Goal: Task Accomplishment & Management: Manage account settings

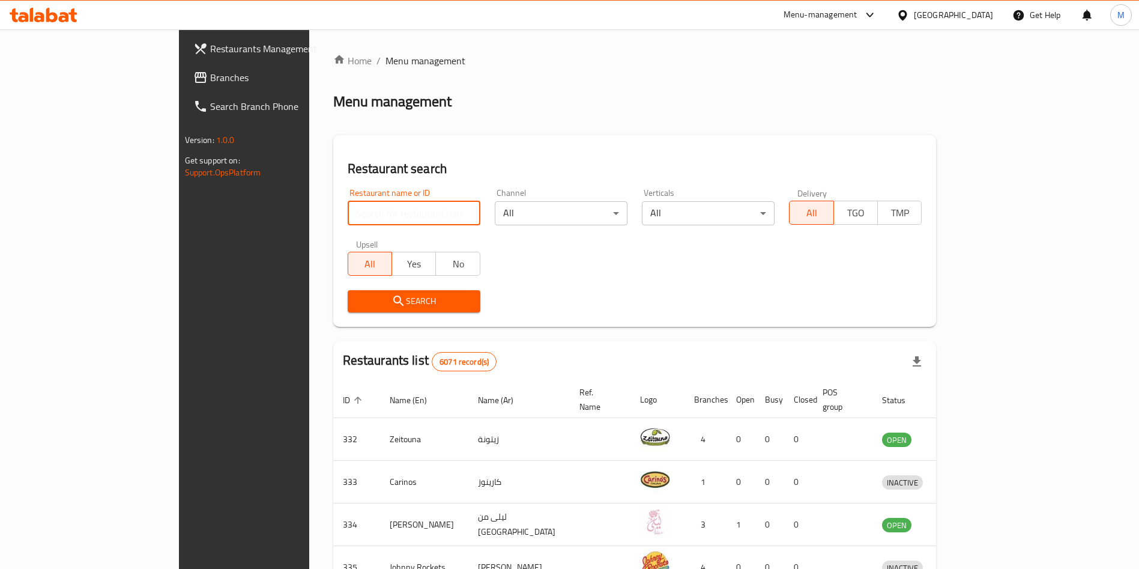
paste input "Monster Cookies"
type input "Monster Cookies"
click at [383, 356] on div "Restaurants list 6071 record(s)" at bounding box center [635, 361] width 604 height 41
click at [365, 312] on div "Search" at bounding box center [414, 301] width 147 height 37
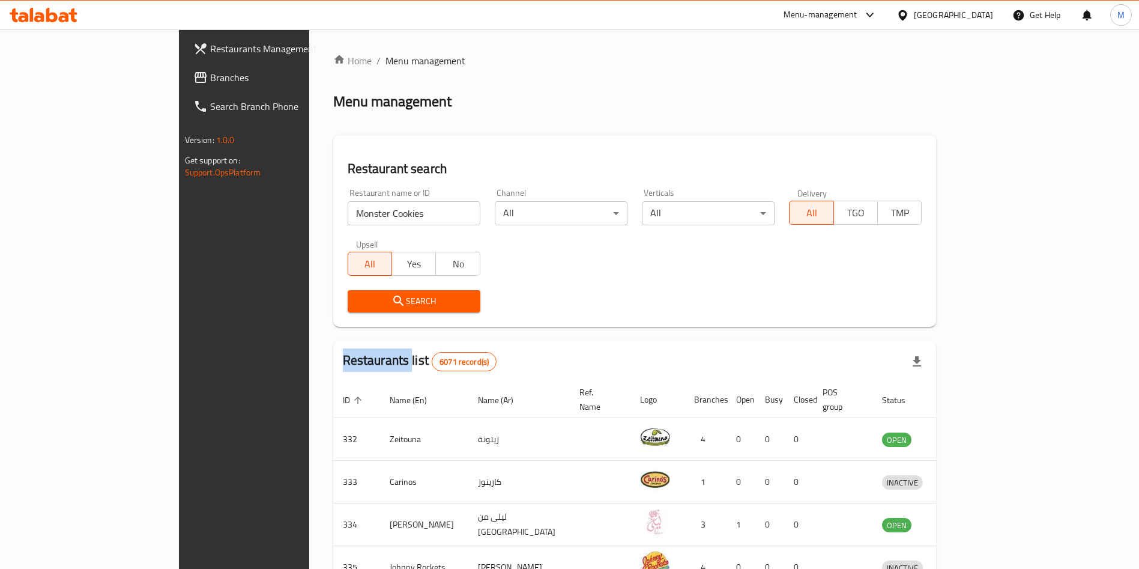
click at [366, 294] on span "Search" at bounding box center [414, 301] width 114 height 15
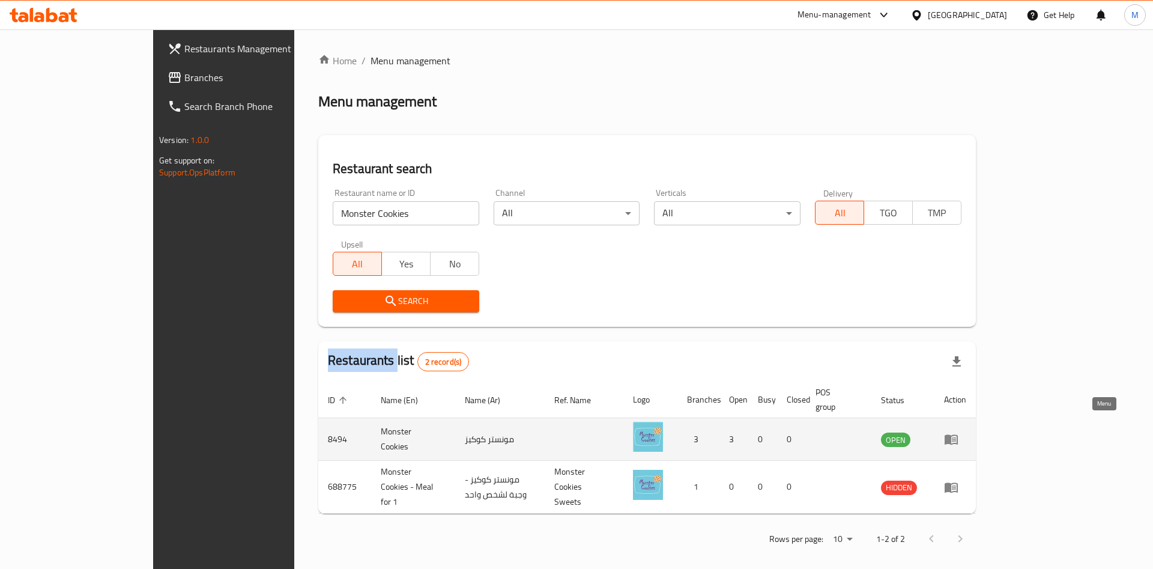
click at [966, 432] on link "enhanced table" at bounding box center [955, 439] width 22 height 14
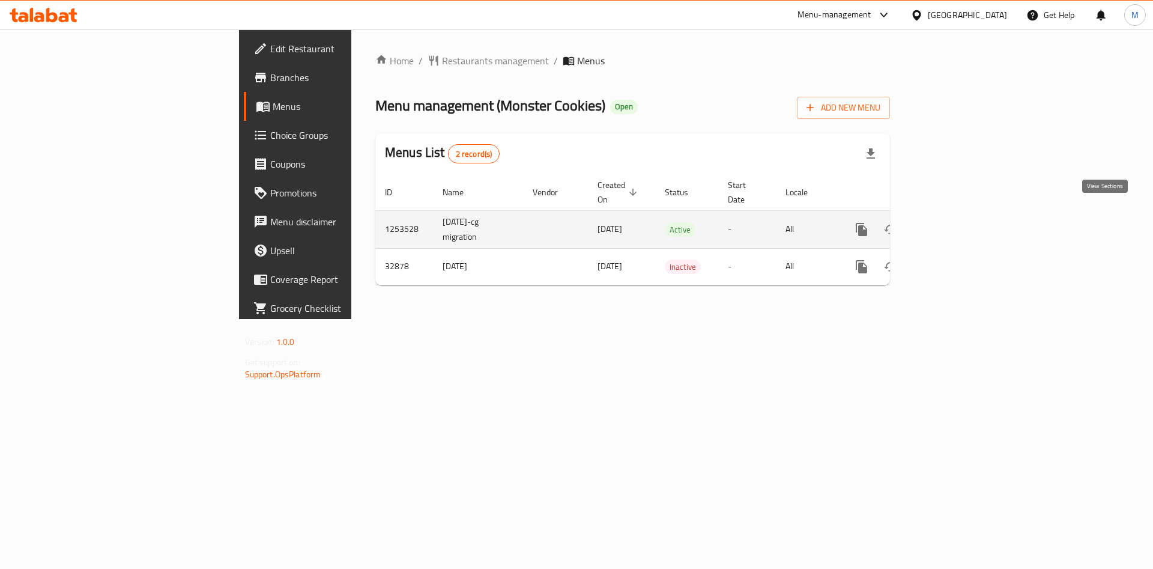
click at [954, 224] on icon "enhanced table" at bounding box center [948, 229] width 11 height 11
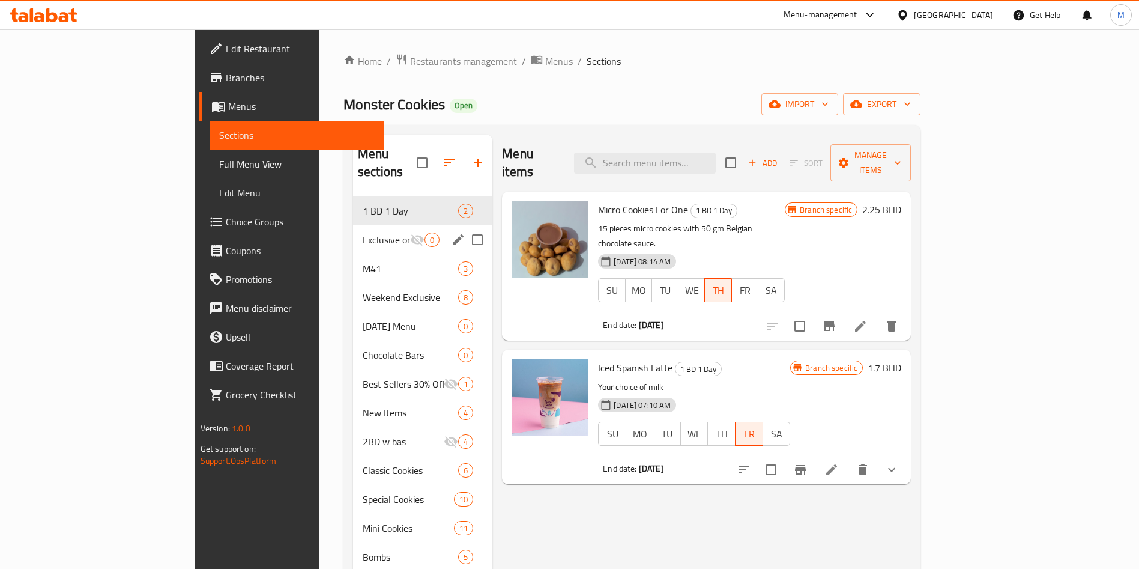
click at [353, 225] on div "Exclusive on Talabat 0" at bounding box center [422, 239] width 139 height 29
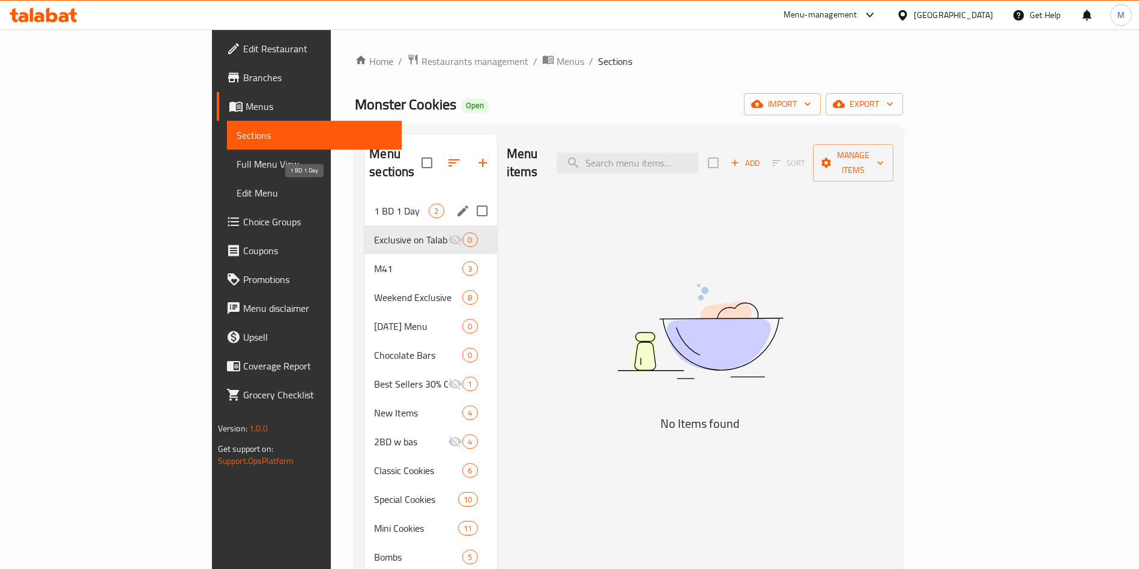
click at [374, 204] on span "1 BD 1 Day" at bounding box center [401, 211] width 55 height 14
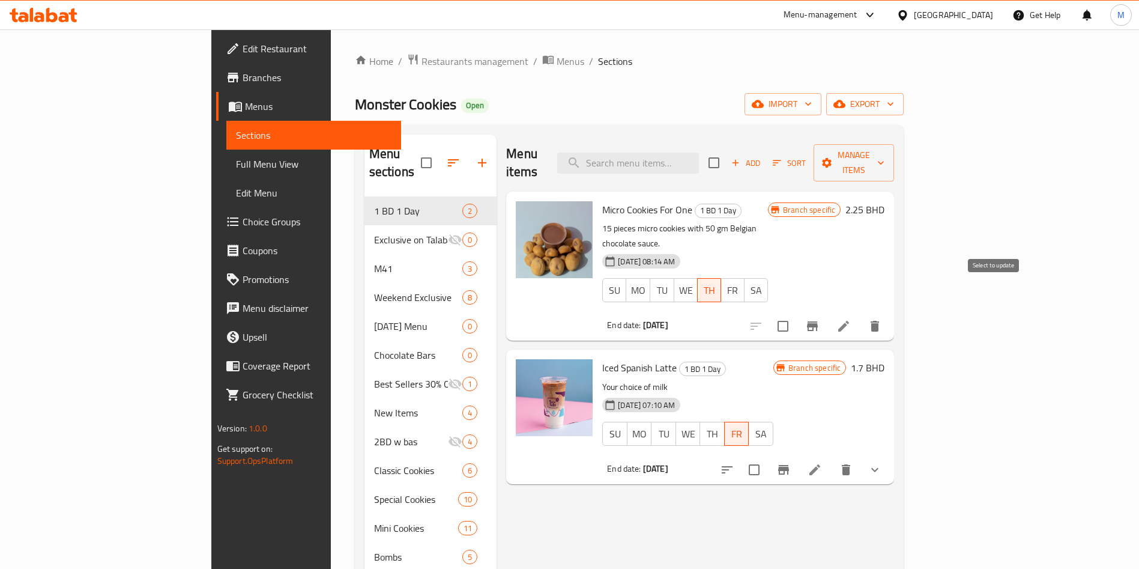
click at [796, 314] on input "checkbox" at bounding box center [783, 326] width 25 height 25
checkbox input "true"
click at [885, 148] on span "Manage items" at bounding box center [854, 163] width 61 height 30
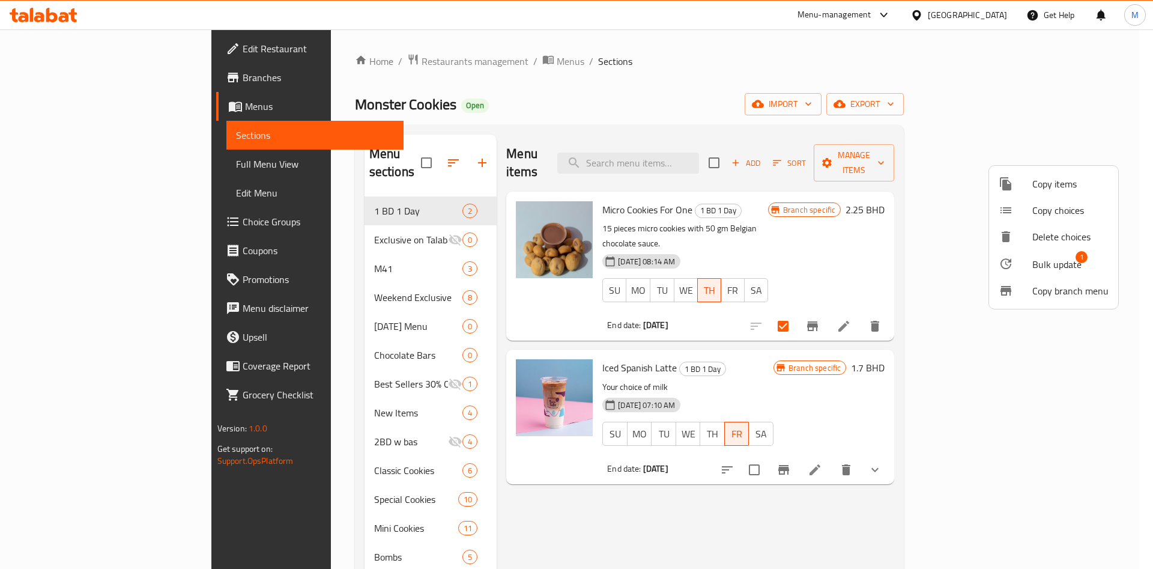
click at [1043, 258] on span "Bulk update" at bounding box center [1057, 264] width 49 height 14
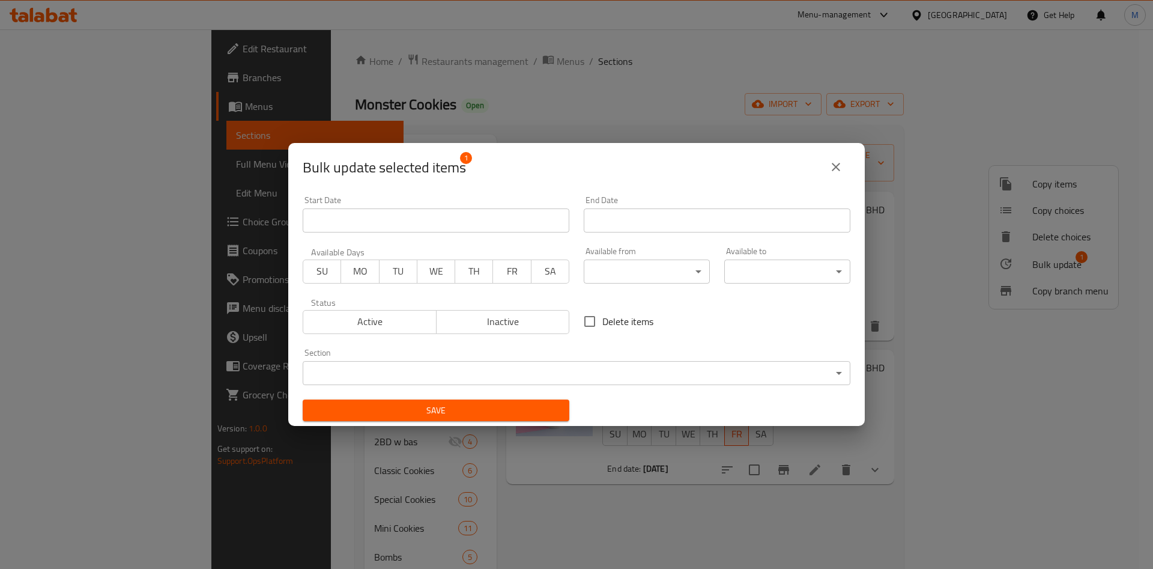
click at [372, 273] on span "MO" at bounding box center [360, 270] width 28 height 17
click at [379, 316] on span "Active" at bounding box center [370, 321] width 124 height 17
click at [610, 228] on input "Start Date" at bounding box center [717, 220] width 267 height 24
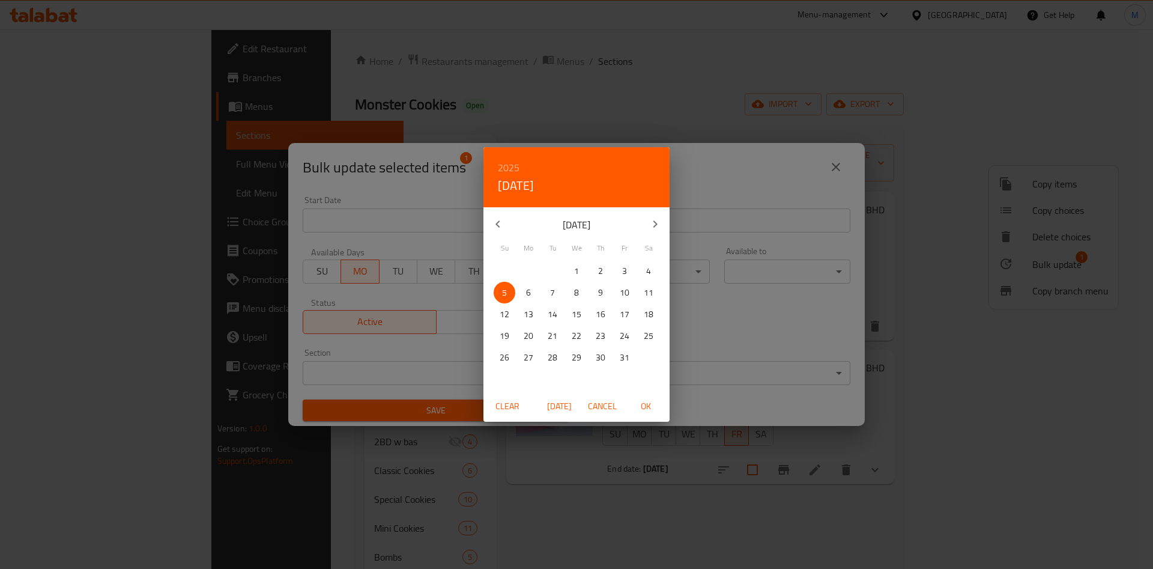
click at [522, 289] on span "6" at bounding box center [529, 292] width 22 height 15
click at [648, 401] on span "OK" at bounding box center [645, 406] width 29 height 15
type input "06-10-2025"
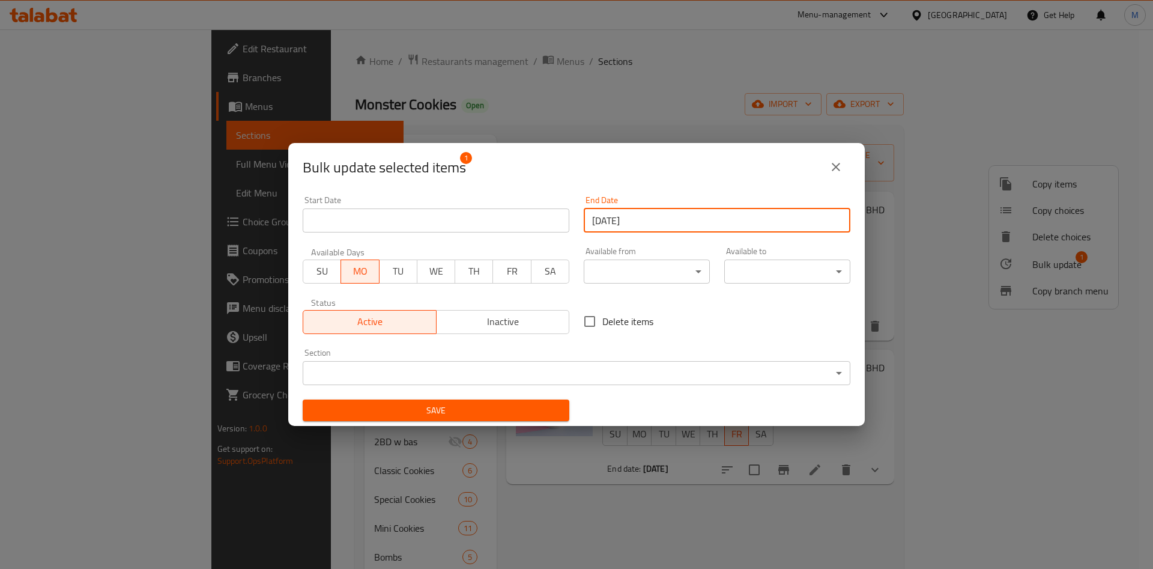
click at [554, 412] on button "Save" at bounding box center [436, 410] width 267 height 22
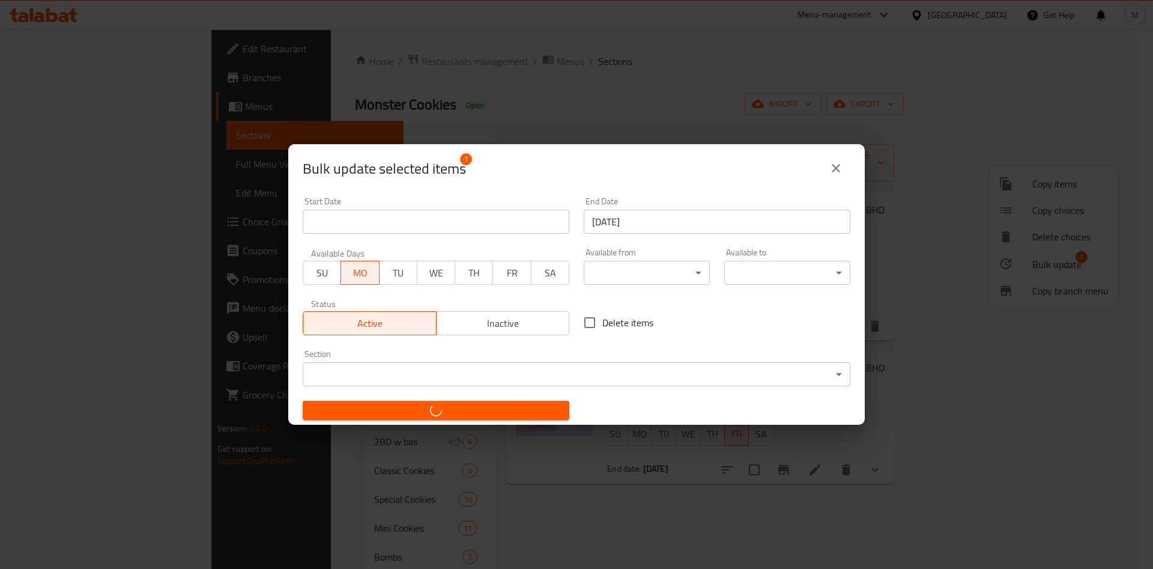
checkbox input "false"
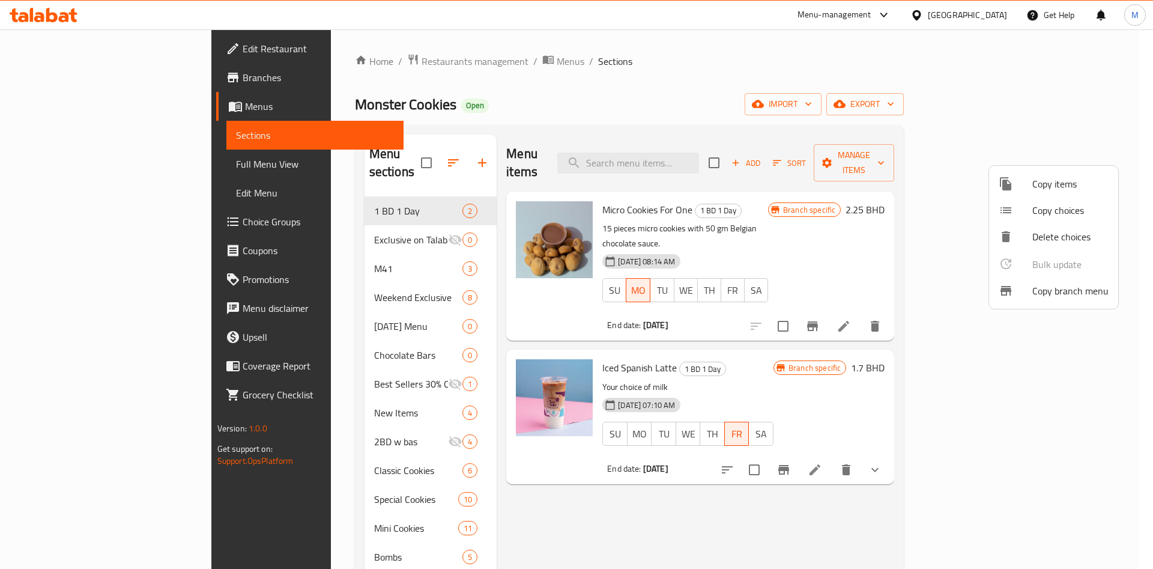
click at [612, 113] on div at bounding box center [576, 284] width 1153 height 569
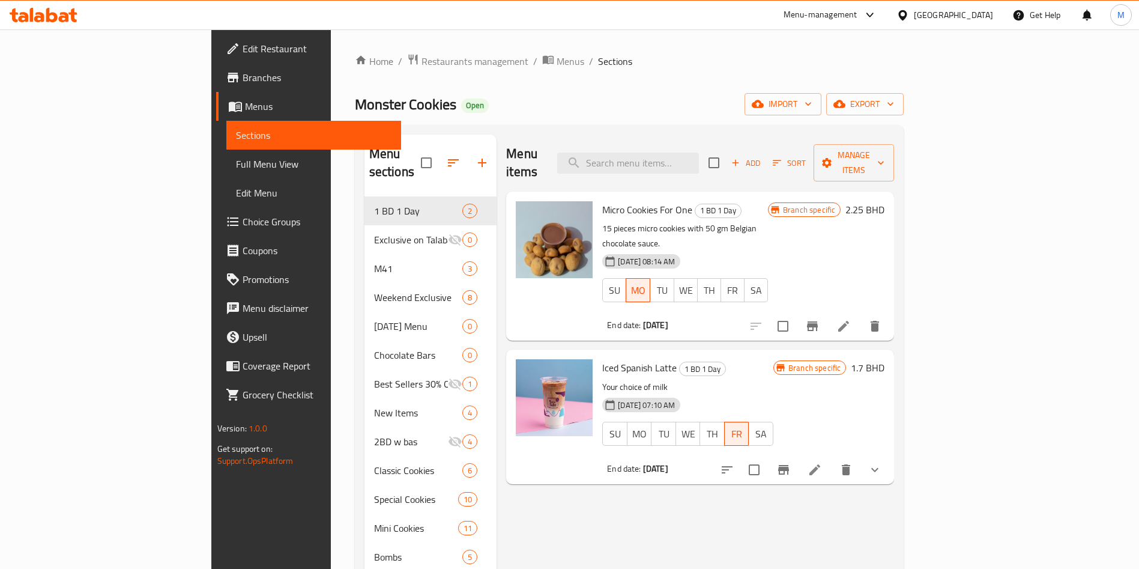
click at [861, 315] on li at bounding box center [844, 326] width 34 height 22
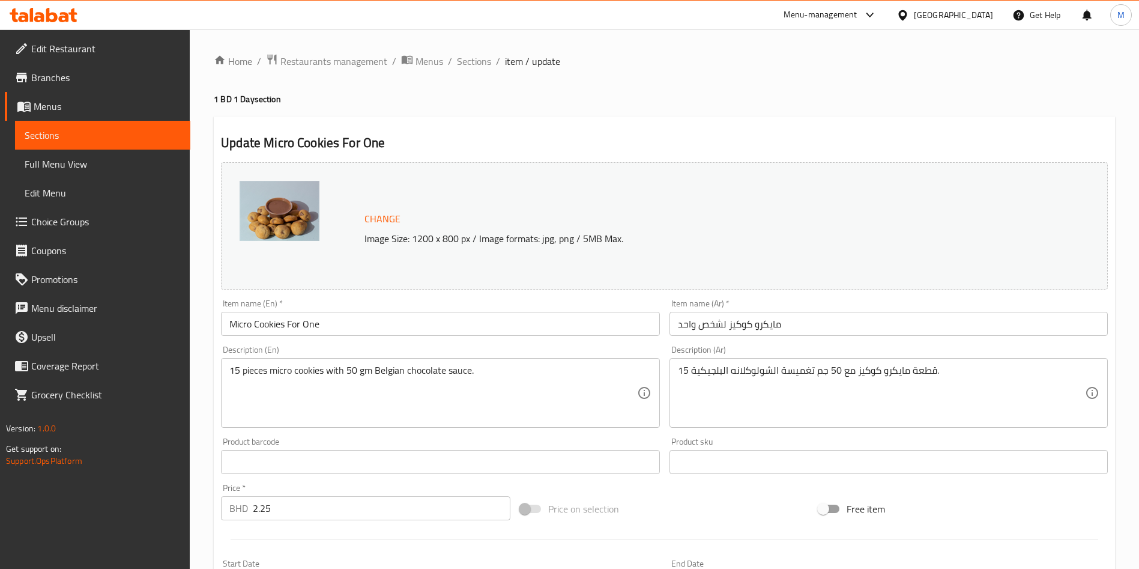
click at [122, 77] on span "Branches" at bounding box center [106, 77] width 150 height 14
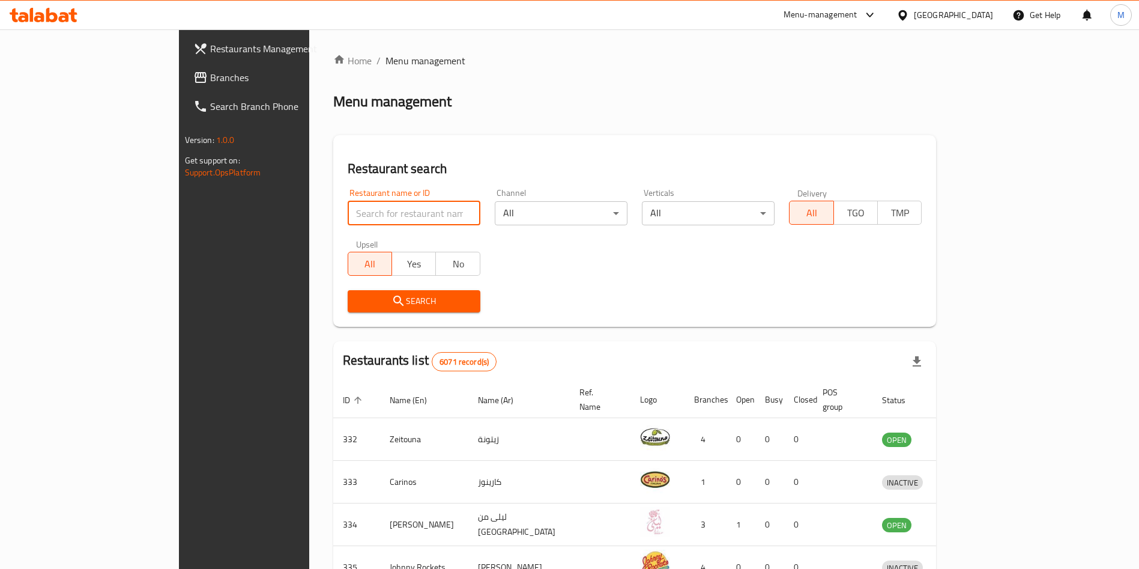
click at [348, 210] on input "search" at bounding box center [414, 213] width 133 height 24
type input "aldiwan cafe"
click button "Search" at bounding box center [414, 301] width 133 height 22
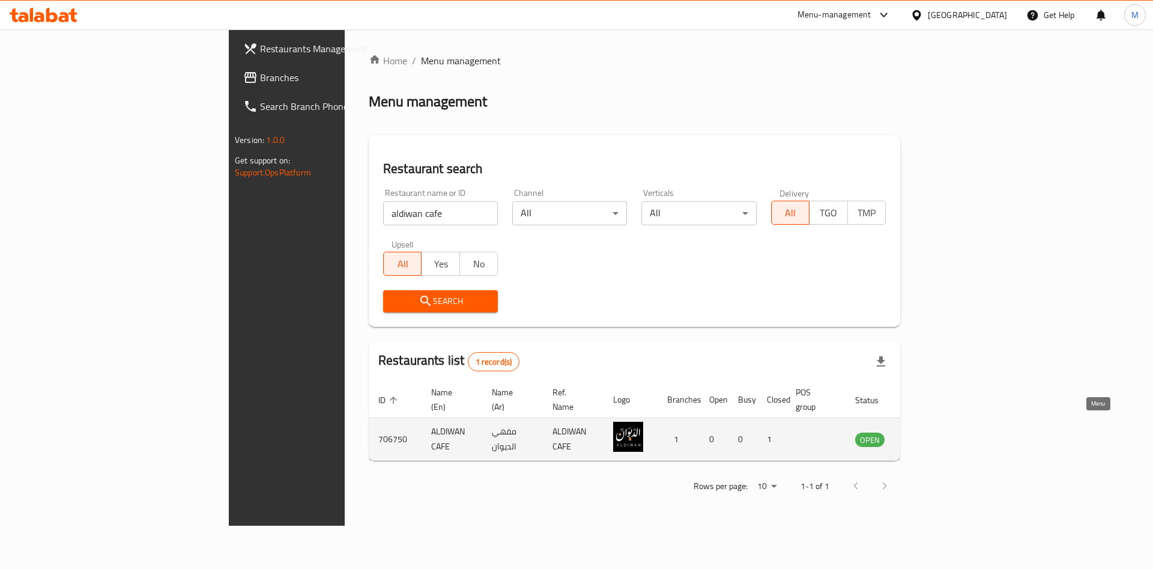
click at [941, 432] on link "enhanced table" at bounding box center [929, 439] width 22 height 14
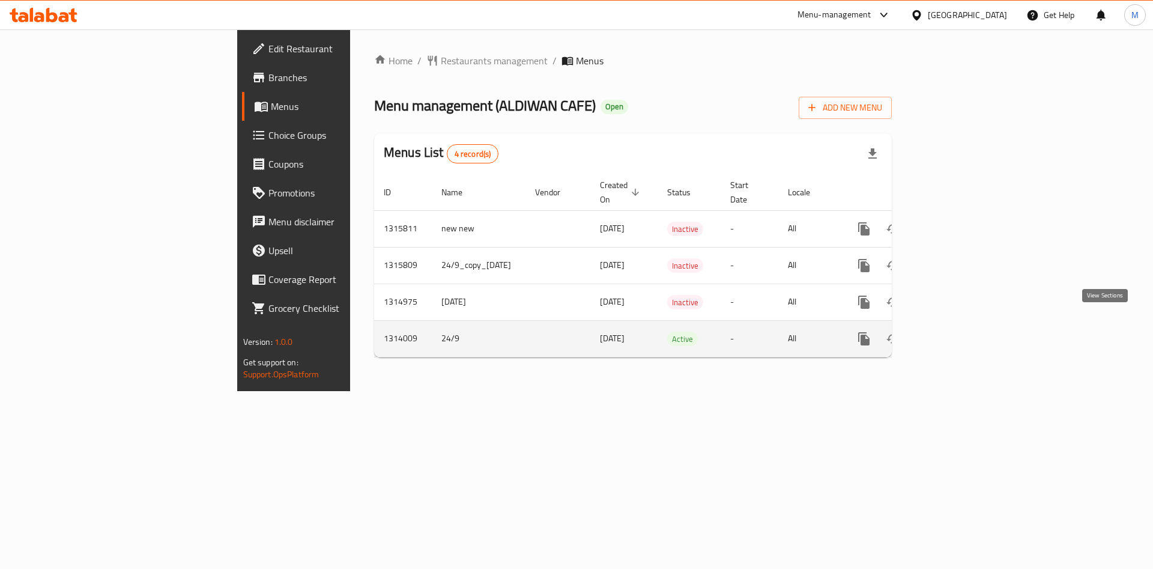
click at [965, 328] on link "enhanced table" at bounding box center [950, 338] width 29 height 29
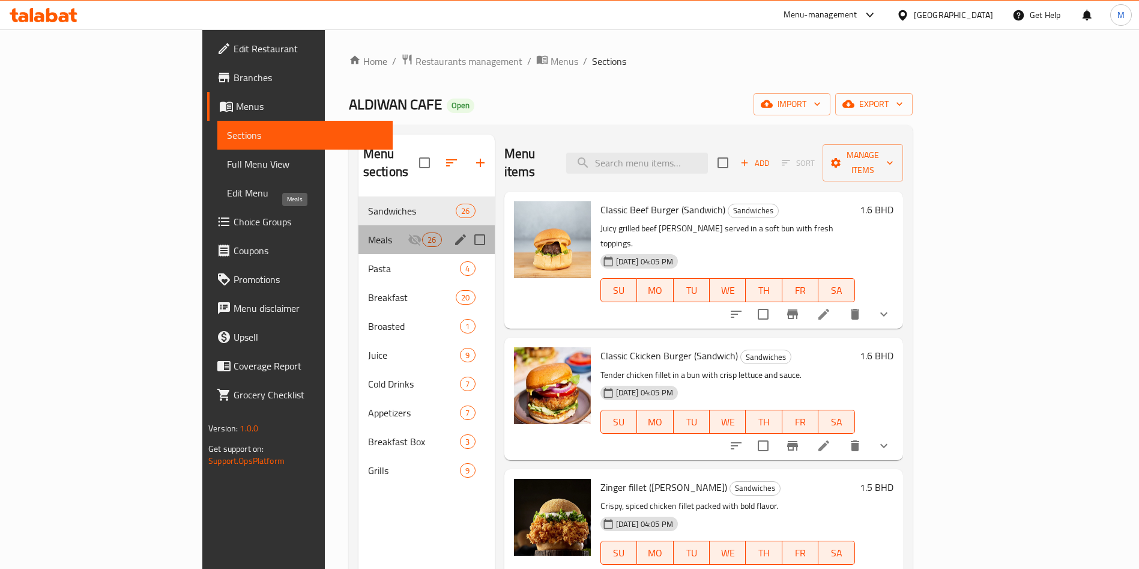
click at [368, 232] on span "Meals" at bounding box center [388, 239] width 40 height 14
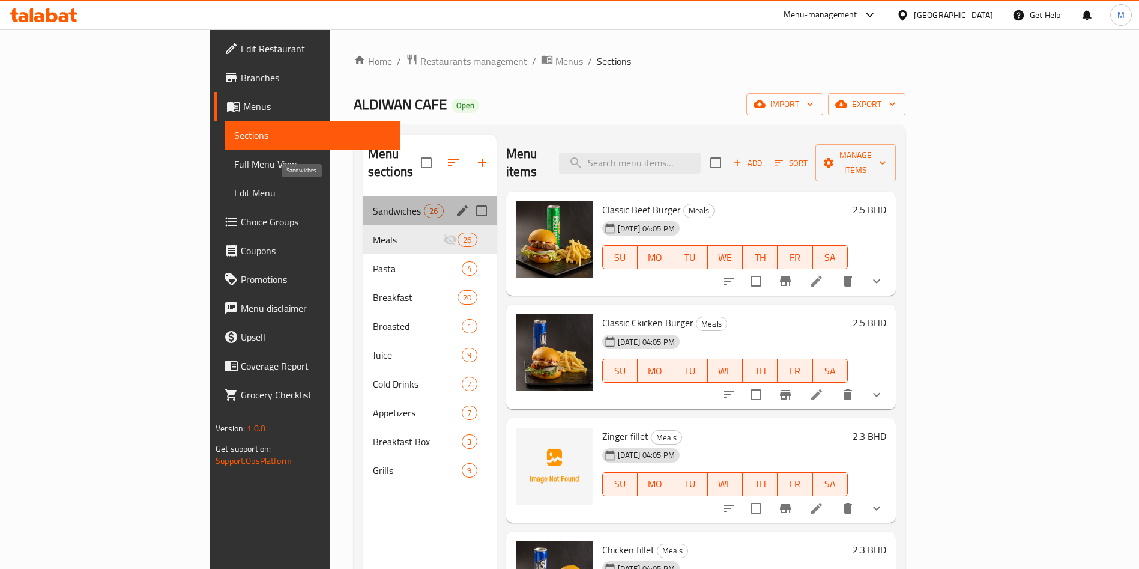
click at [373, 204] on span "Sandwiches" at bounding box center [398, 211] width 51 height 14
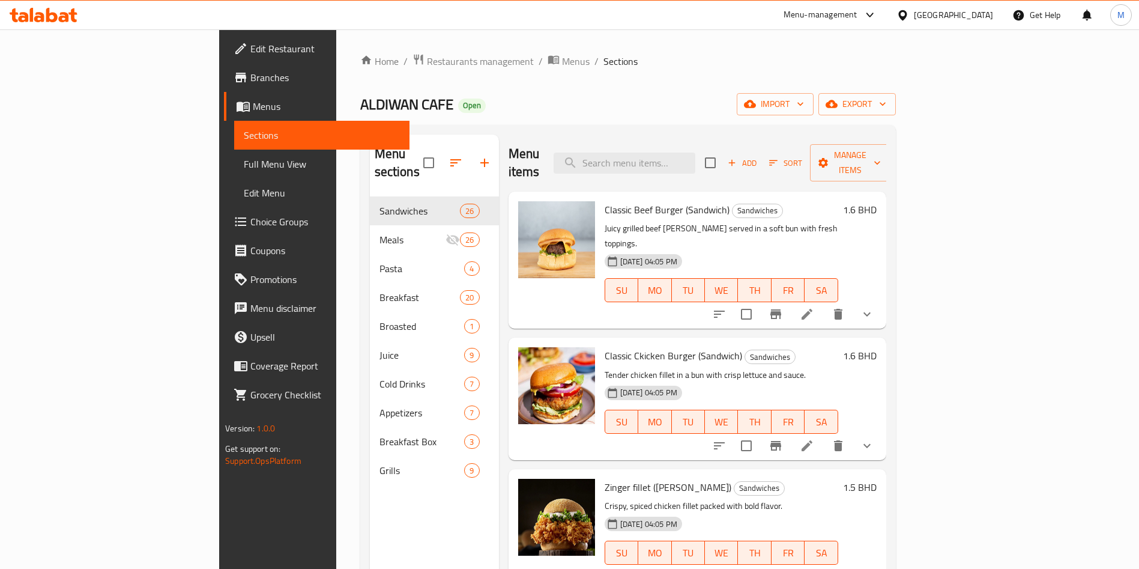
click at [814, 307] on icon at bounding box center [807, 314] width 14 height 14
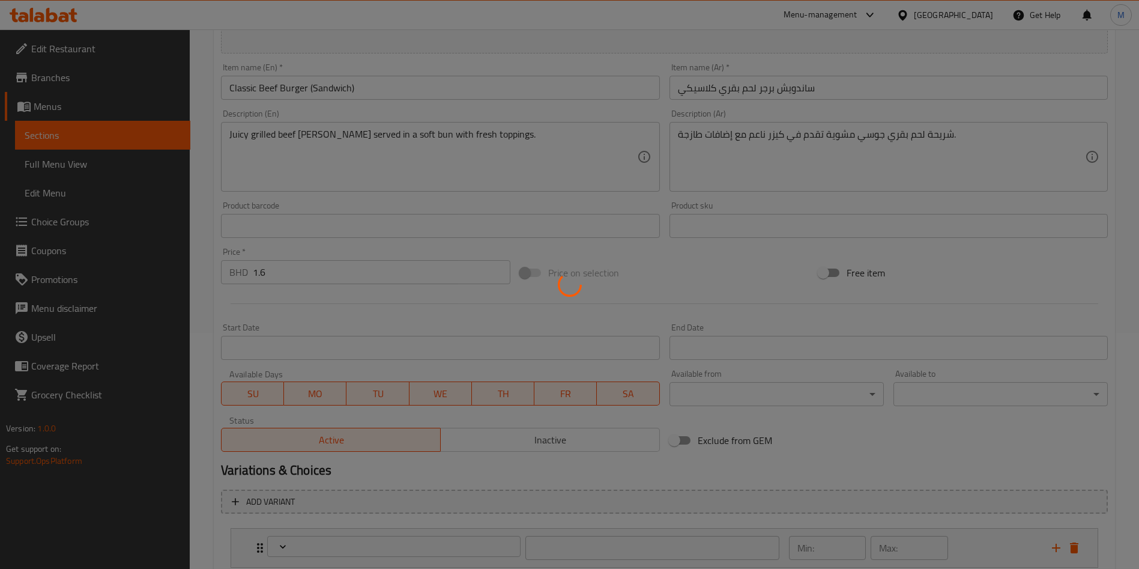
type input "اجعلها وجبة"
type input "0"
type input "1"
type input "اجعلها وجبة"
type input "0"
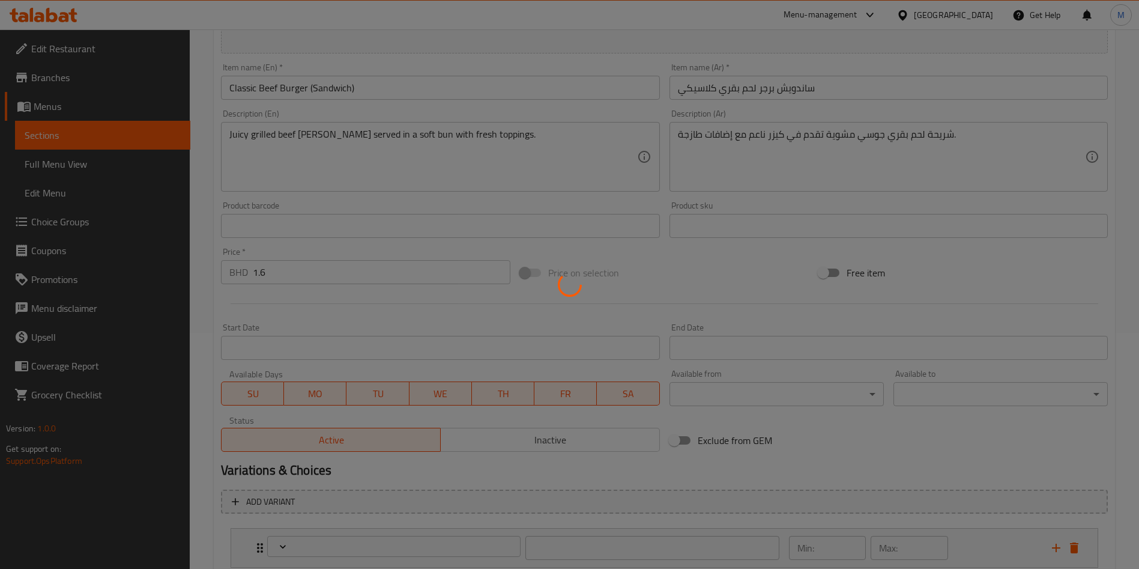
type input "1"
type input "الإضافات"
type input "0"
type input "1"
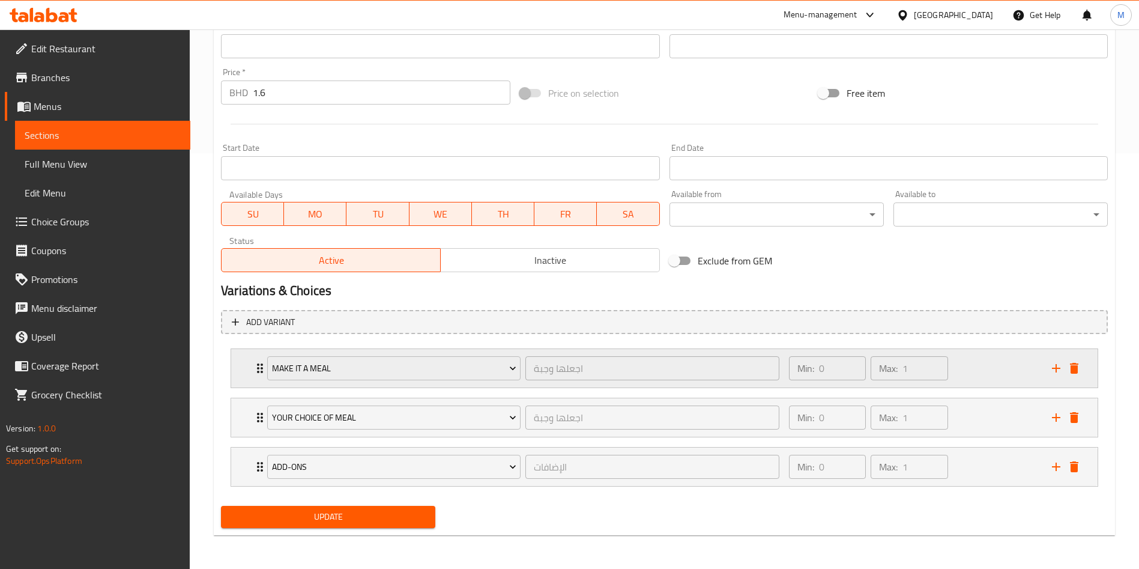
click at [239, 360] on div "Make it a meal اجعلها وجبة ​ Min: 0 ​ Max: 1 ​" at bounding box center [664, 368] width 867 height 38
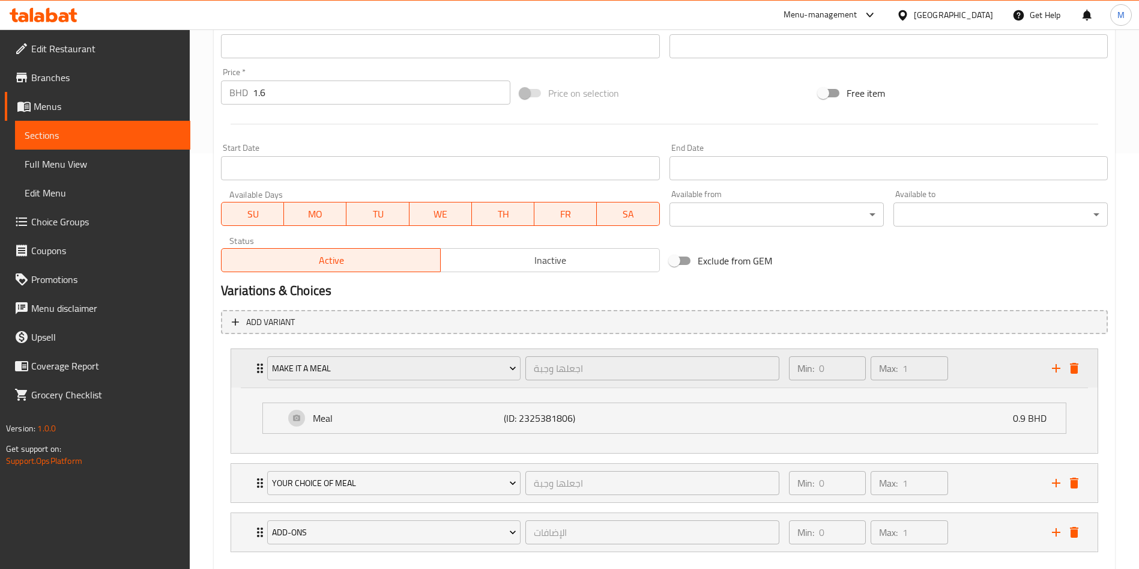
click at [239, 360] on div "Make it a meal اجعلها وجبة ​ Min: 0 ​ Max: 1 ​" at bounding box center [664, 368] width 867 height 38
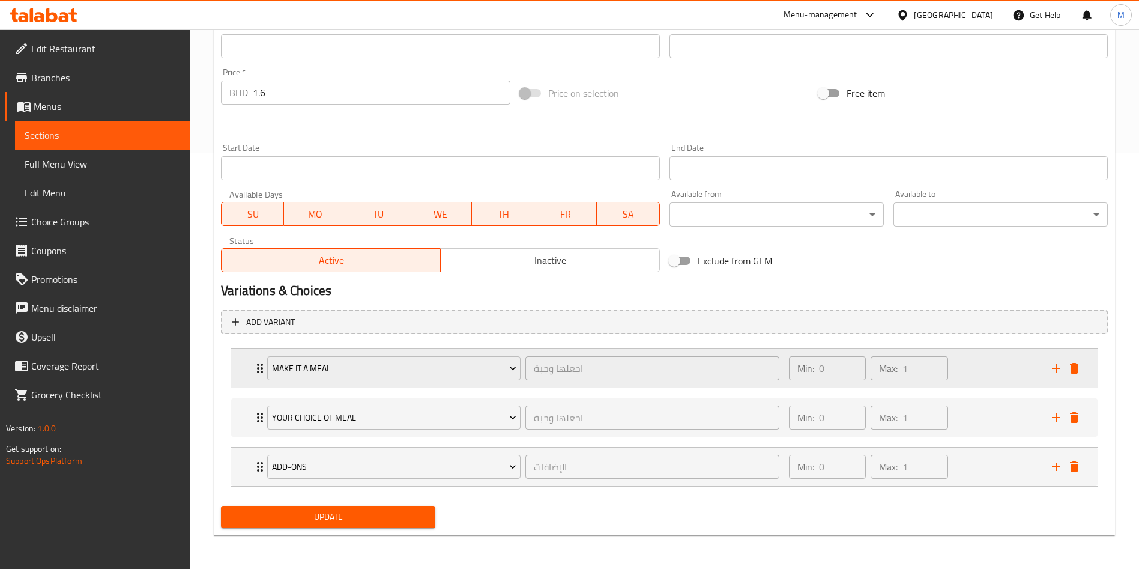
click at [256, 356] on div "Make it a meal اجعلها وجبة ​ Min: 0 ​ Max: 1 ​" at bounding box center [668, 368] width 831 height 38
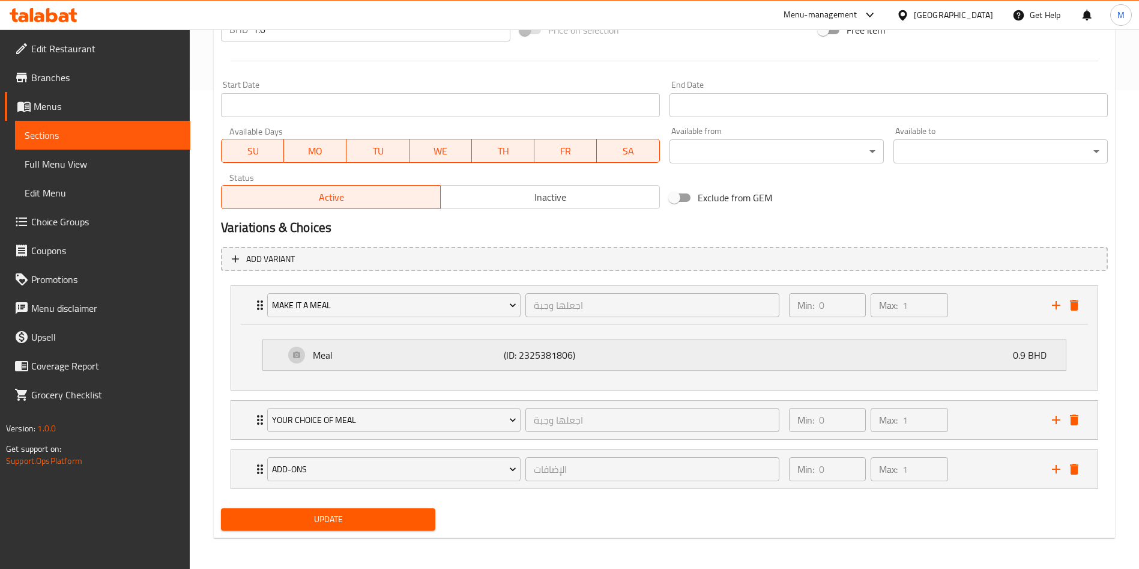
scroll to position [481, 0]
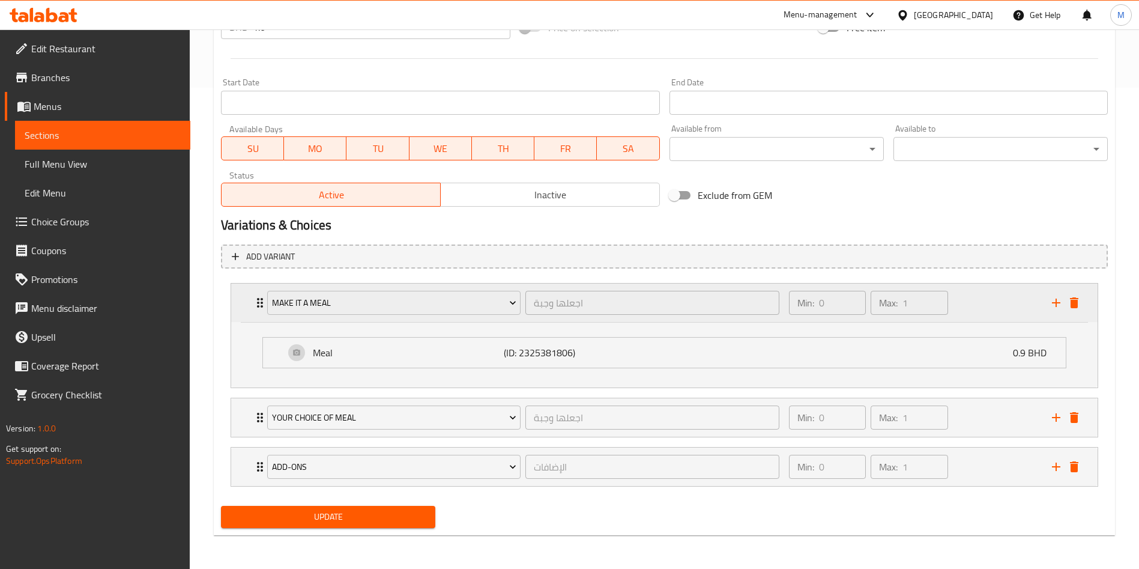
click at [256, 303] on icon "Expand" at bounding box center [260, 303] width 14 height 14
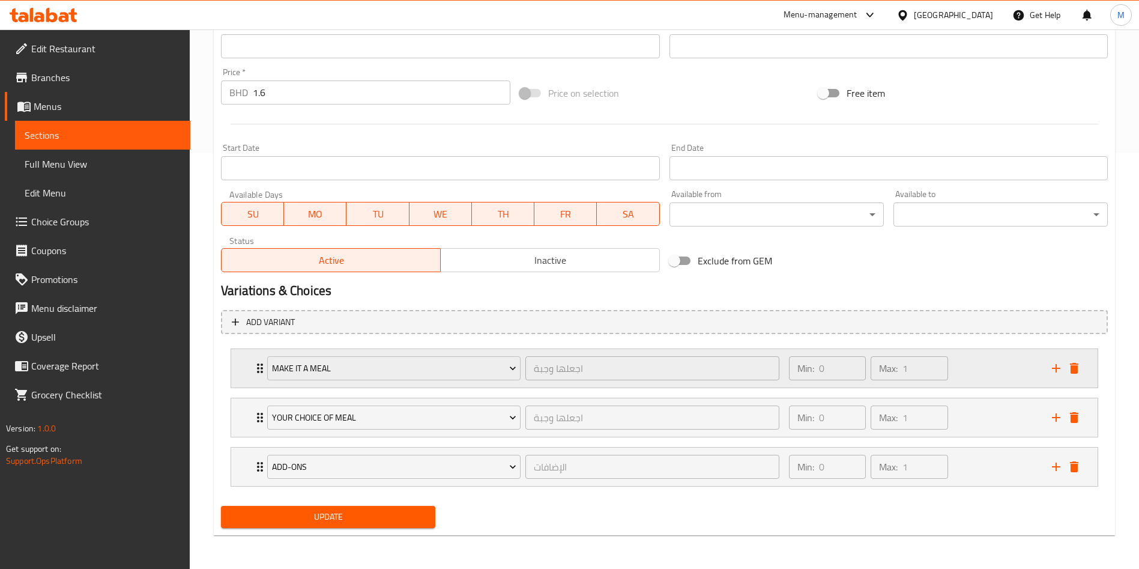
scroll to position [416, 0]
click at [256, 356] on div "Make it a meal اجعلها وجبة ​ Min: 0 ​ Max: 1 ​" at bounding box center [668, 368] width 831 height 38
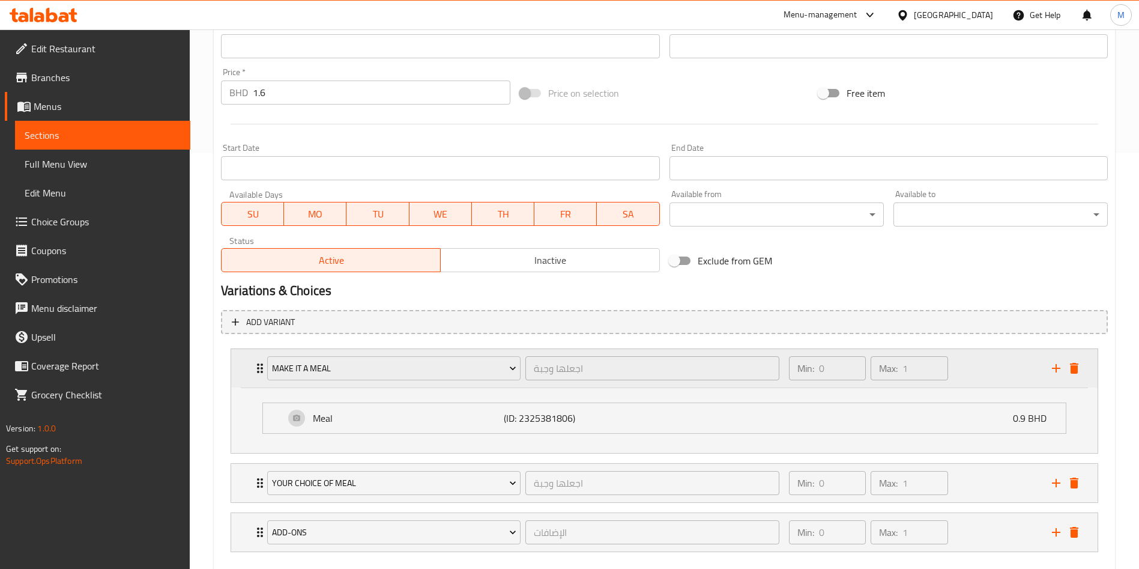
scroll to position [481, 0]
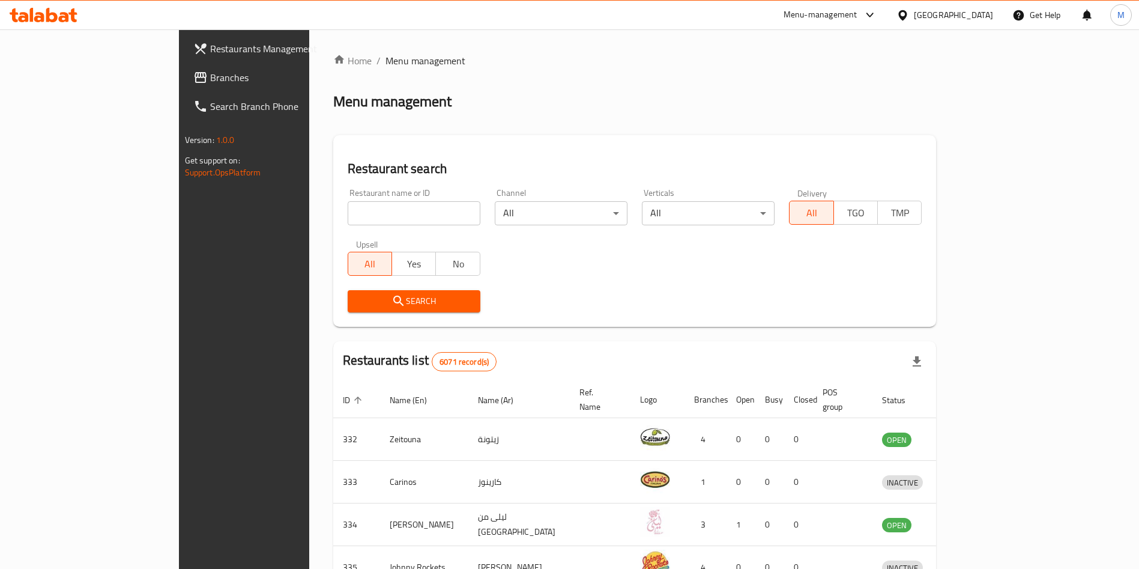
click at [348, 222] on input "search" at bounding box center [414, 213] width 133 height 24
type input "karami"
click button "Search" at bounding box center [414, 301] width 133 height 22
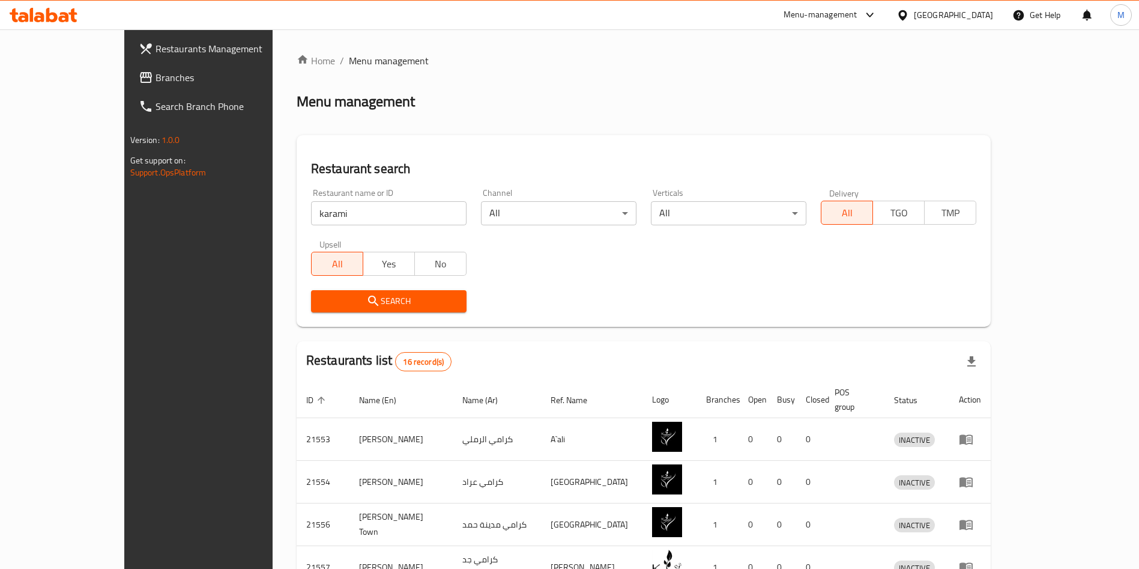
click at [311, 203] on input "karami" at bounding box center [389, 213] width 156 height 24
paste input "654482"
type input "654482"
click button "Search" at bounding box center [389, 301] width 156 height 22
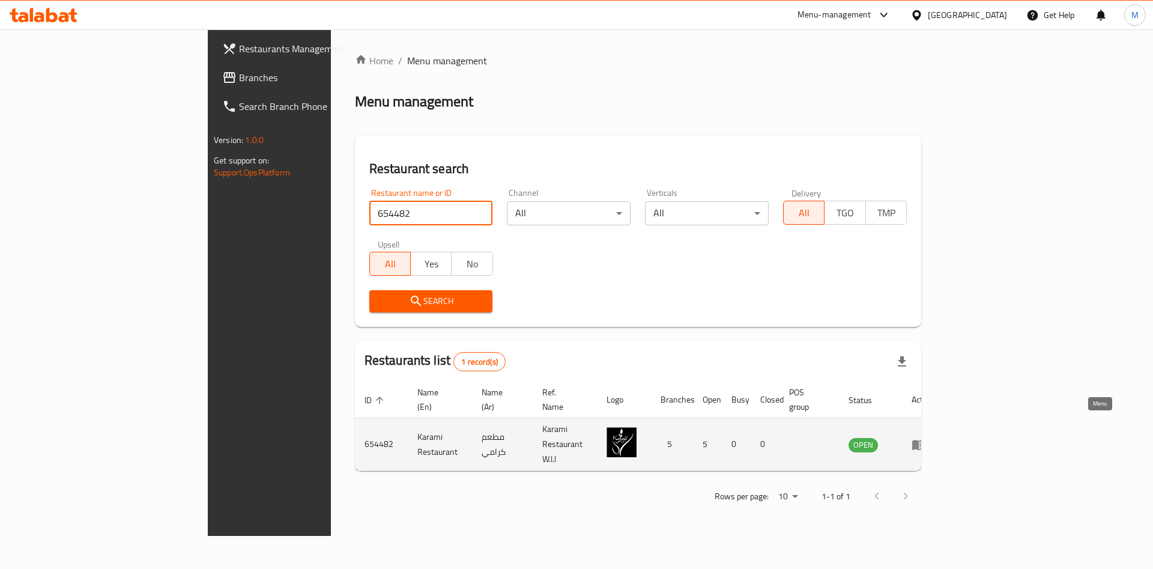
click at [934, 437] on link "enhanced table" at bounding box center [923, 444] width 22 height 14
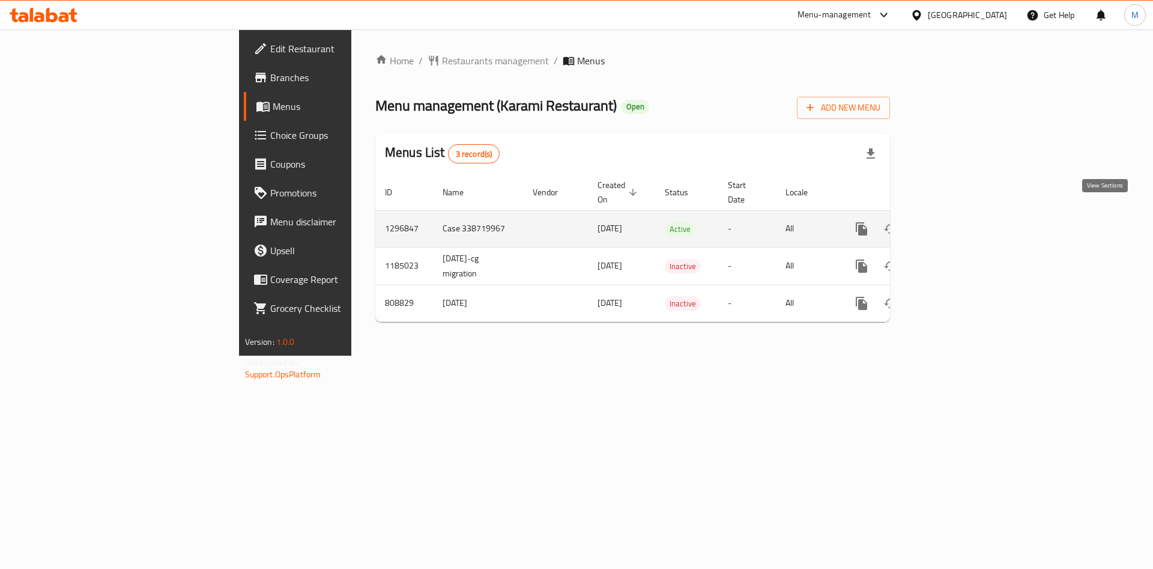
click at [956, 222] on icon "enhanced table" at bounding box center [948, 229] width 14 height 14
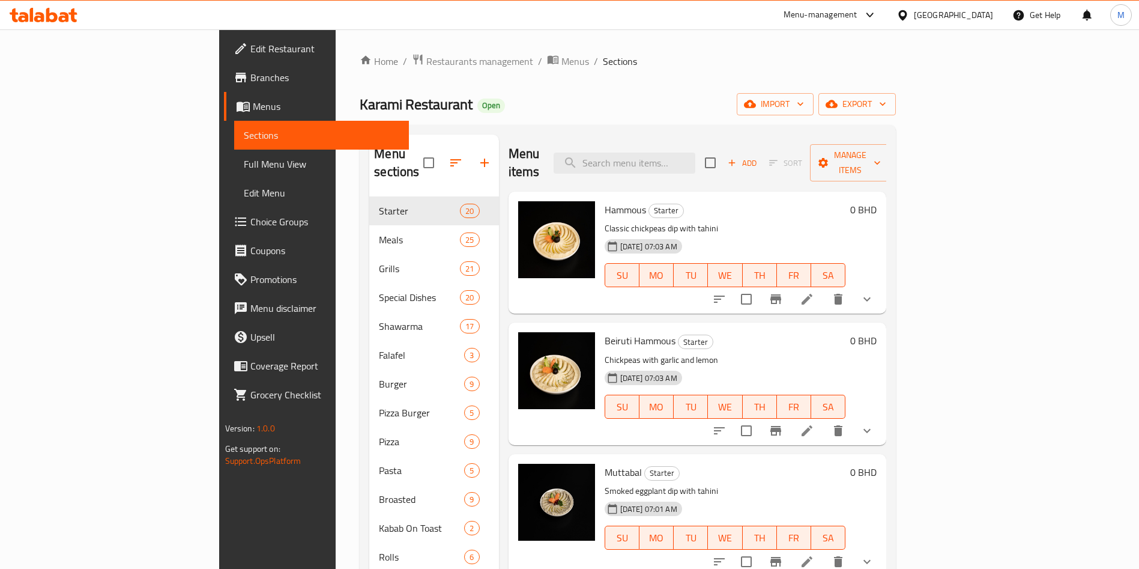
click at [250, 44] on span "Edit Restaurant" at bounding box center [325, 48] width 150 height 14
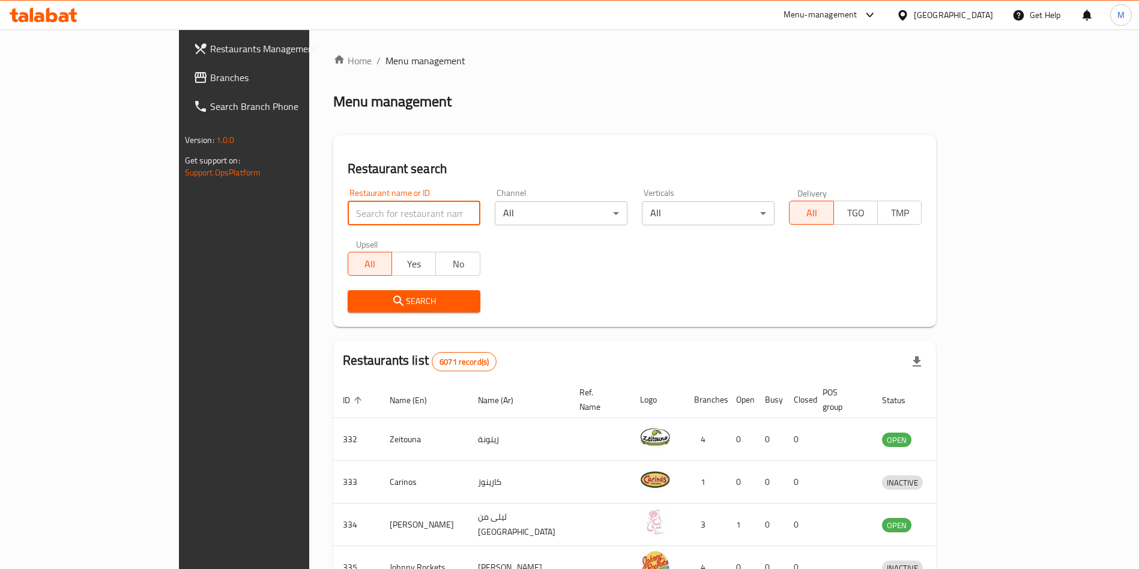
click at [398, 215] on input "search" at bounding box center [414, 213] width 133 height 24
paste input "Czn Burak Restaurant"
type input "Czn Burak Restaurant"
click button "Search" at bounding box center [414, 301] width 133 height 22
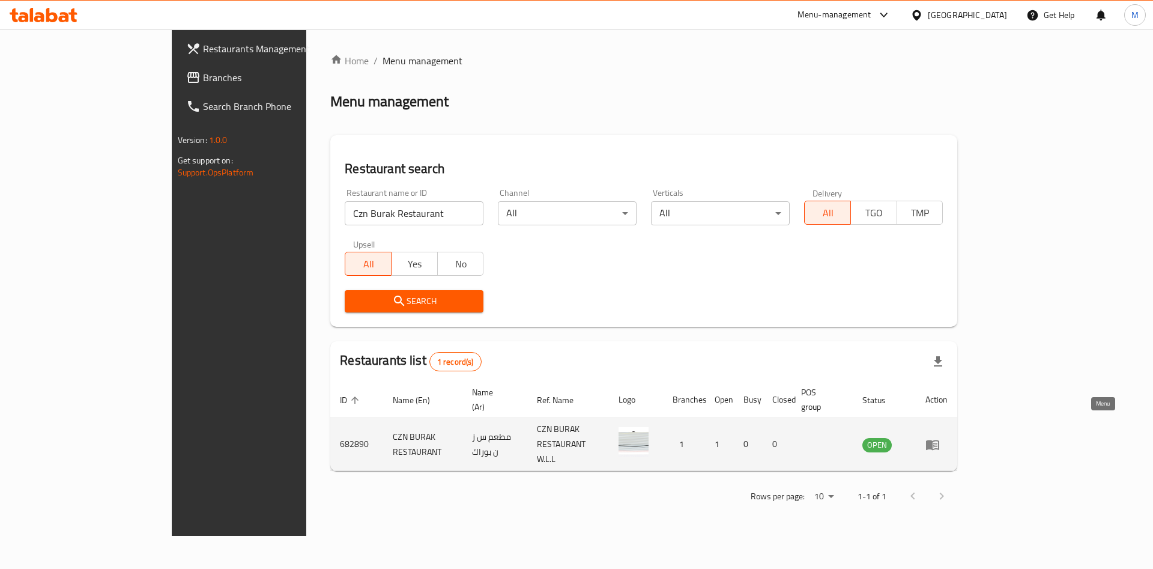
click at [948, 437] on link "enhanced table" at bounding box center [937, 444] width 22 height 14
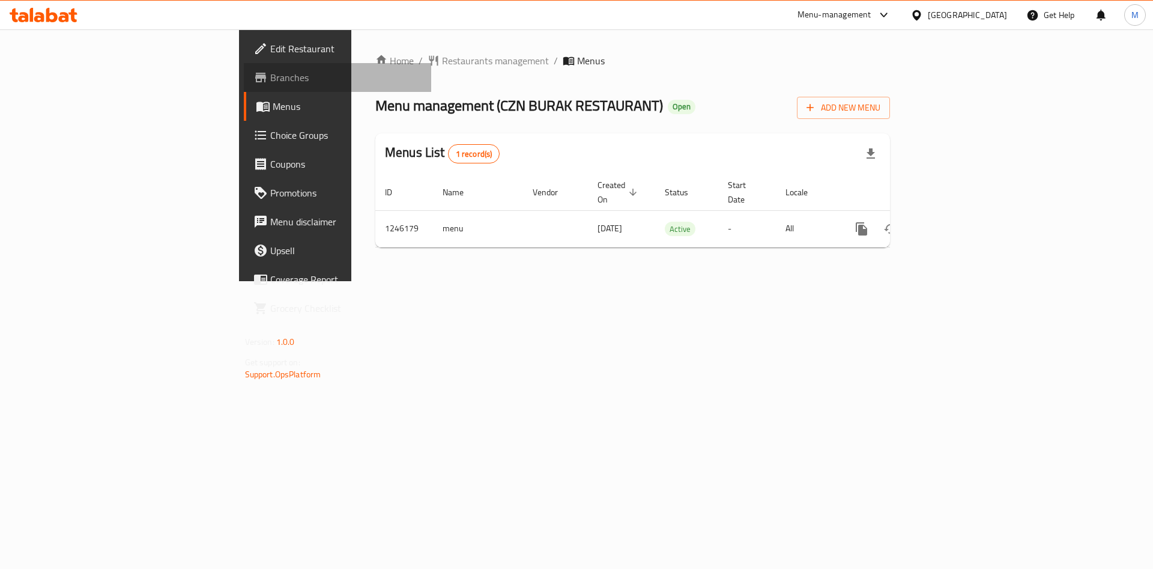
click at [244, 67] on link "Branches" at bounding box center [338, 77] width 188 height 29
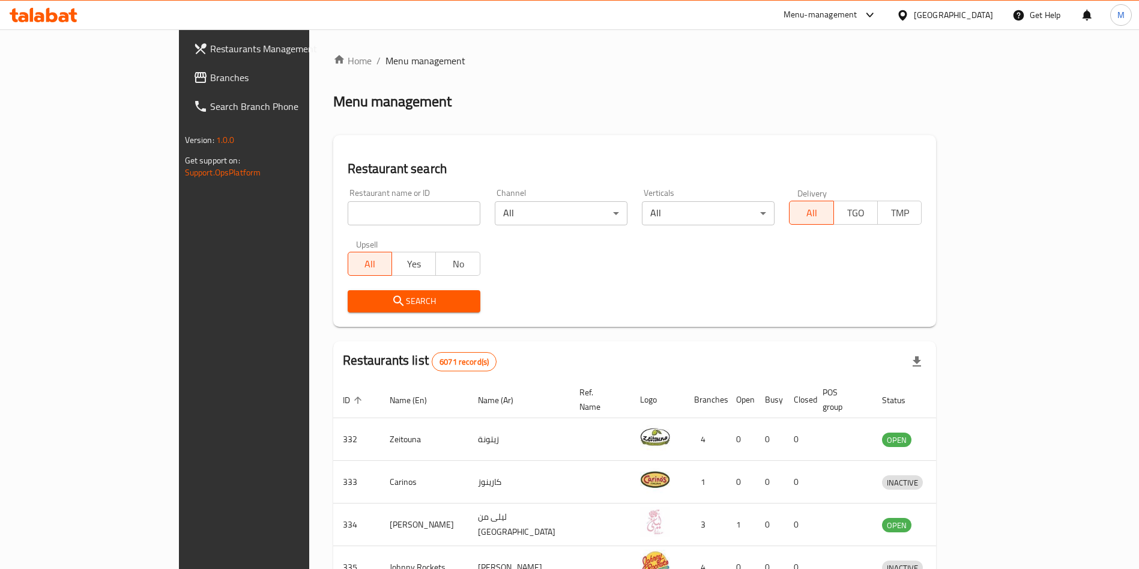
click at [348, 196] on div "Restaurant name or ID Restaurant name or ID" at bounding box center [414, 207] width 133 height 37
click at [348, 209] on input "search" at bounding box center [414, 213] width 133 height 24
paste input "705379"
type input "705379"
click button "Search" at bounding box center [414, 301] width 133 height 22
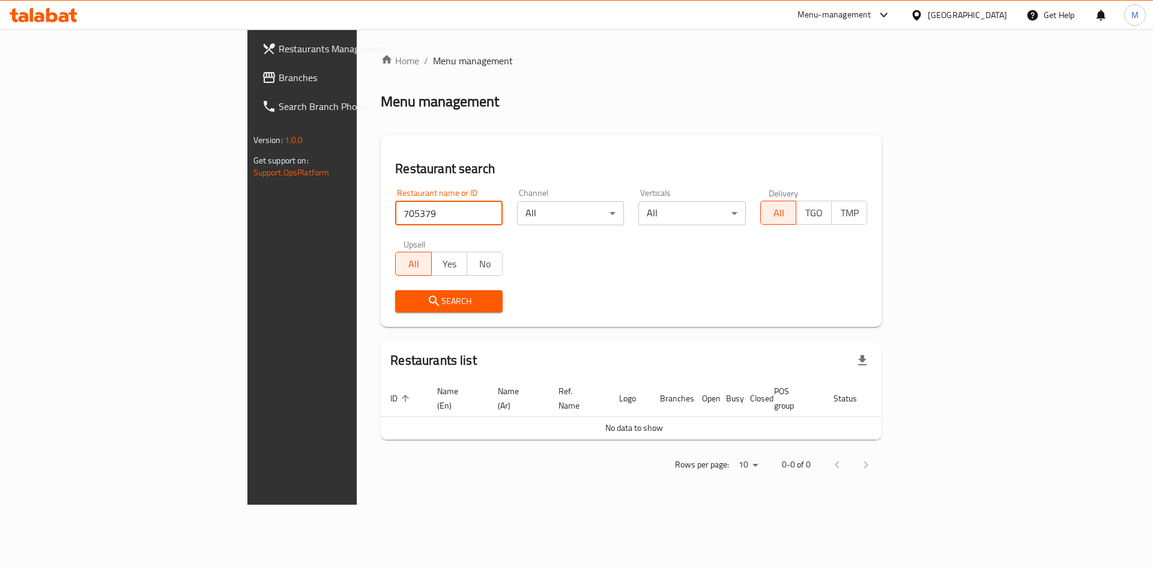
click at [395, 214] on input "705379" at bounding box center [449, 213] width 108 height 24
click at [381, 60] on link "Home" at bounding box center [400, 60] width 38 height 14
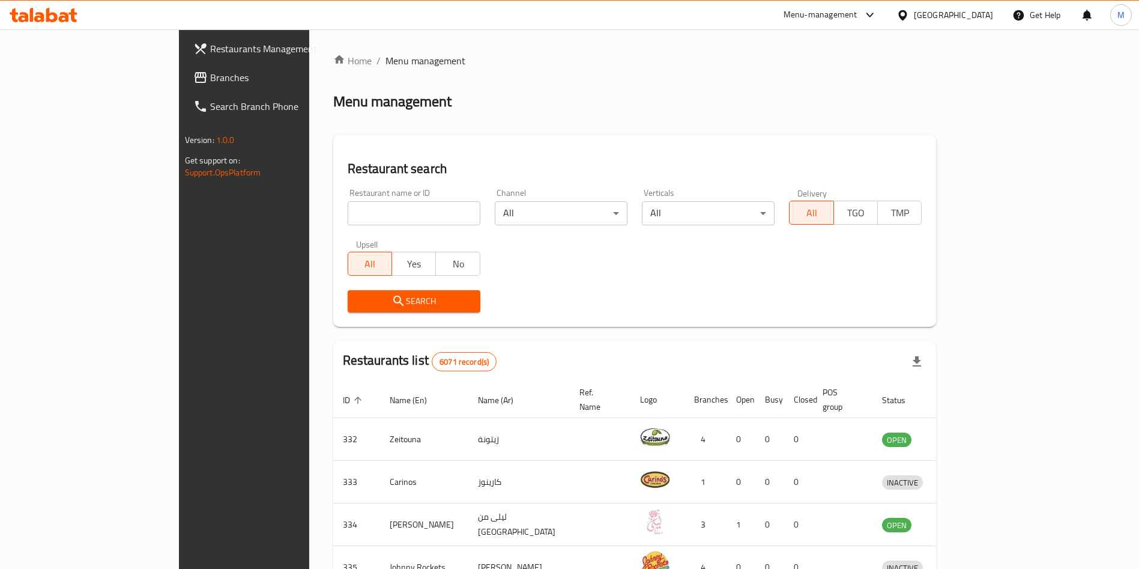
click at [210, 103] on span "Search Branch Phone" at bounding box center [285, 106] width 150 height 14
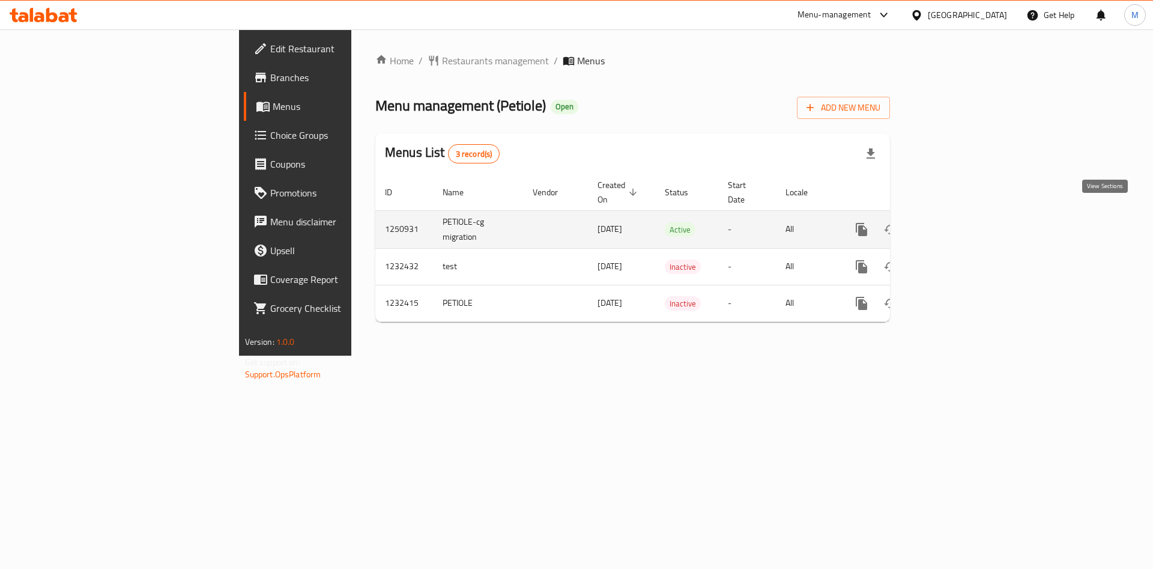
click at [956, 222] on icon "enhanced table" at bounding box center [948, 229] width 14 height 14
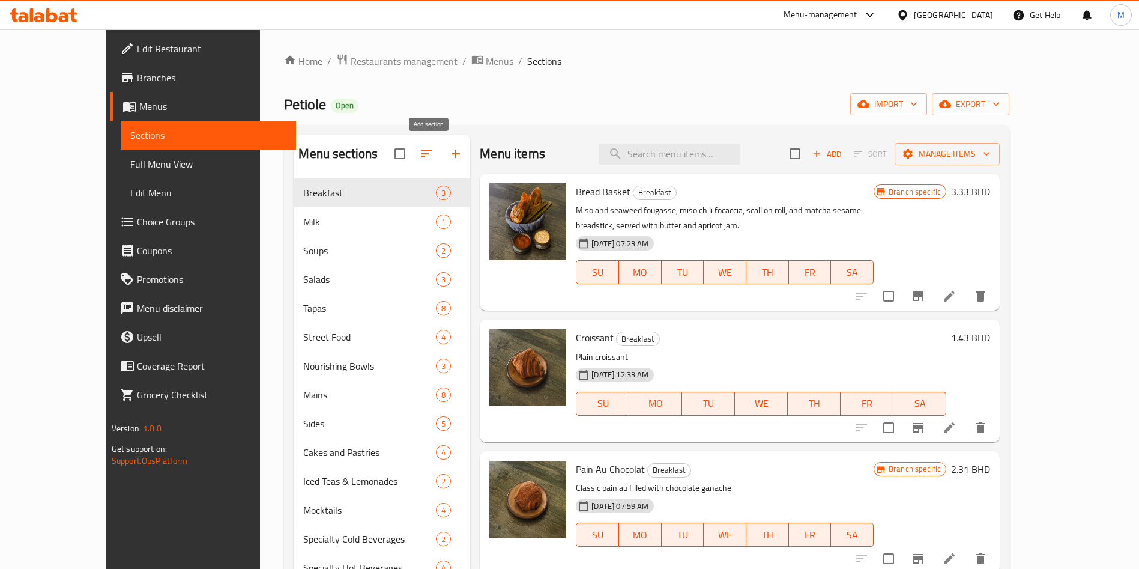
click at [441, 155] on button "button" at bounding box center [455, 153] width 29 height 29
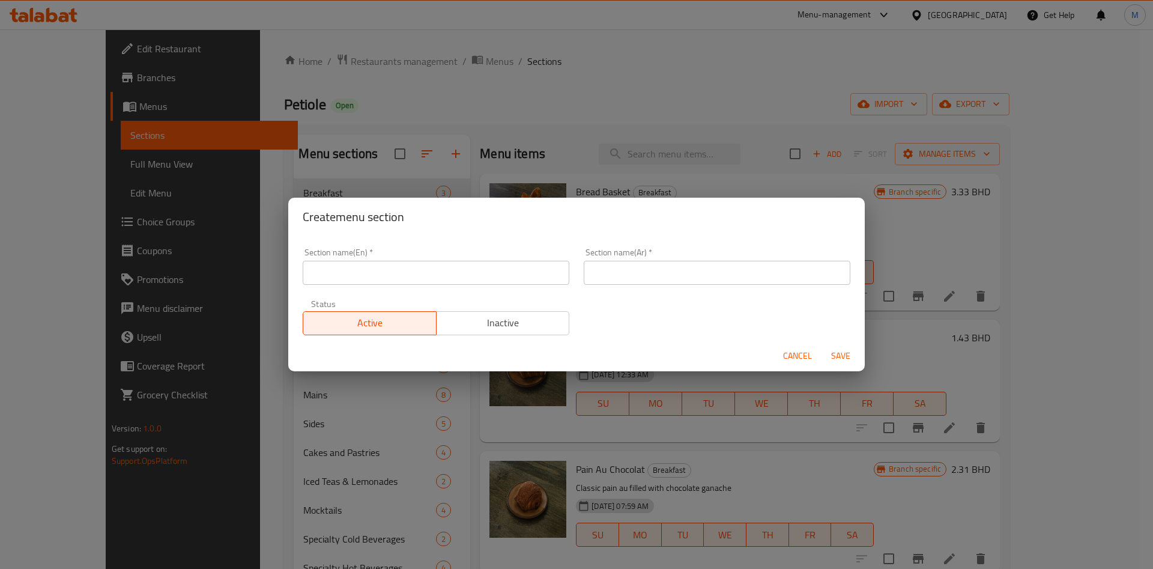
click at [446, 270] on input "text" at bounding box center [436, 273] width 267 height 24
paste input "buy 2 get 1 free"
type input "Buy 2 get 1 free"
click at [640, 271] on input "text" at bounding box center [717, 273] width 267 height 24
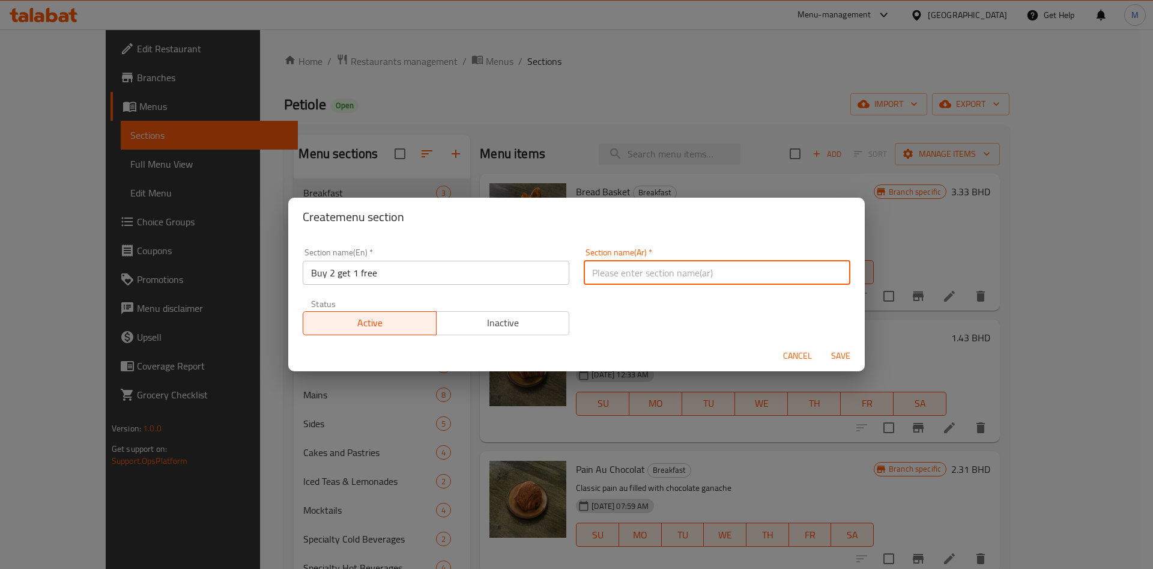
click at [640, 271] on input "text" at bounding box center [717, 273] width 267 height 24
type input "اشتر 2 واحصل واحد مجانا"
click at [842, 354] on span "Save" at bounding box center [841, 355] width 29 height 15
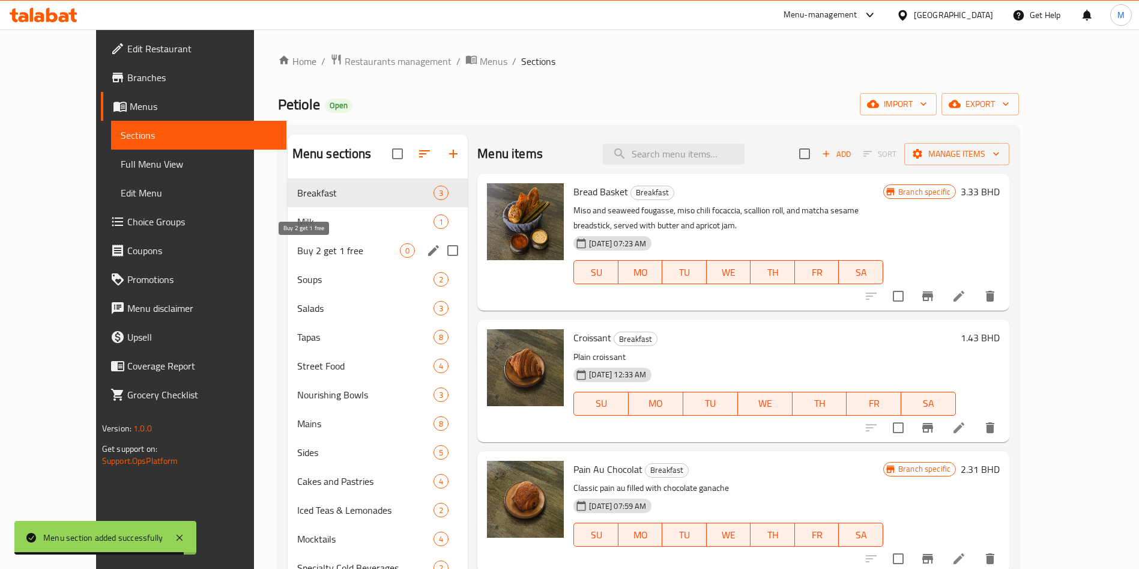
click at [297, 256] on span "Buy 2 get 1 free" at bounding box center [348, 250] width 103 height 14
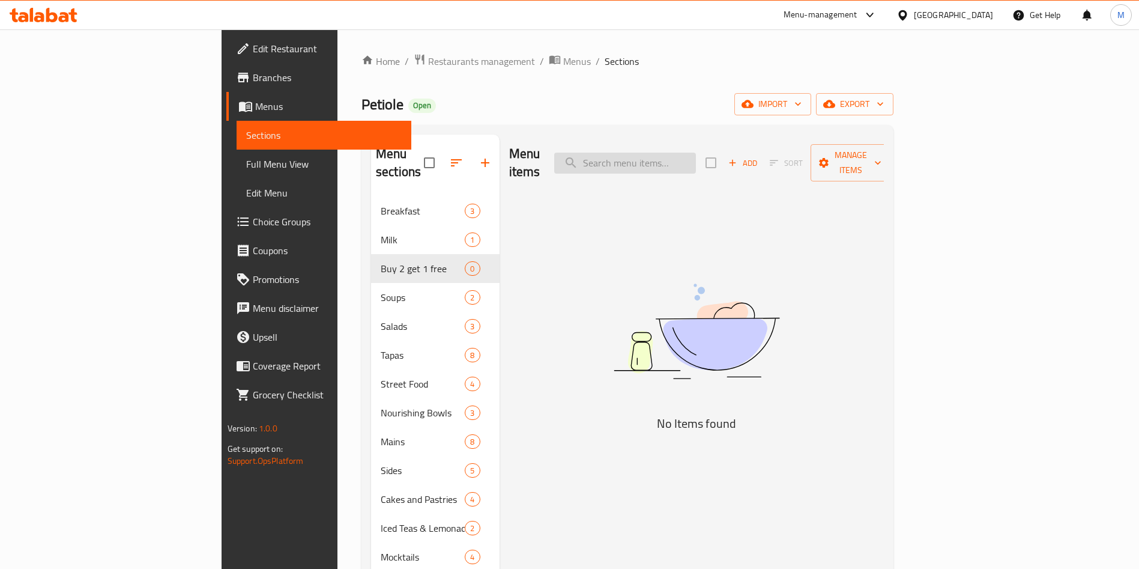
click at [696, 153] on input "search" at bounding box center [625, 163] width 142 height 21
type input "ق"
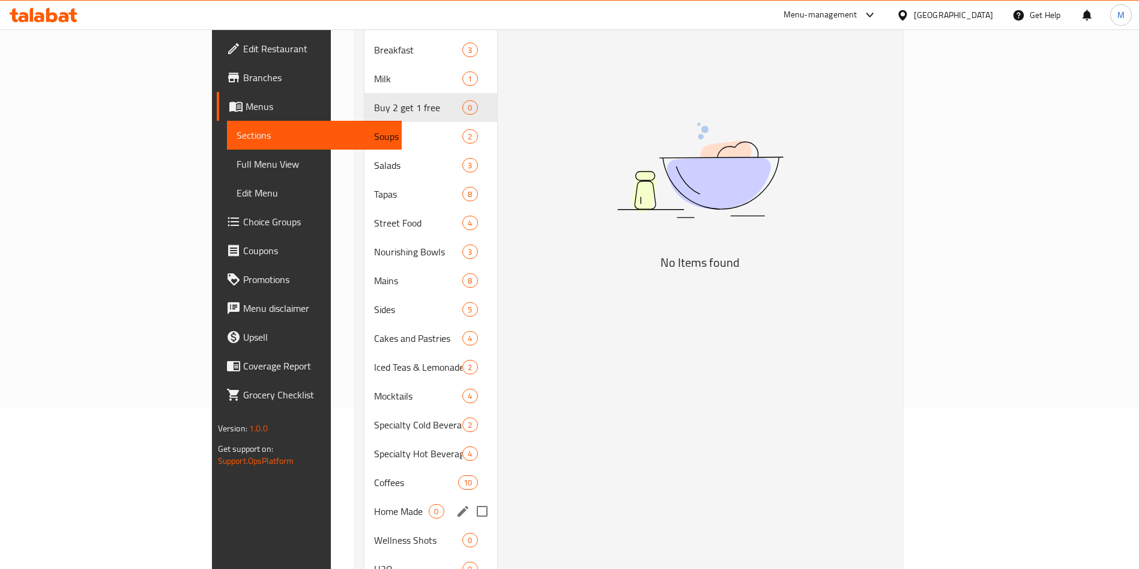
scroll to position [340, 0]
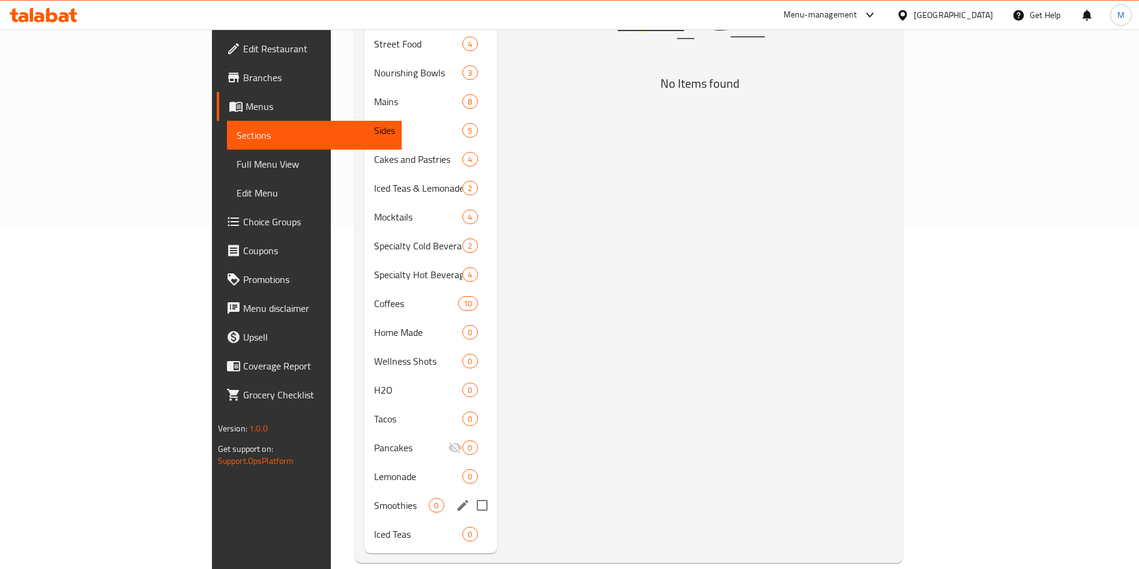
type input "rose milk"
click at [365, 497] on div "Smoothies 0" at bounding box center [431, 505] width 132 height 29
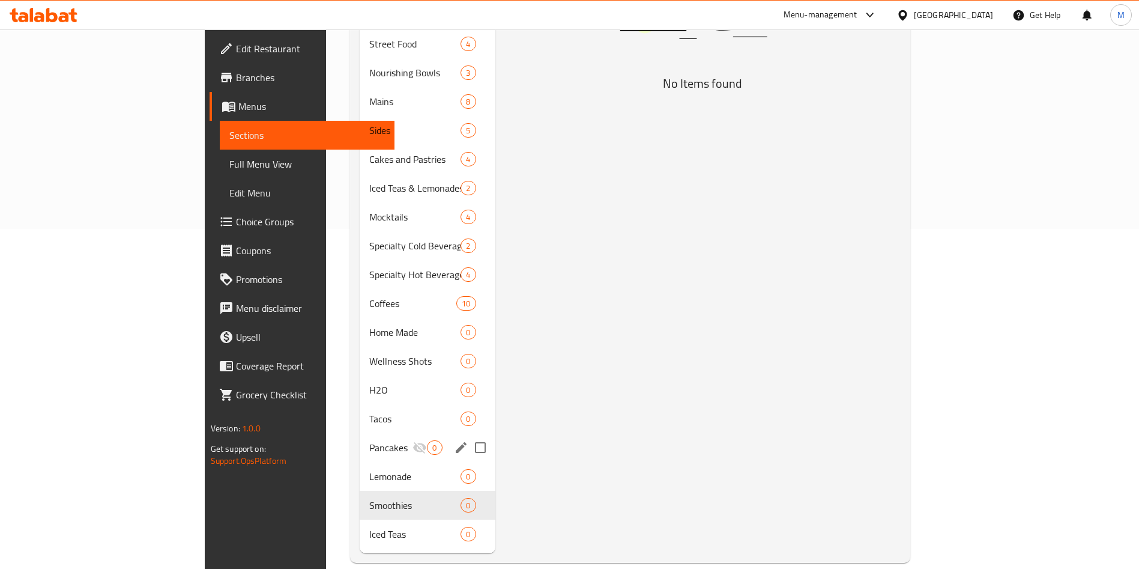
click at [360, 433] on div "Pancakes 0" at bounding box center [427, 447] width 135 height 29
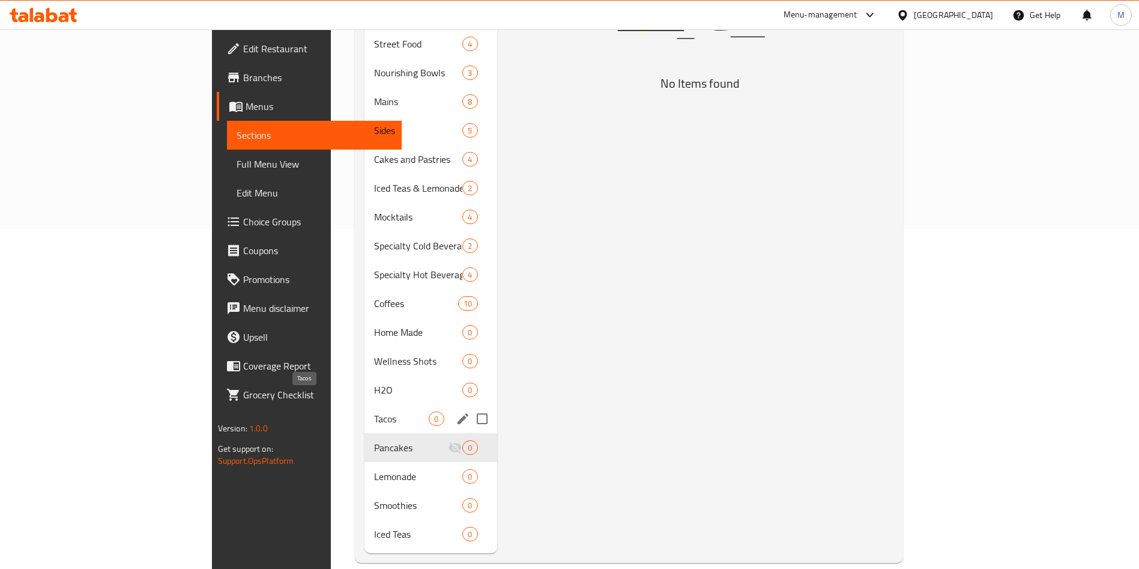
click at [374, 411] on span "Tacos" at bounding box center [401, 418] width 55 height 14
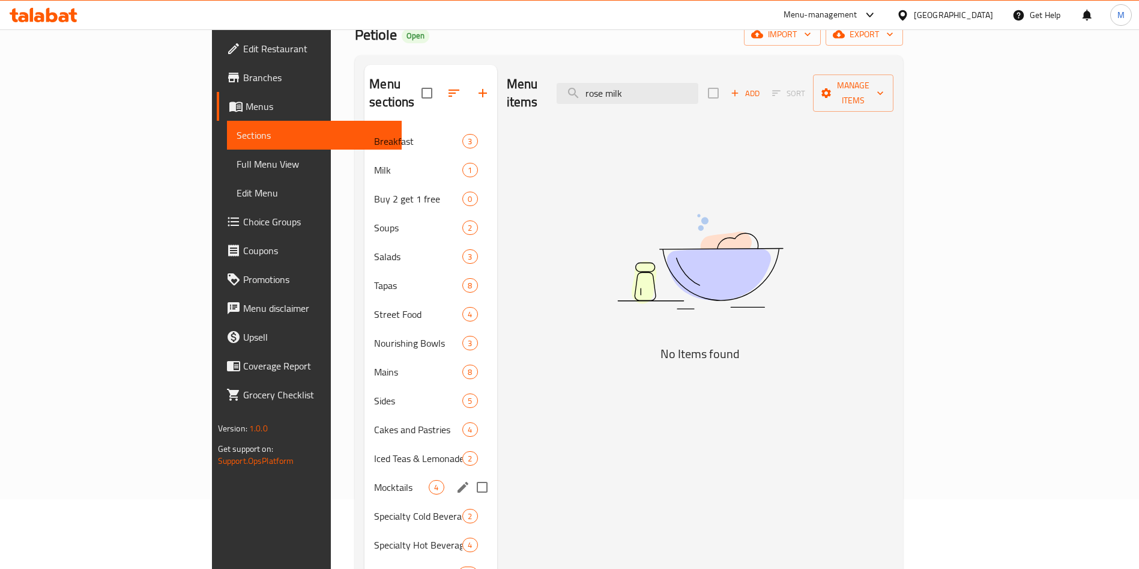
scroll to position [340, 0]
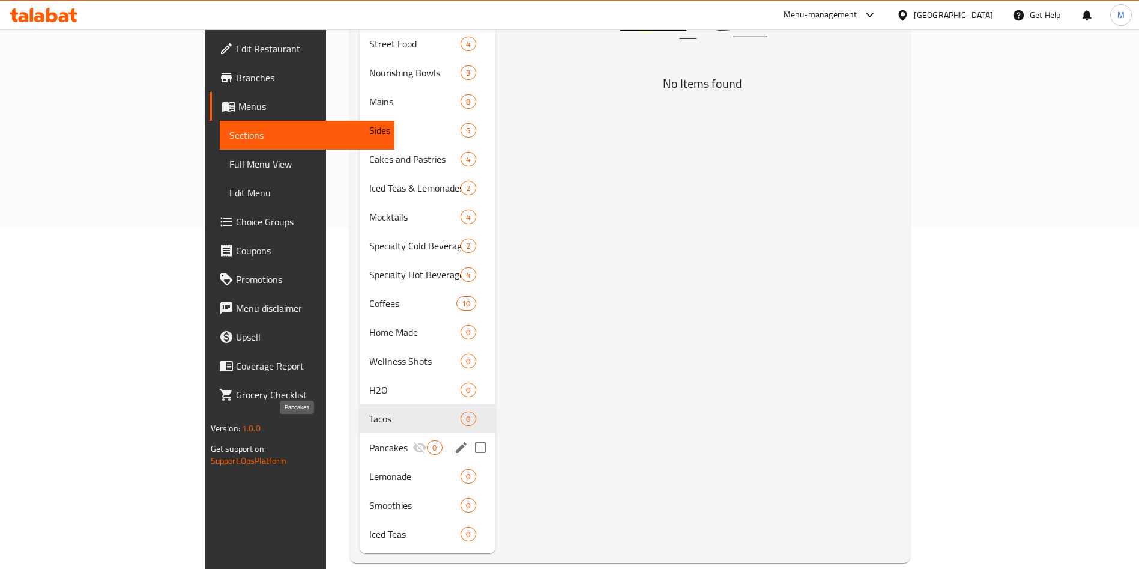
click at [369, 440] on span "Pancakes" at bounding box center [390, 447] width 43 height 14
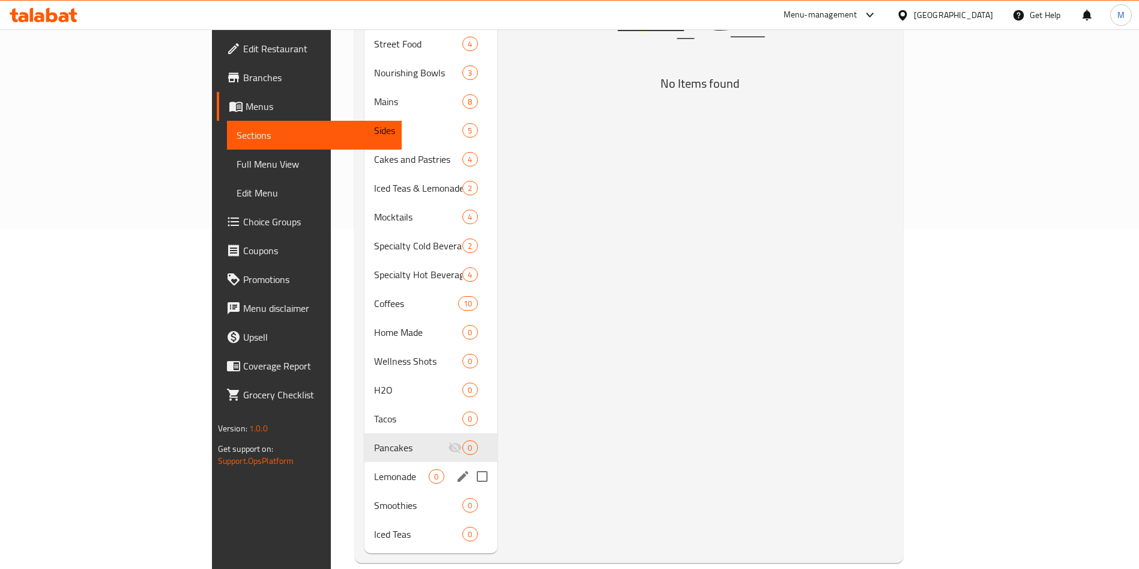
click at [365, 462] on div "Lemonade 0" at bounding box center [431, 476] width 132 height 29
click at [365, 491] on div "Smoothies 0" at bounding box center [431, 505] width 132 height 29
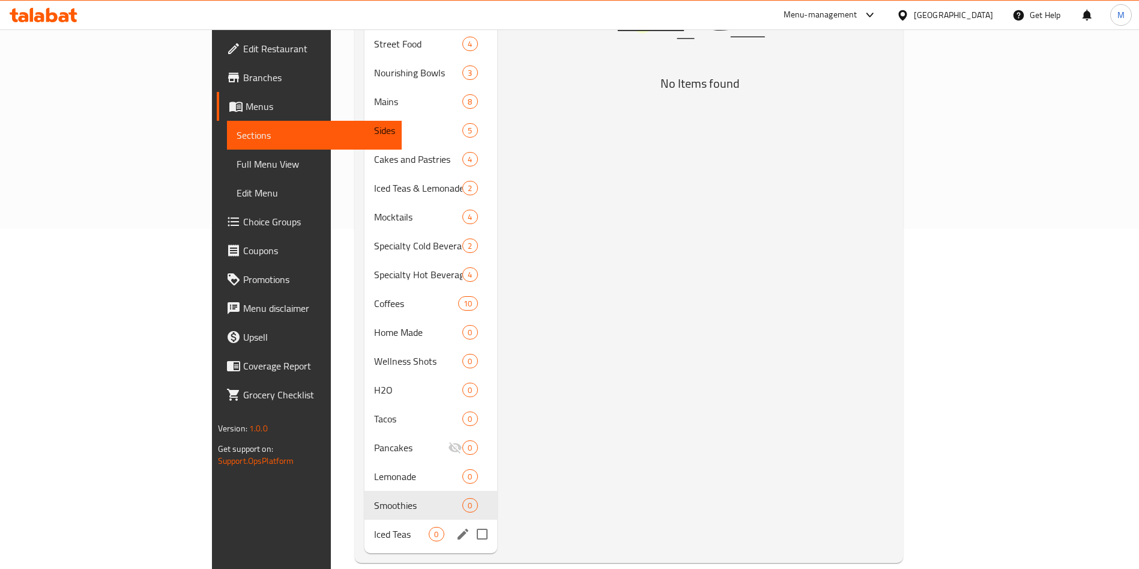
click at [374, 527] on span "Iced Teas" at bounding box center [401, 534] width 55 height 14
drag, startPoint x: 279, startPoint y: 306, endPoint x: 299, endPoint y: 318, distance: 22.7
click at [365, 318] on div "Home Made 0" at bounding box center [431, 332] width 132 height 29
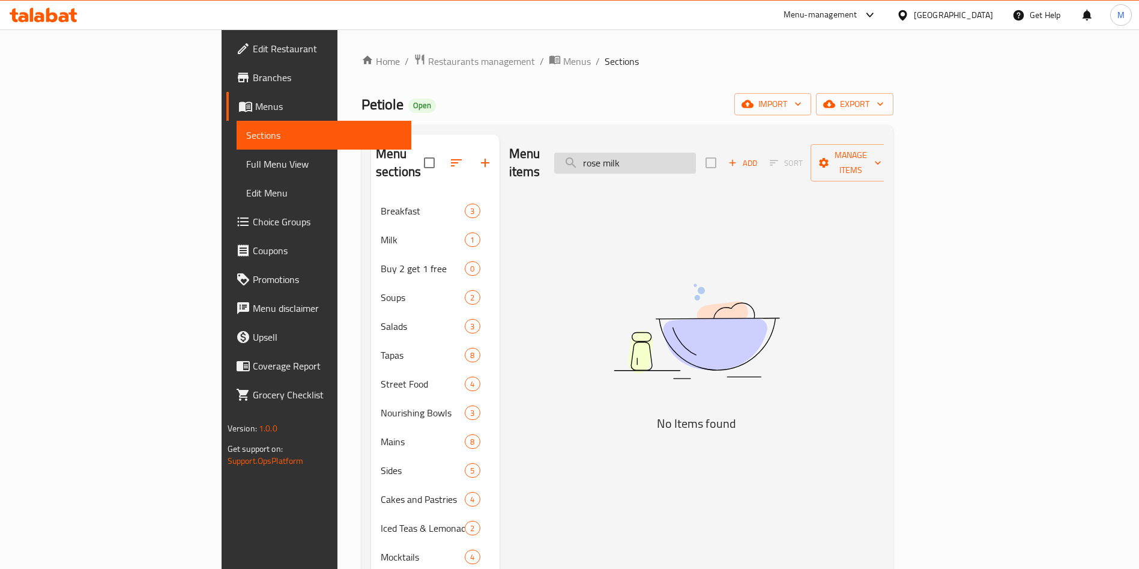
click at [684, 163] on input "rose milk" at bounding box center [625, 163] width 142 height 21
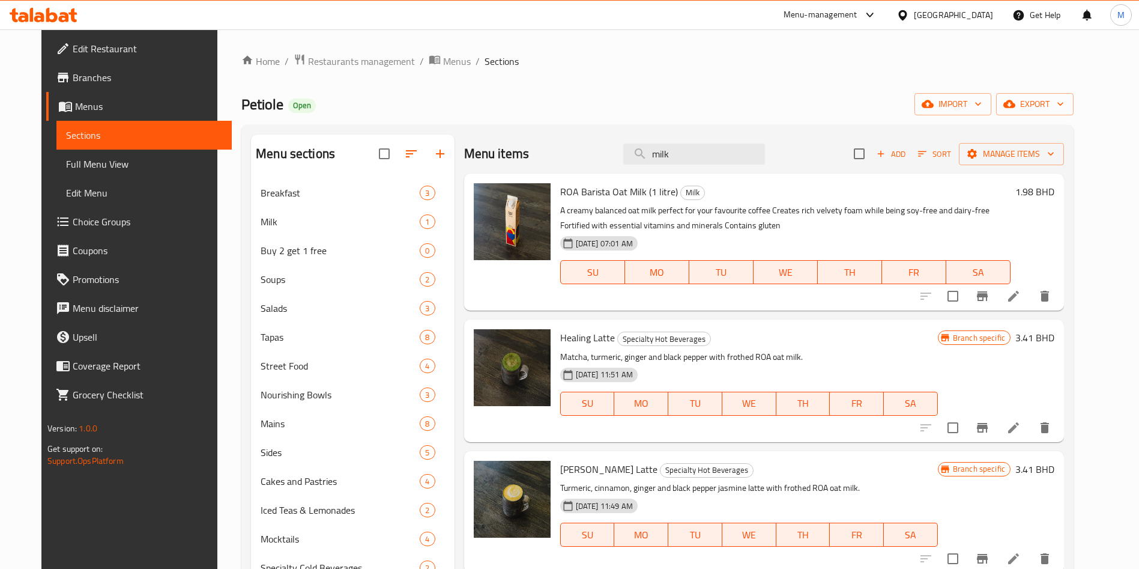
type input "milk"
click at [591, 190] on span "ROA Barista Oat Milk (1 litre)" at bounding box center [619, 192] width 118 height 18
click at [646, 186] on span "ROA Barista Oat Milk (1 litre)" at bounding box center [619, 192] width 118 height 18
click at [709, 154] on input "milk" at bounding box center [694, 154] width 142 height 21
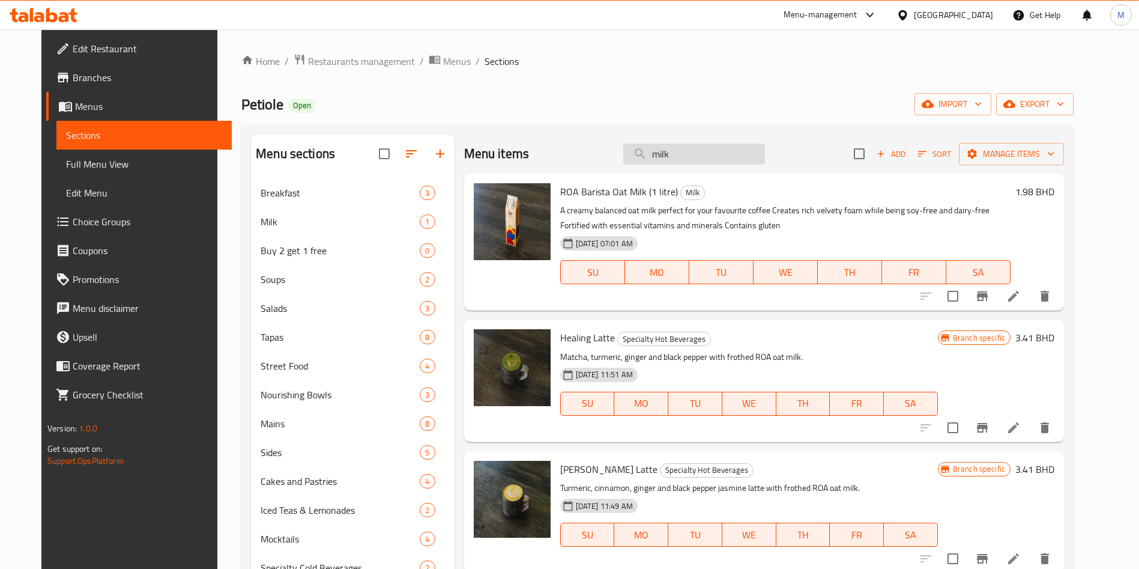
click at [709, 154] on input "milk" at bounding box center [694, 154] width 142 height 21
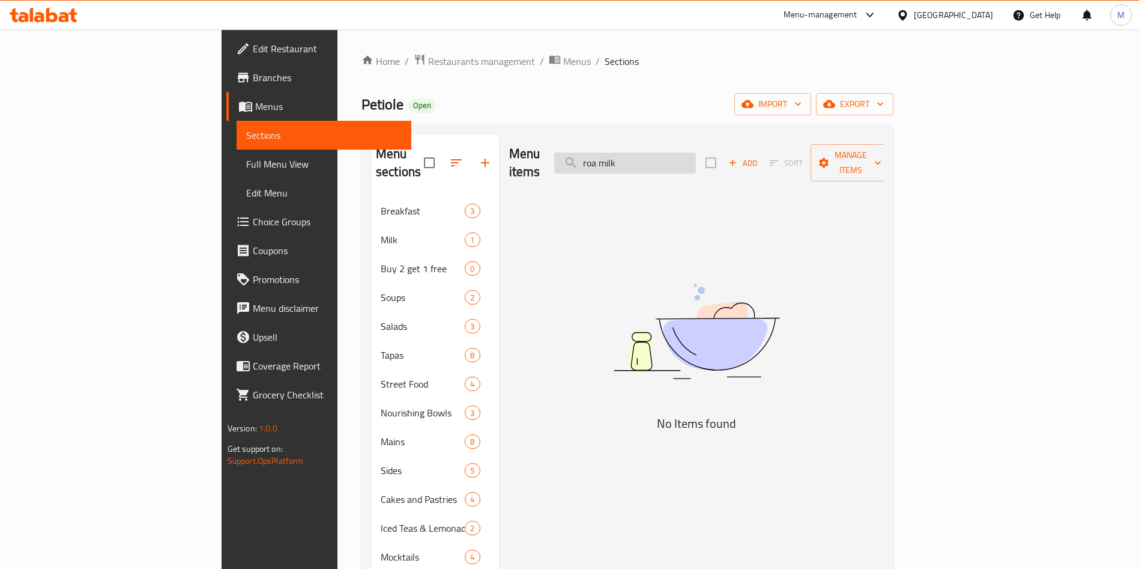
click at [696, 154] on input "roa milk" at bounding box center [625, 163] width 142 height 21
click at [696, 153] on input "roa milk" at bounding box center [625, 163] width 142 height 21
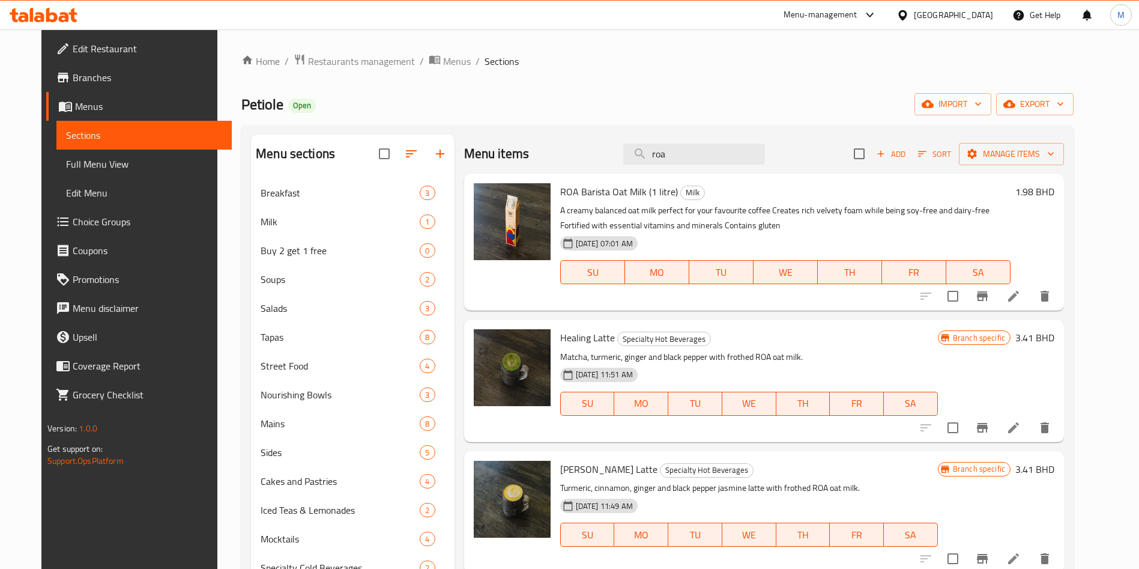
type input "roa"
click at [617, 200] on span "ROA Barista Oat Milk (1 litre)" at bounding box center [619, 192] width 118 height 18
copy h6 "ROA Barista Oat Milk (1 litre)"
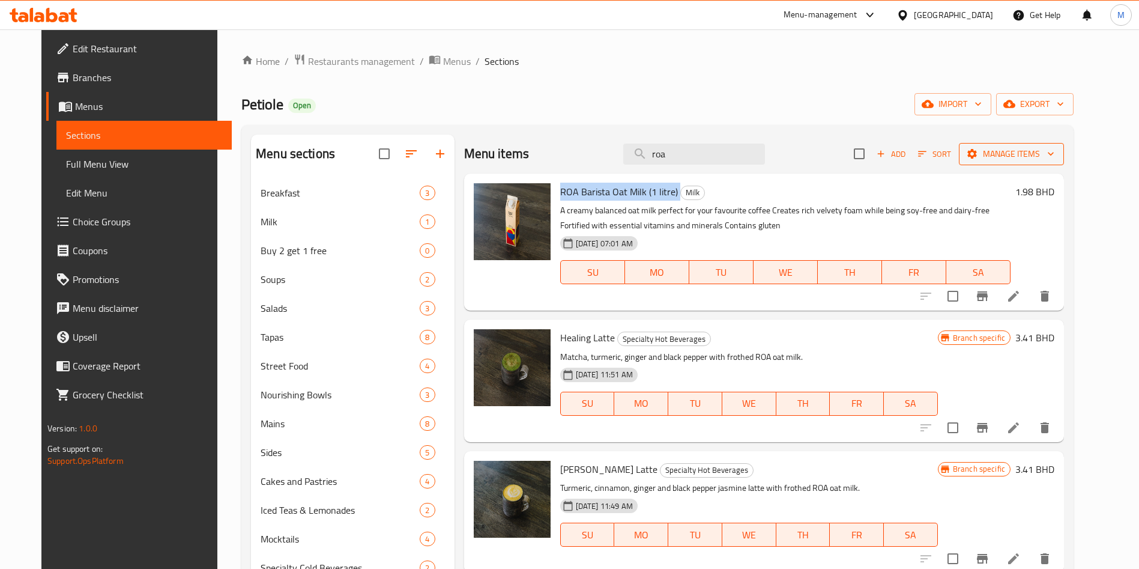
click at [1040, 147] on span "Manage items" at bounding box center [1012, 154] width 86 height 15
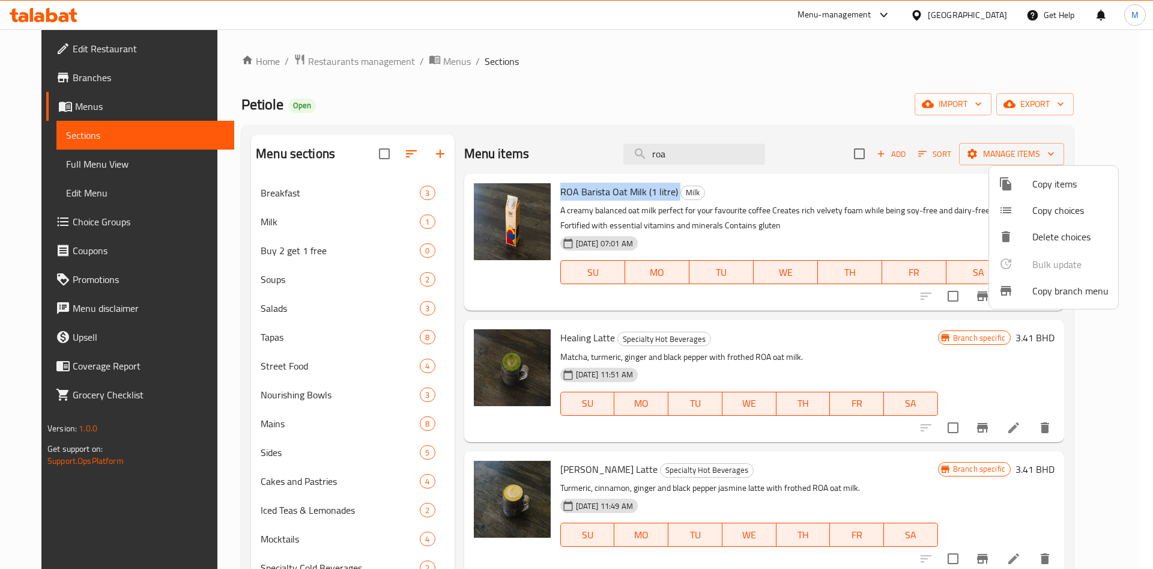
click at [1081, 173] on li "Copy items" at bounding box center [1053, 184] width 129 height 26
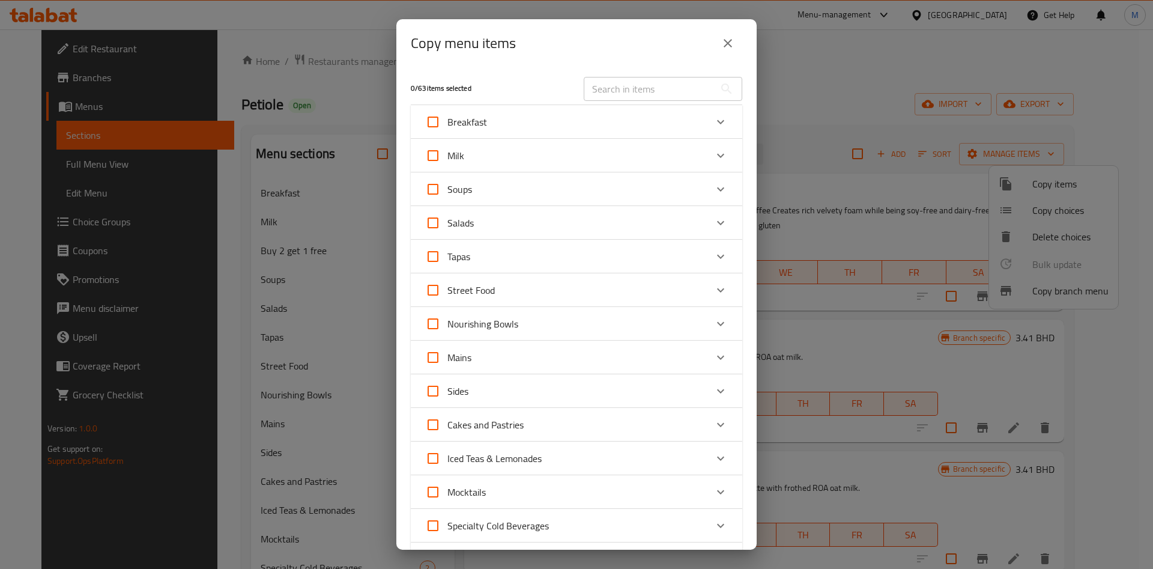
click at [611, 99] on input "text" at bounding box center [649, 89] width 131 height 24
paste input "ROA Barista Oat Milk (1 litre)"
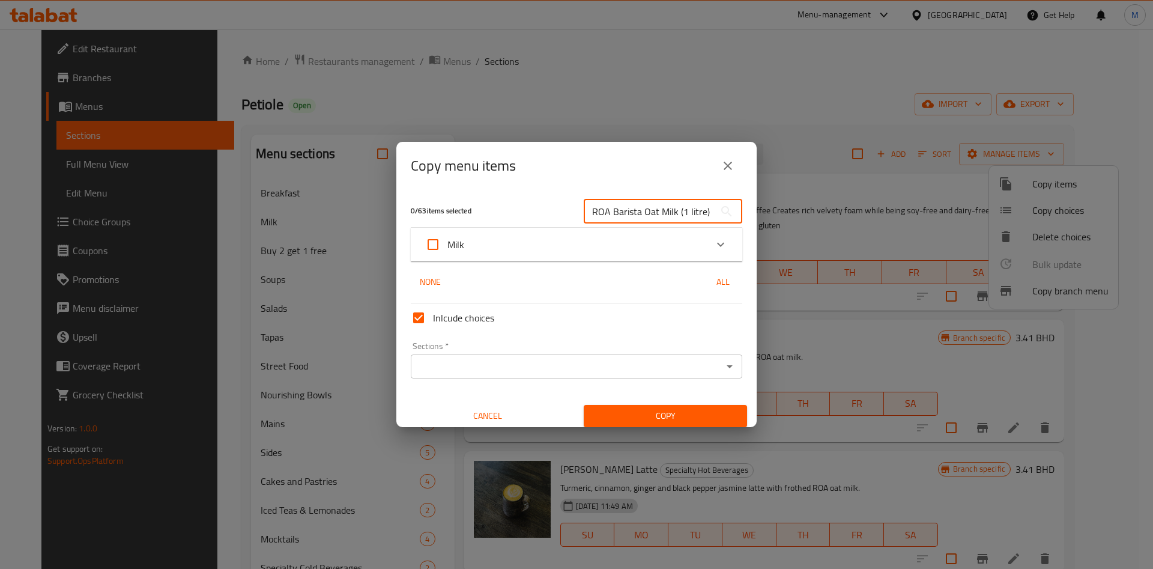
scroll to position [0, 1]
type input "ROA Barista Oat Milk (1 litre)"
click at [572, 229] on div "Milk" at bounding box center [577, 245] width 332 height 34
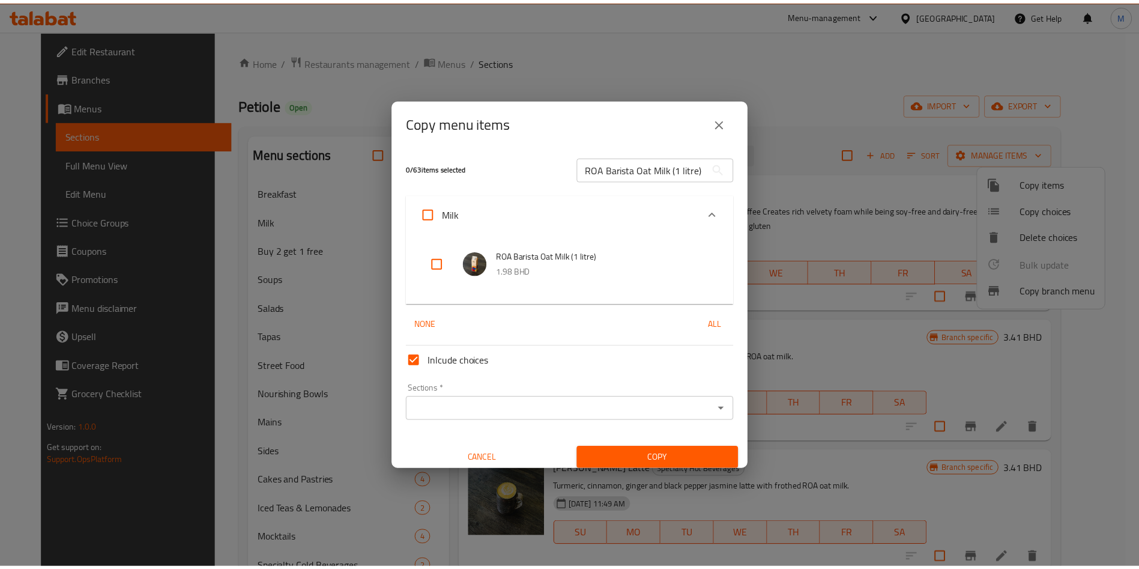
scroll to position [0, 0]
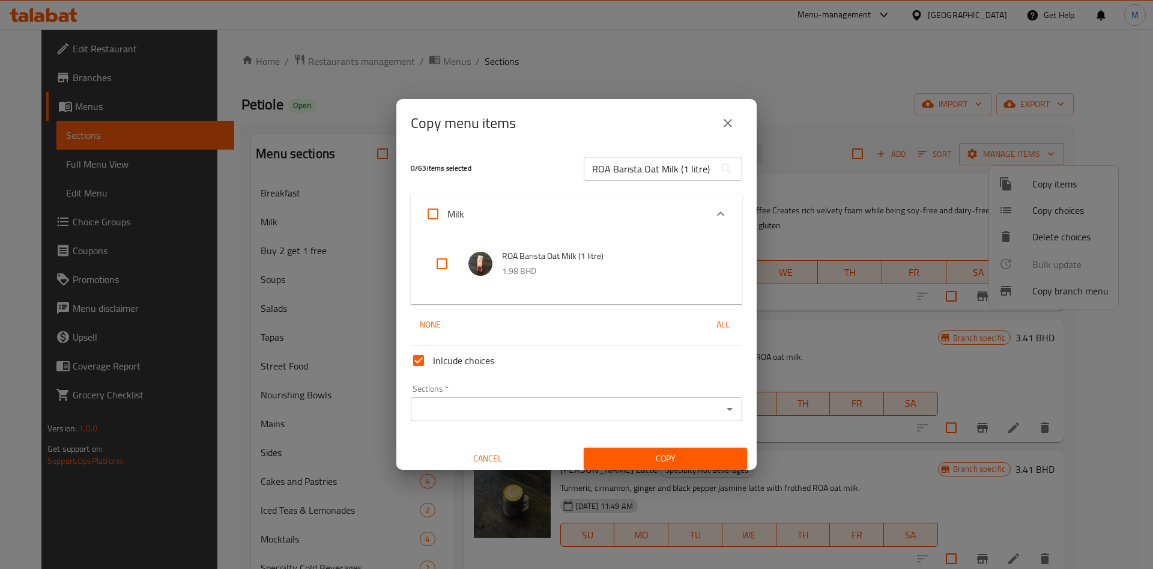
click at [439, 256] on input "checkbox" at bounding box center [442, 263] width 29 height 29
checkbox input "true"
click at [479, 407] on input "Sections   *" at bounding box center [566, 409] width 305 height 17
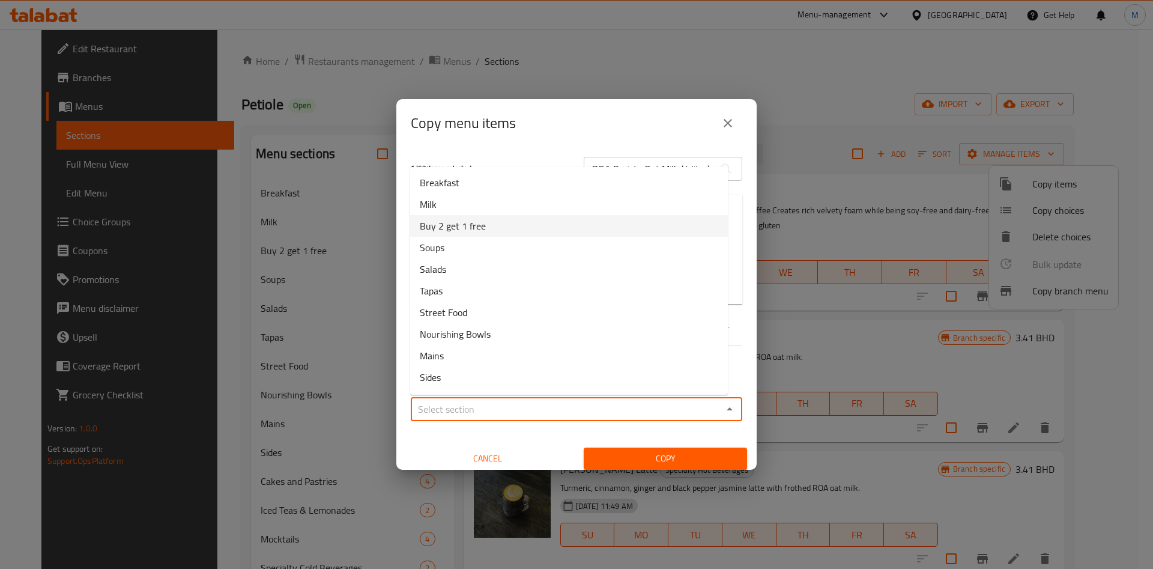
click at [460, 230] on span "Buy 2 get 1 free" at bounding box center [453, 226] width 66 height 14
type input "Buy 2 get 1 free"
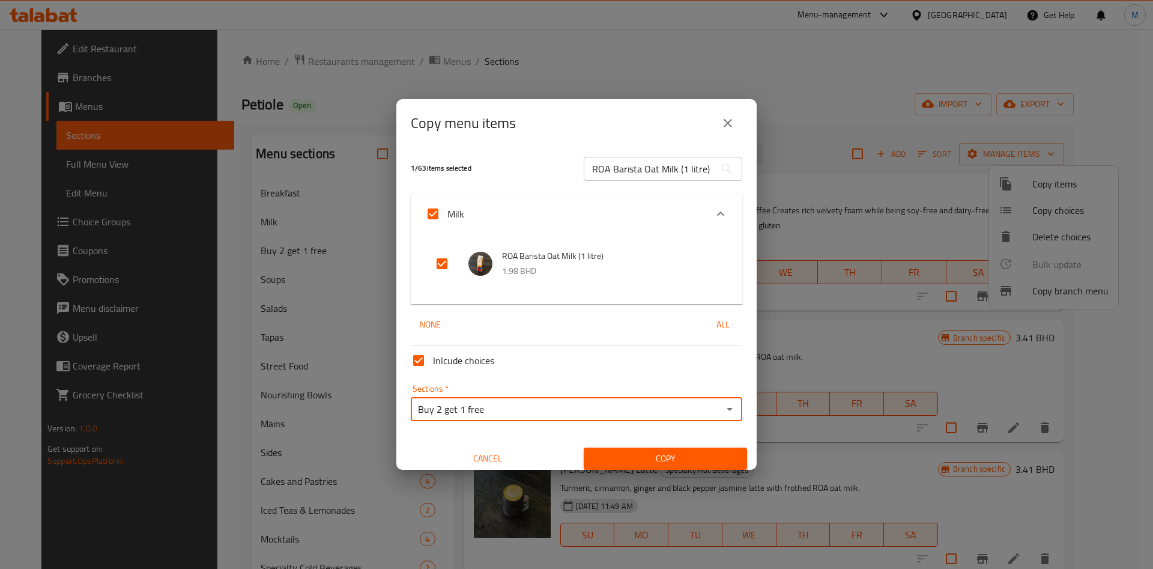
click at [618, 459] on span "Copy" at bounding box center [665, 458] width 144 height 15
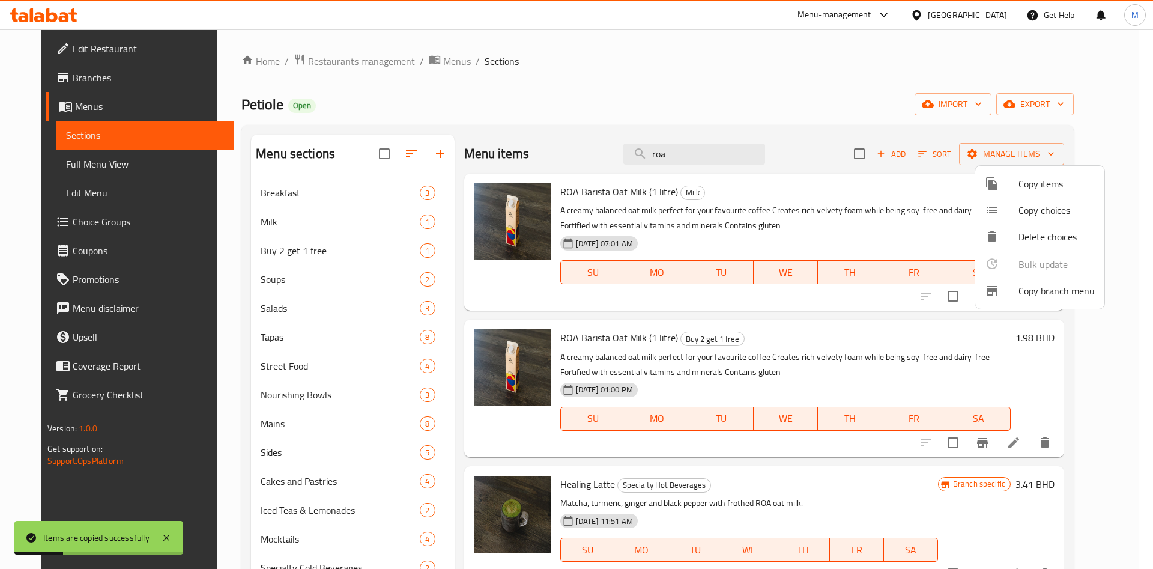
click at [308, 215] on div at bounding box center [576, 284] width 1153 height 569
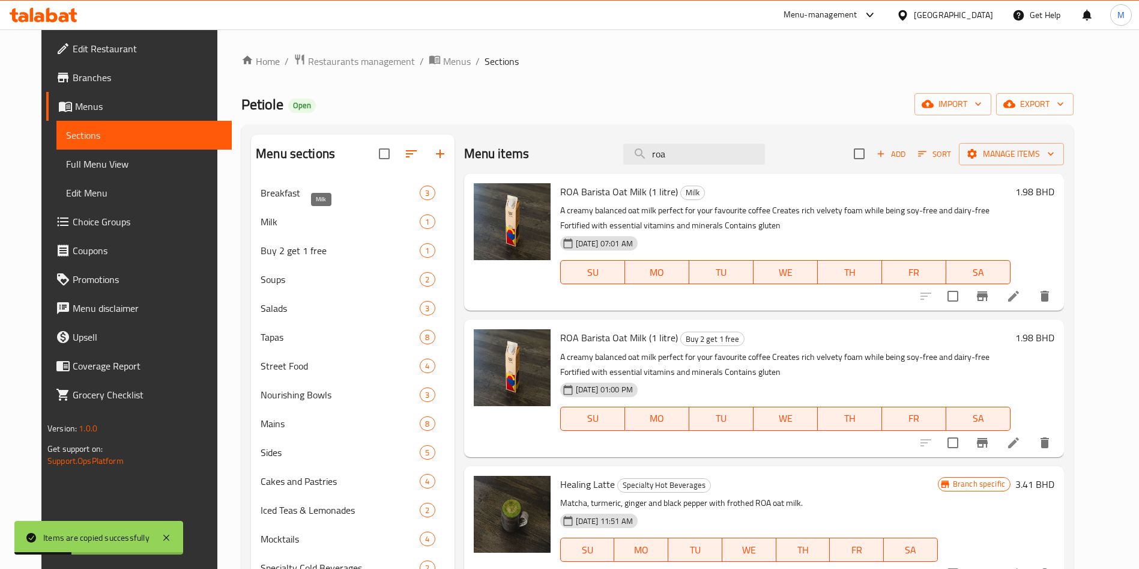
click at [311, 220] on span "Milk" at bounding box center [340, 221] width 159 height 14
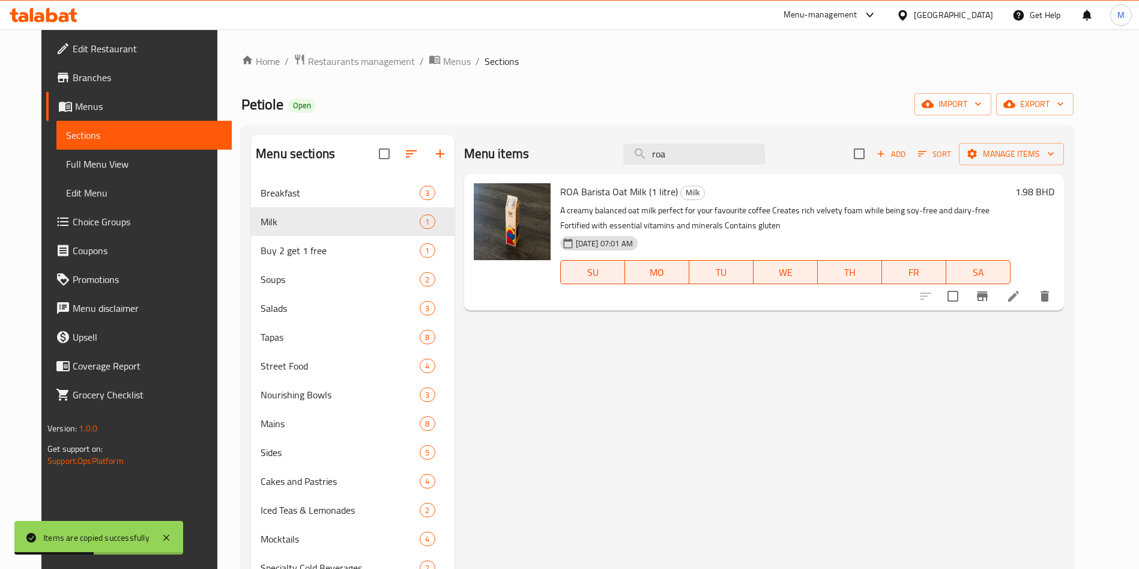
click at [1031, 300] on li at bounding box center [1014, 296] width 34 height 22
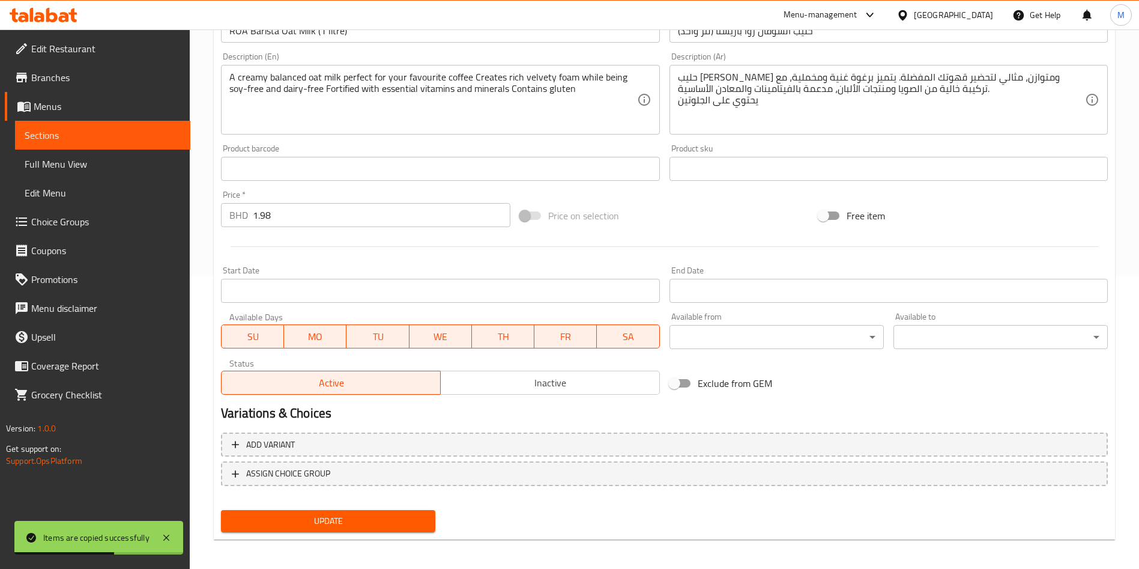
scroll to position [297, 0]
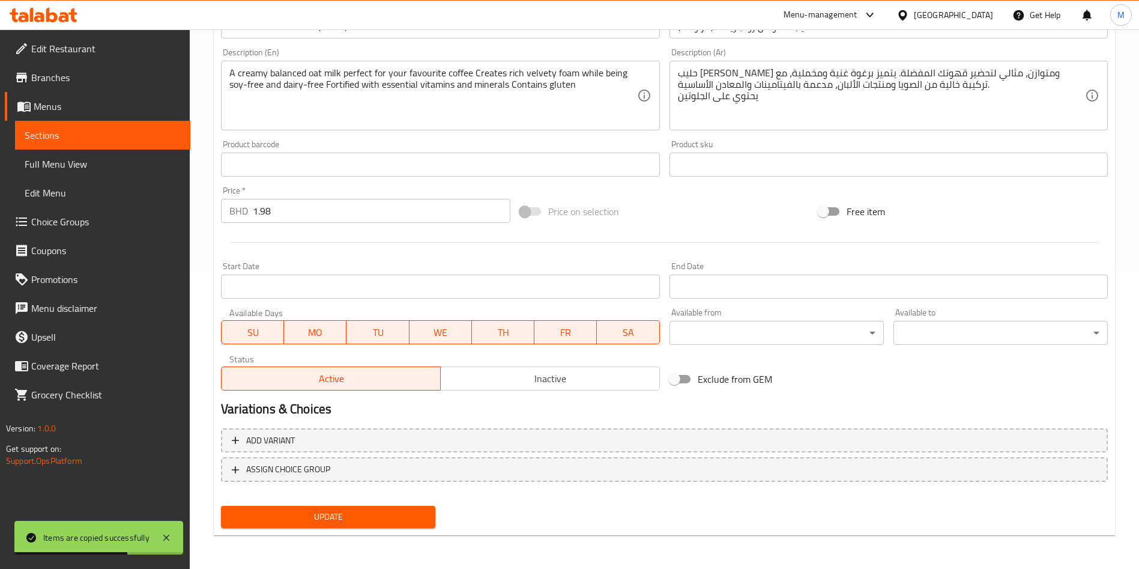
click at [345, 204] on input "1.98" at bounding box center [382, 211] width 258 height 24
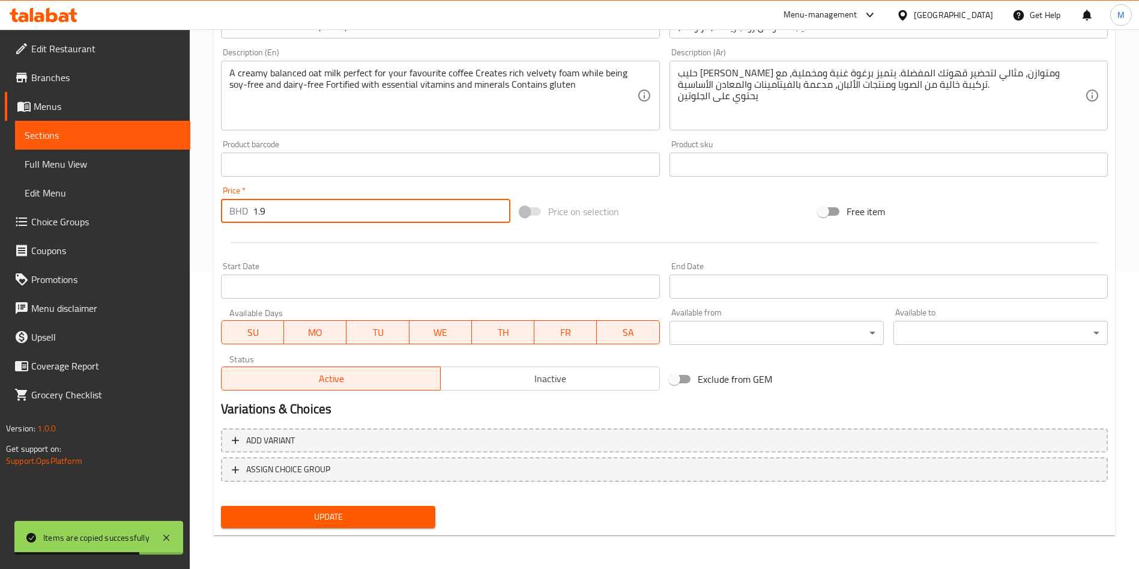
type input "1"
type input "3"
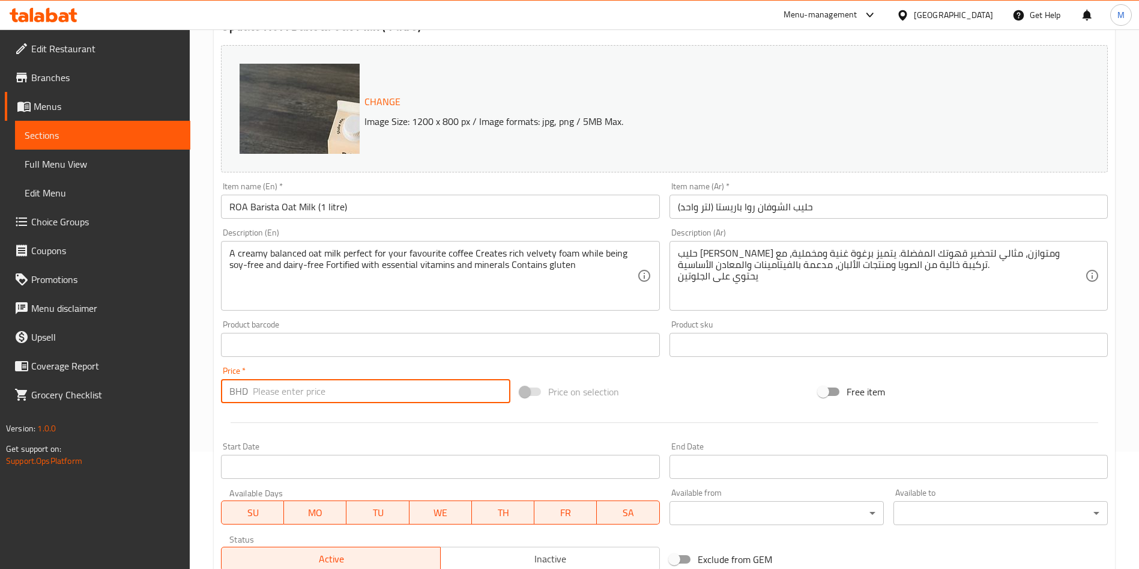
scroll to position [0, 0]
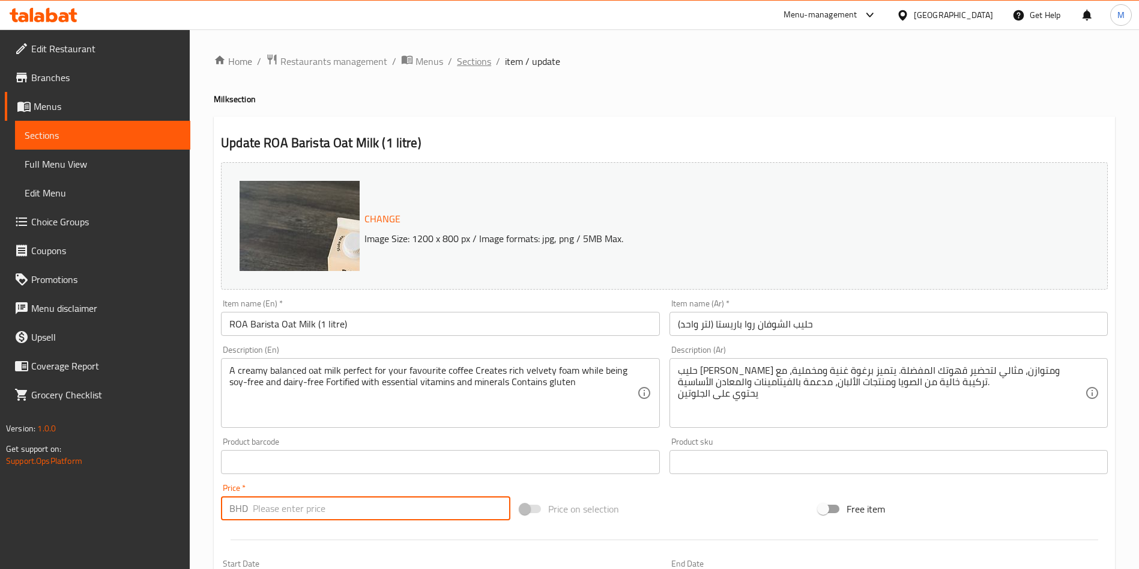
click at [476, 57] on span "Sections" at bounding box center [474, 61] width 34 height 14
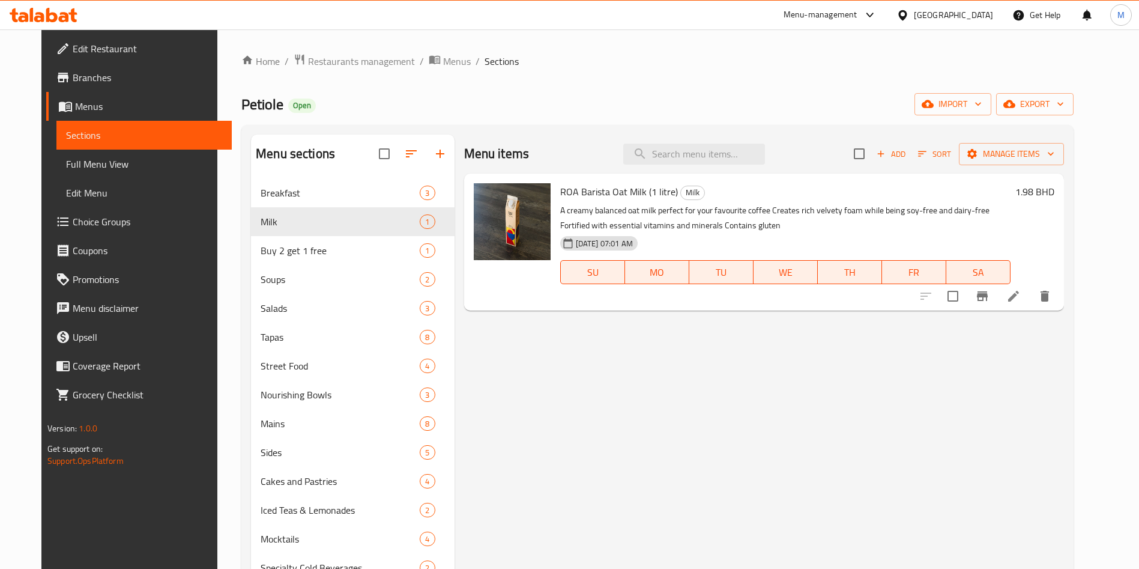
click at [1031, 296] on li at bounding box center [1014, 296] width 34 height 22
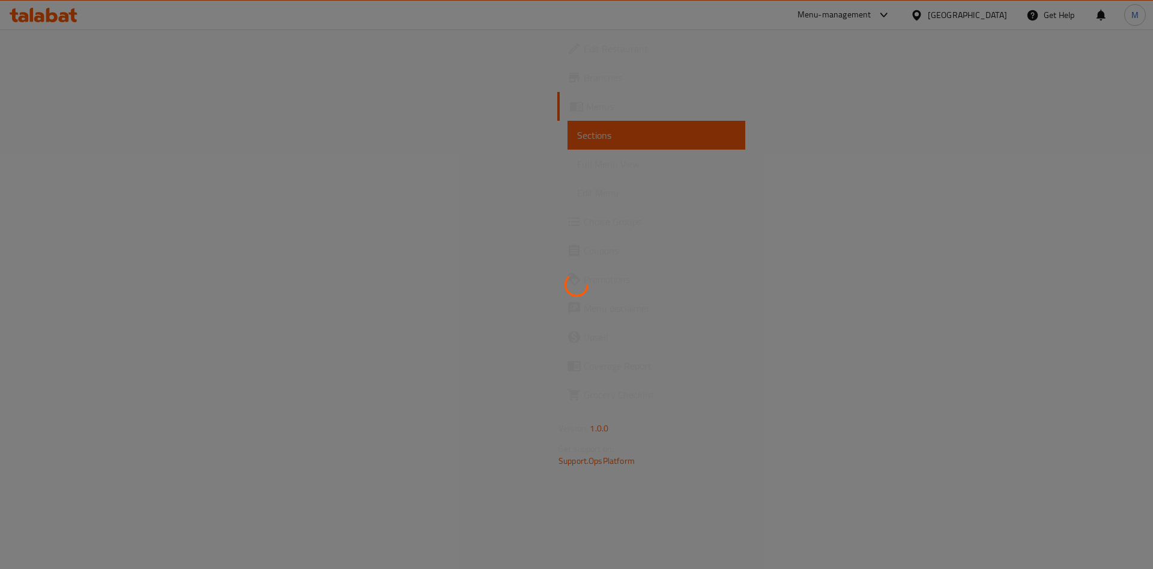
click at [1046, 296] on div at bounding box center [576, 284] width 1153 height 569
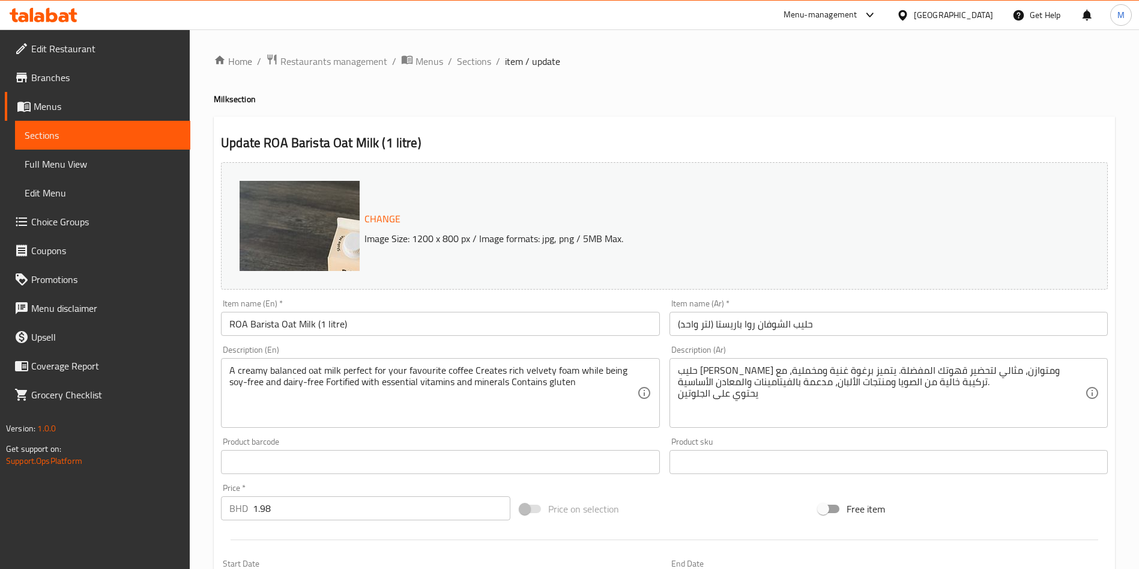
click at [298, 503] on input "1.98" at bounding box center [382, 508] width 258 height 24
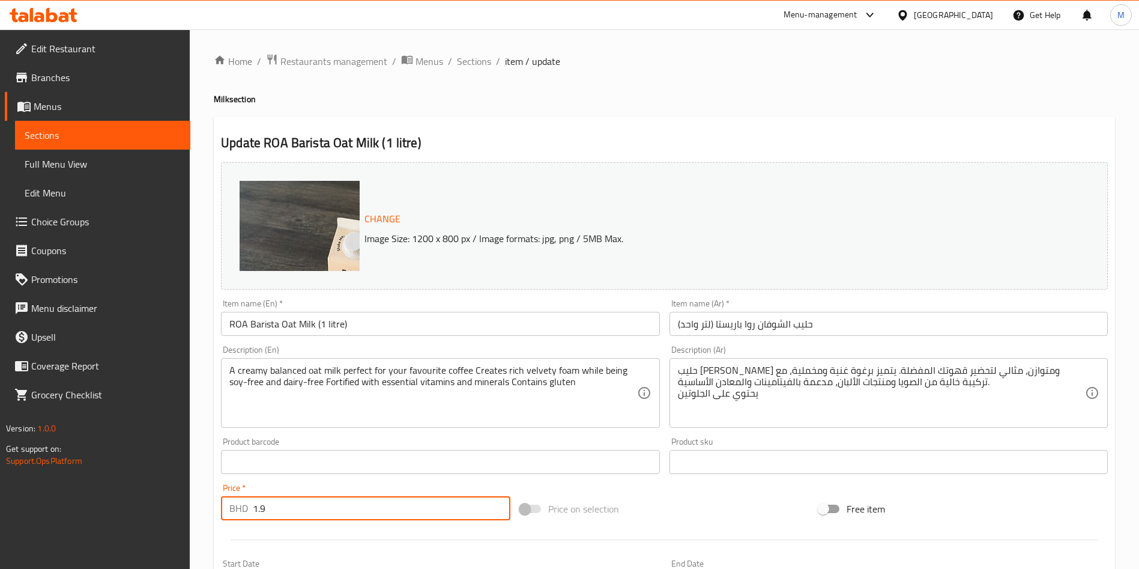
type input "1"
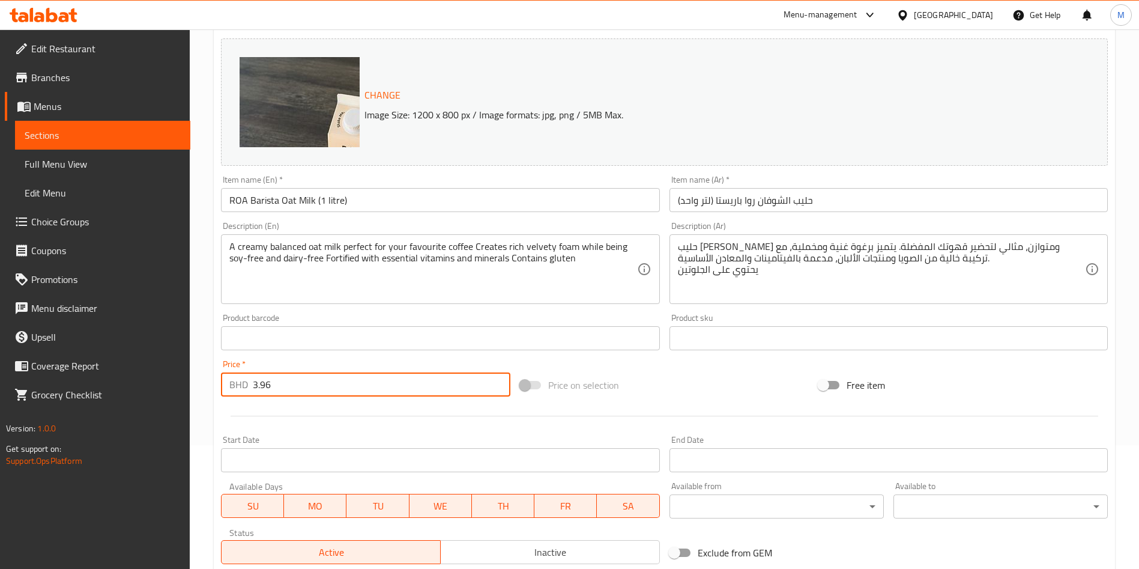
scroll to position [297, 0]
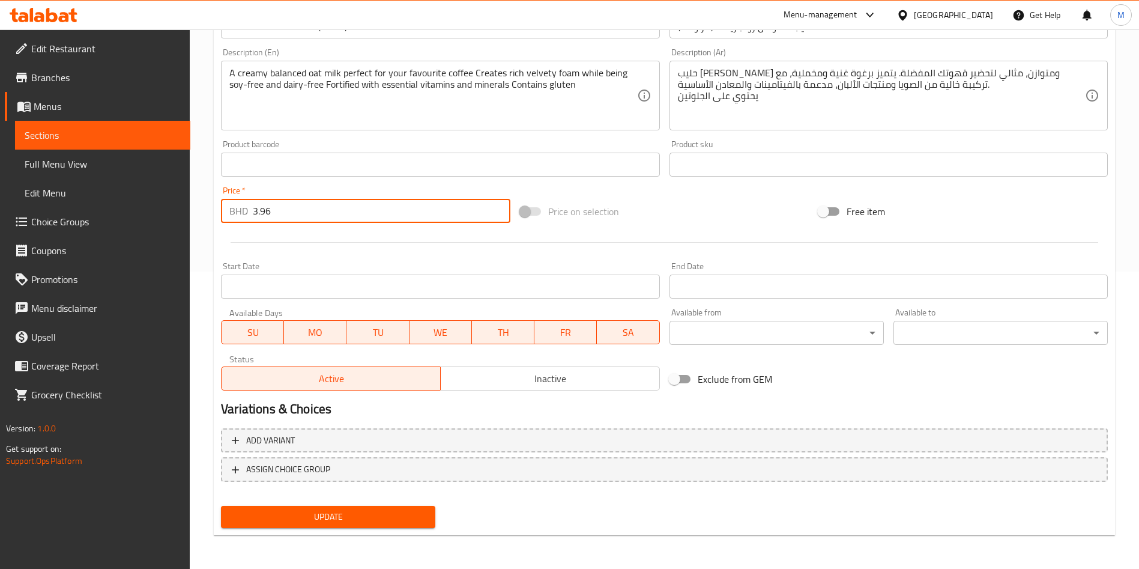
type input "3.96"
drag, startPoint x: 303, startPoint y: 512, endPoint x: 305, endPoint y: 521, distance: 9.2
click at [303, 515] on span "Update" at bounding box center [328, 516] width 195 height 15
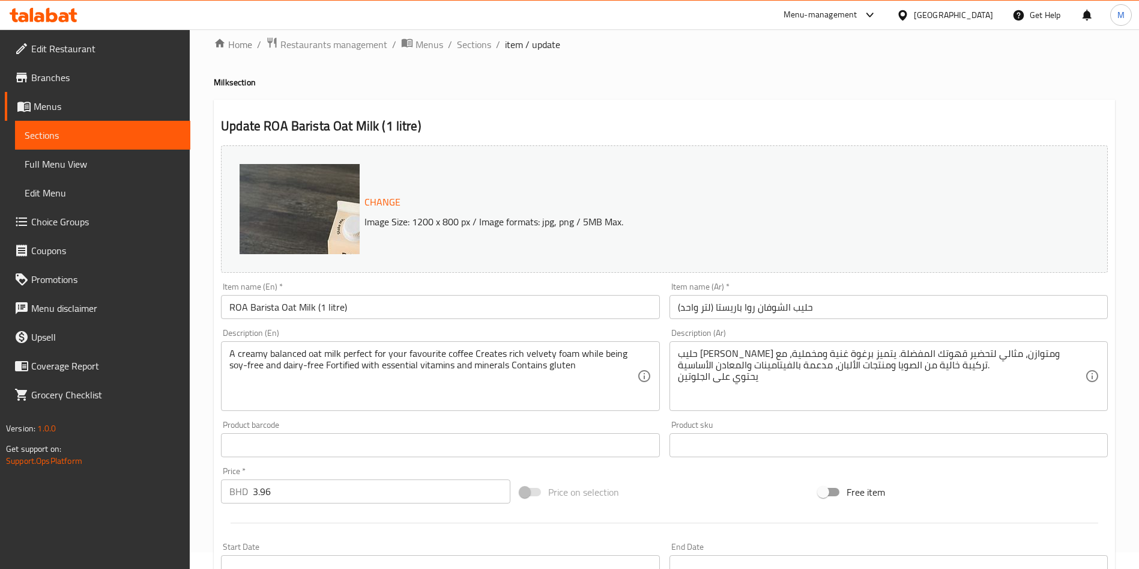
scroll to position [0, 0]
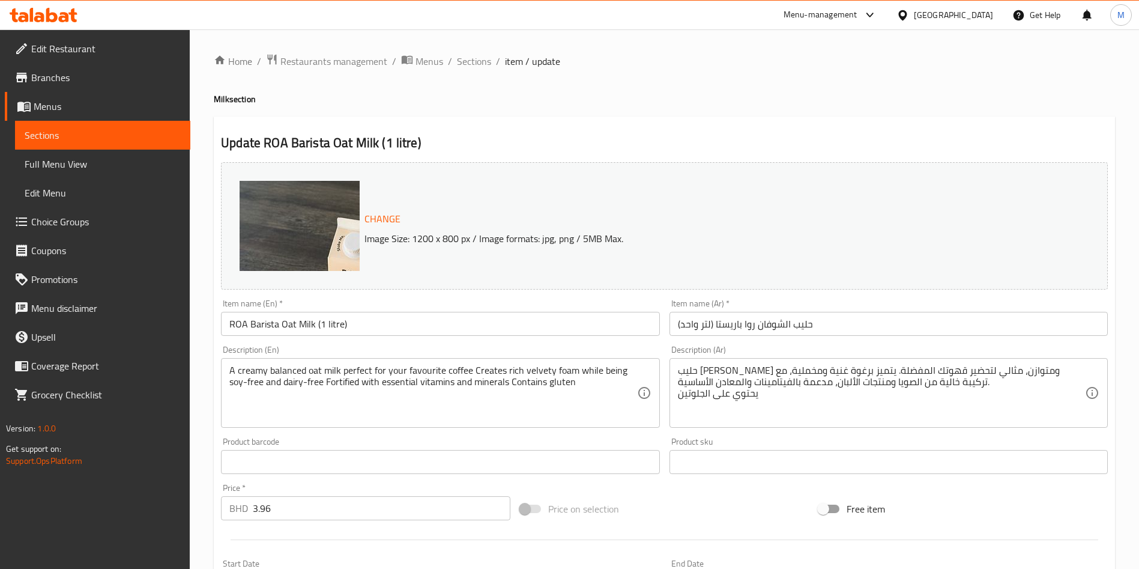
click at [227, 322] on input "ROA Barista Oat Milk (1 litre)" at bounding box center [440, 324] width 438 height 24
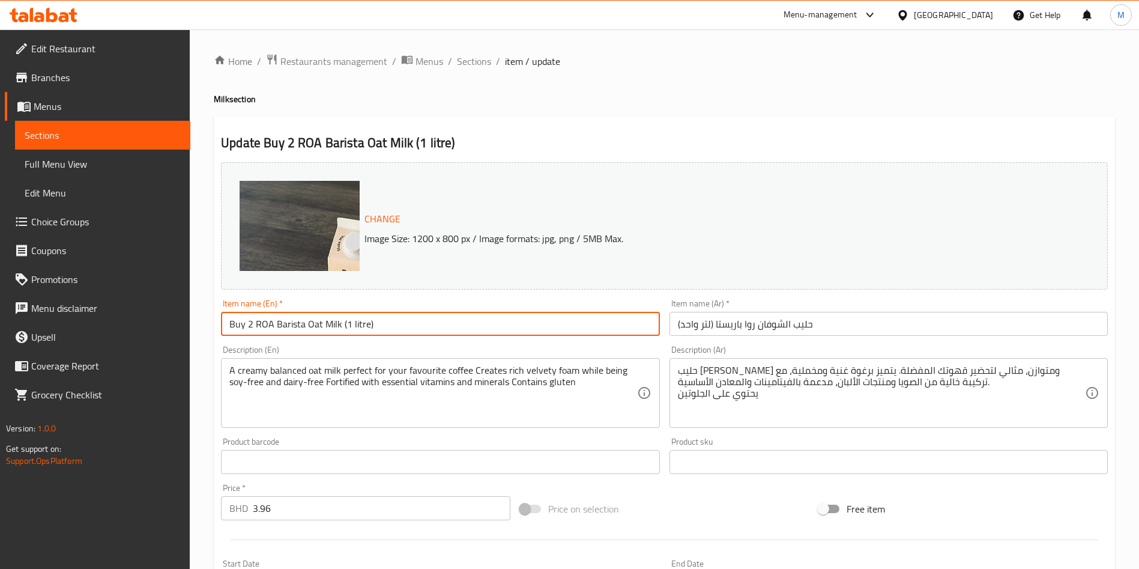
click at [380, 324] on input "Buy 2 ROA Barista Oat Milk (1 litre)" at bounding box center [440, 324] width 438 height 24
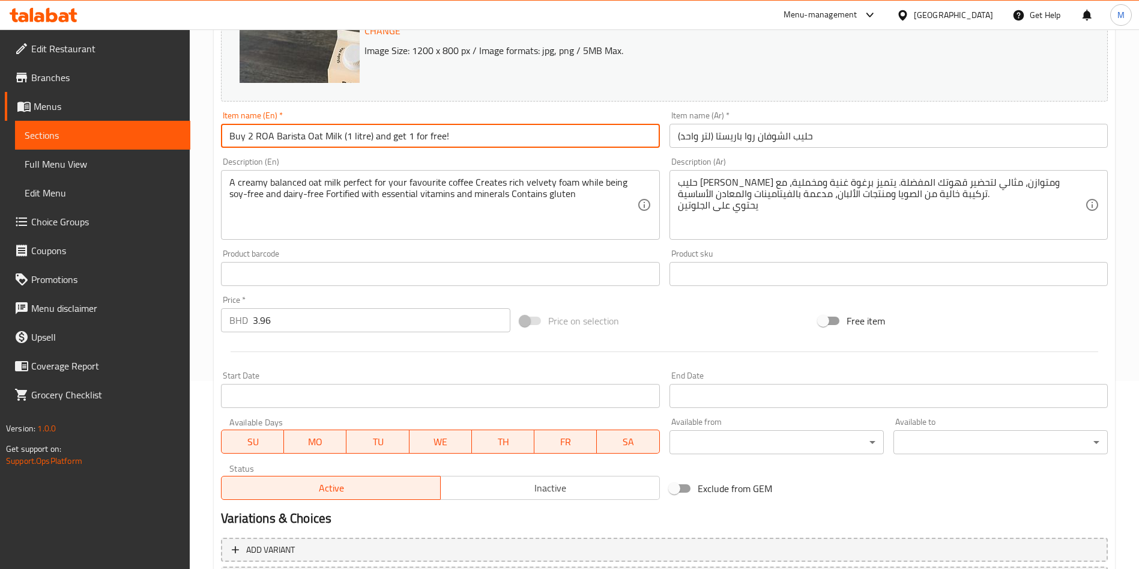
scroll to position [297, 0]
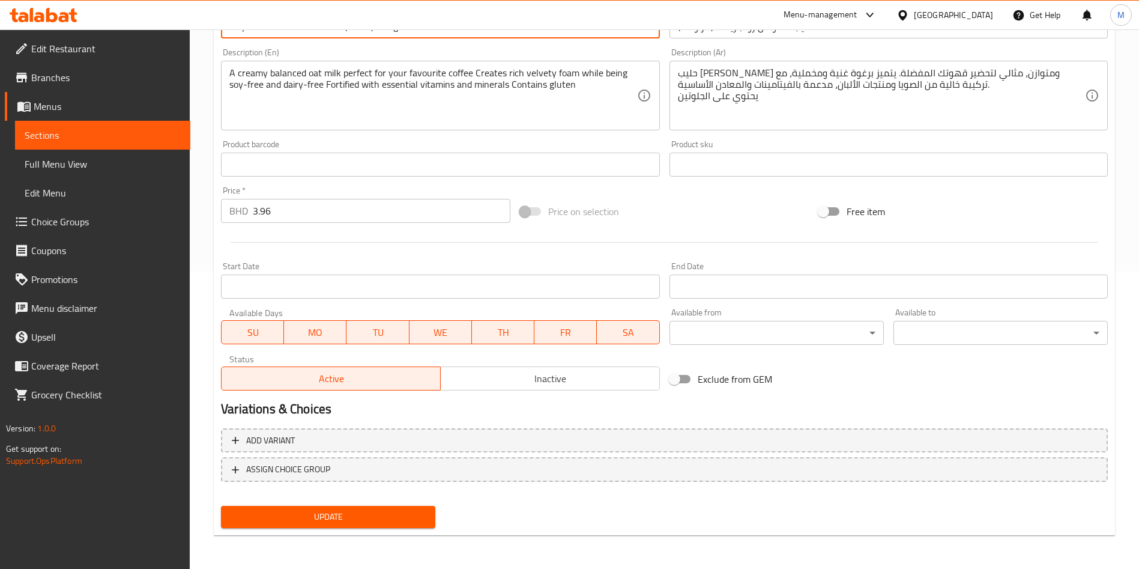
type input "Buy 2 ROA Barista Oat Milk (1 litre) and get 1 for free!"
click at [386, 525] on button "Update" at bounding box center [328, 517] width 214 height 22
click at [386, 525] on div at bounding box center [569, 284] width 1139 height 569
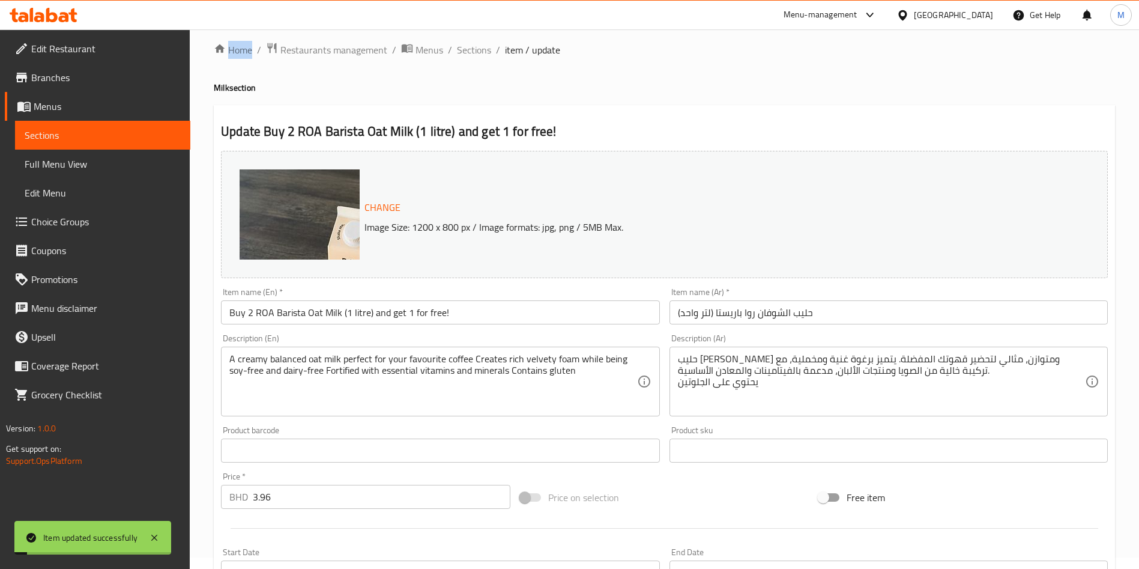
scroll to position [0, 0]
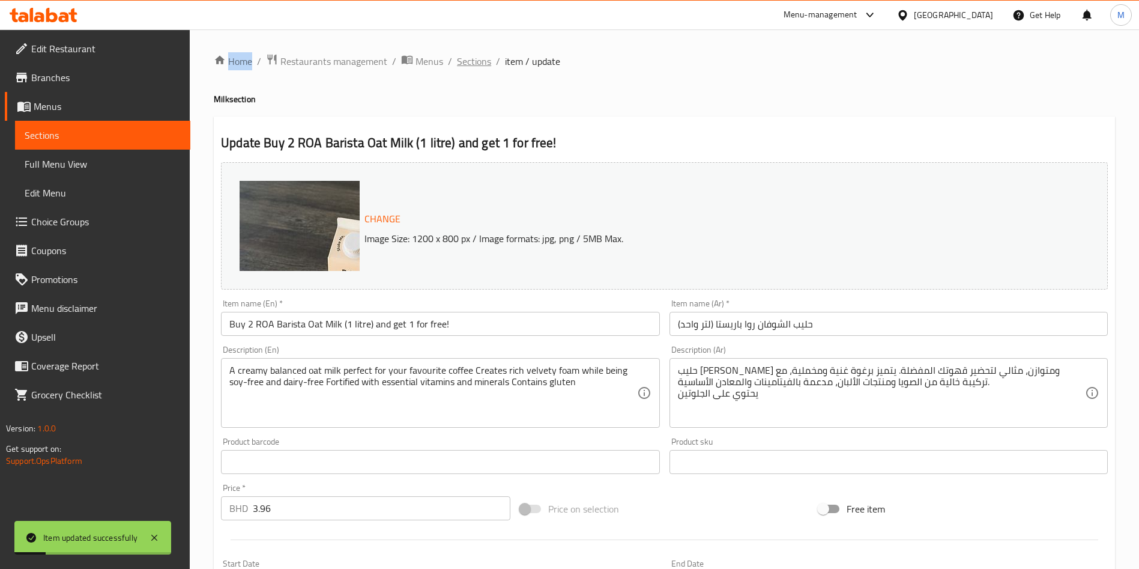
click at [477, 63] on span "Sections" at bounding box center [474, 61] width 34 height 14
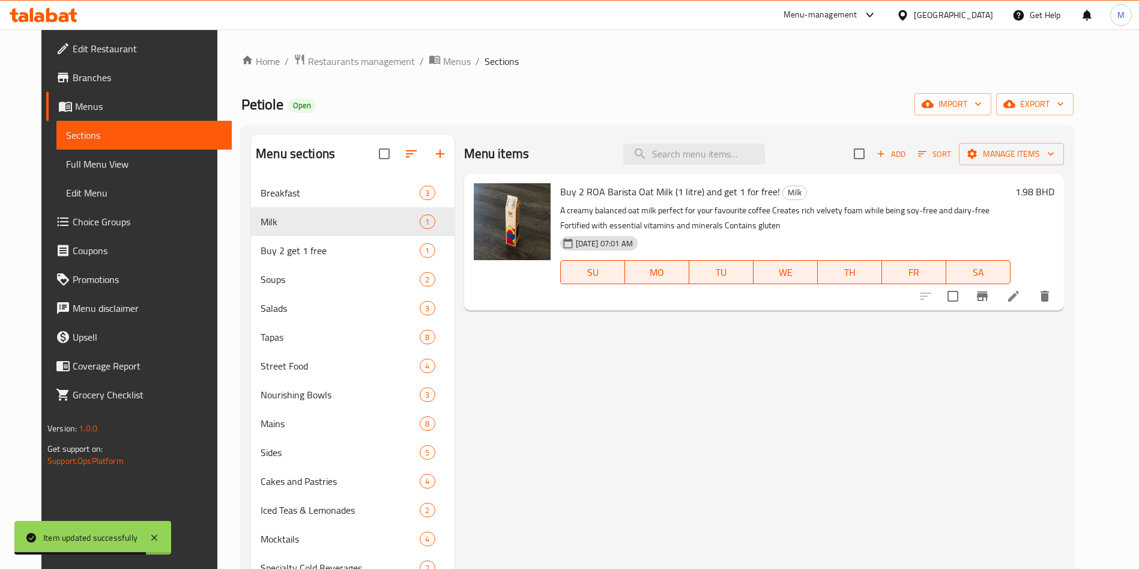
click at [1021, 293] on icon at bounding box center [1014, 296] width 14 height 14
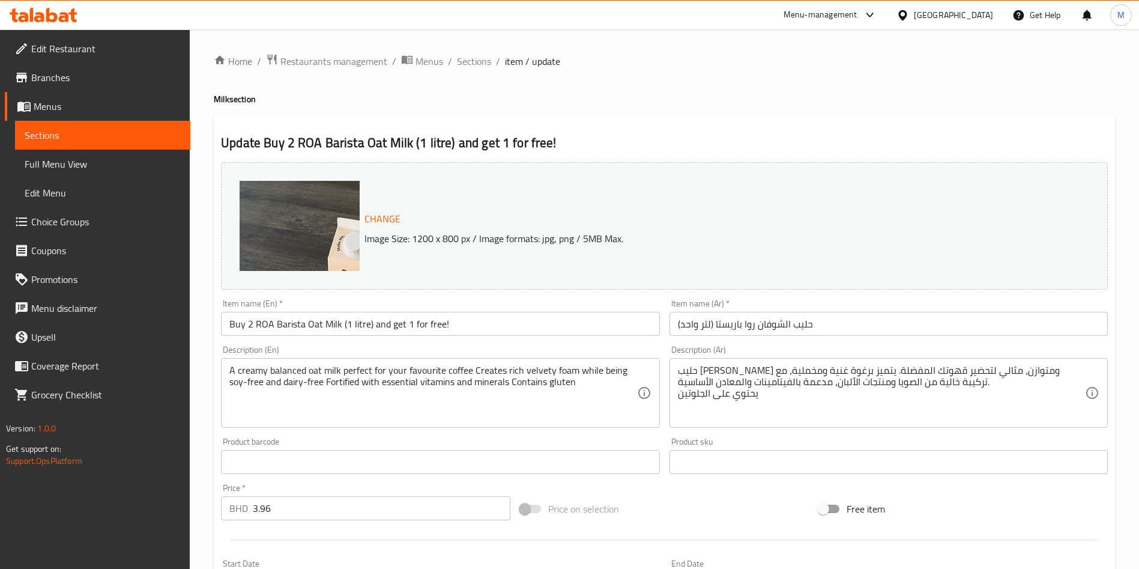
click at [670, 112] on div "Home / Restaurants management / Menus / Sections / item / update Milk section U…" at bounding box center [665, 447] width 902 height 789
click at [45, 75] on span "Branches" at bounding box center [106, 77] width 150 height 14
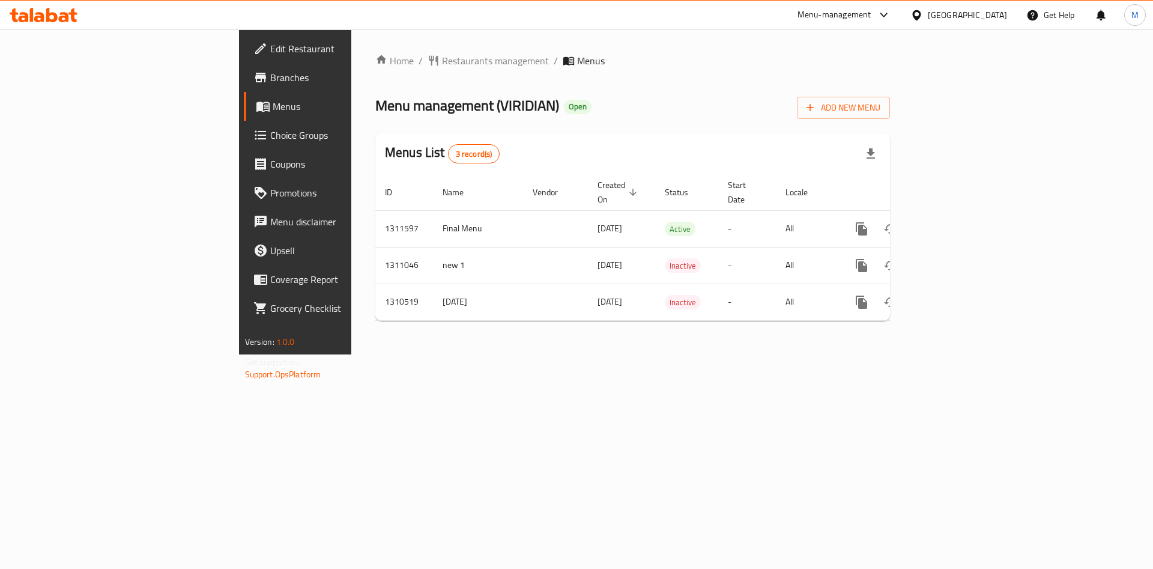
click at [244, 68] on link "Branches" at bounding box center [338, 77] width 188 height 29
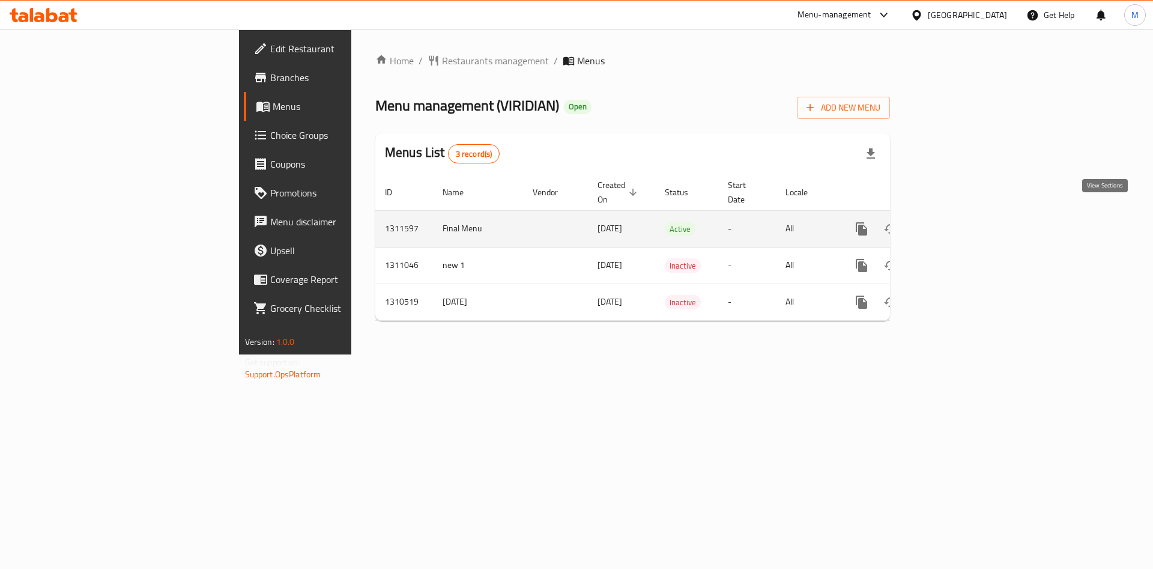
click at [963, 220] on link "enhanced table" at bounding box center [948, 228] width 29 height 29
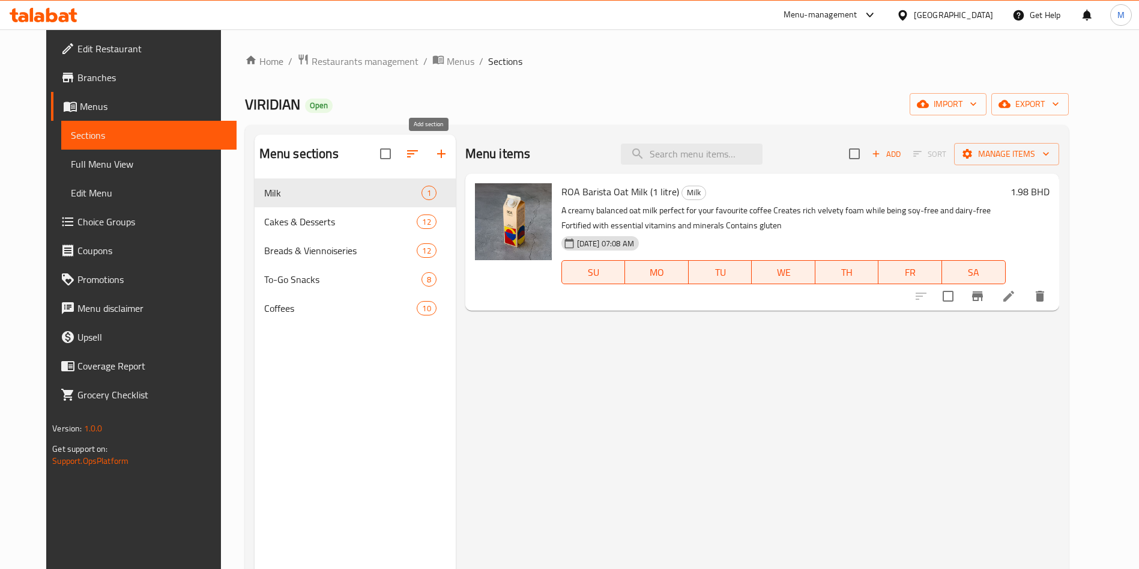
click at [441, 156] on button "button" at bounding box center [441, 153] width 29 height 29
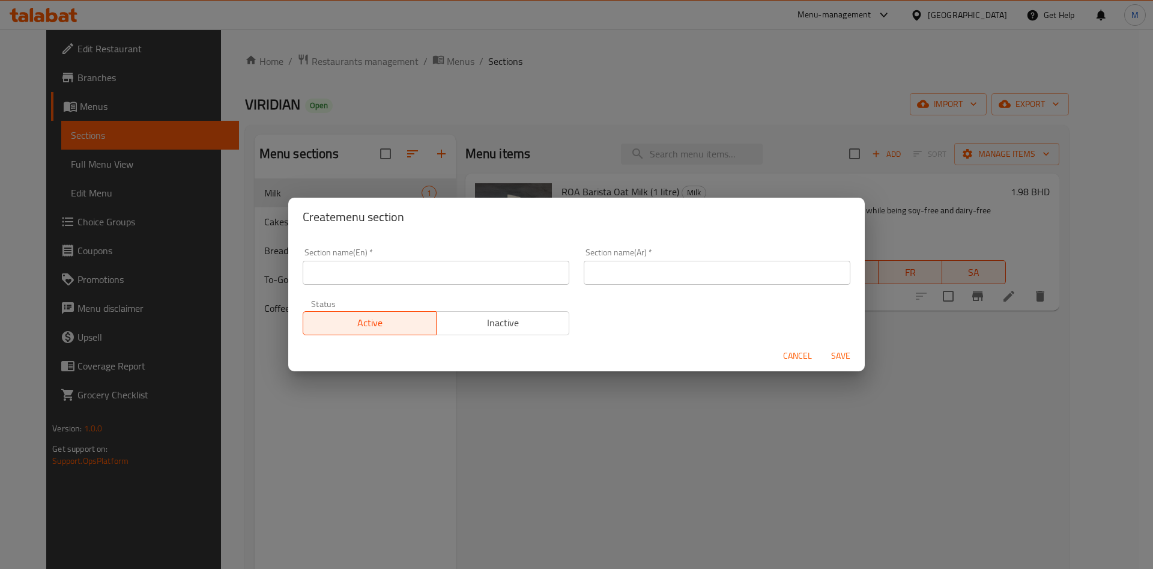
click at [446, 278] on input "text" at bounding box center [436, 273] width 267 height 24
type input "n"
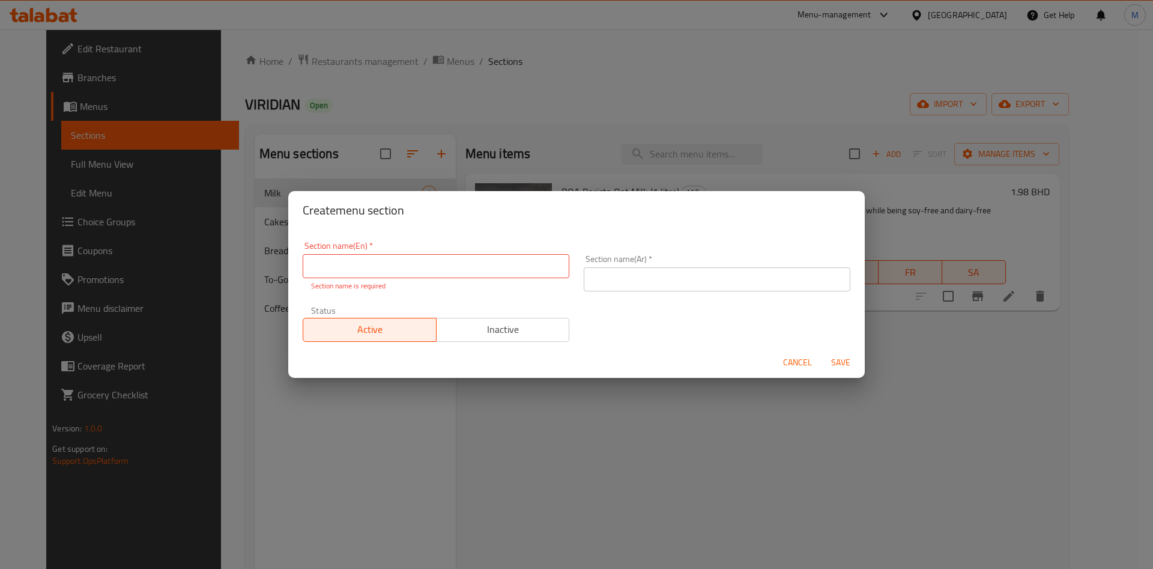
click at [685, 253] on div "Section name(Ar)   * Section name(Ar) *" at bounding box center [717, 272] width 281 height 51
click at [335, 256] on input "text" at bounding box center [436, 266] width 267 height 24
click at [442, 271] on input "text" at bounding box center [436, 266] width 267 height 24
type input "Buy 2 get 1 free!"
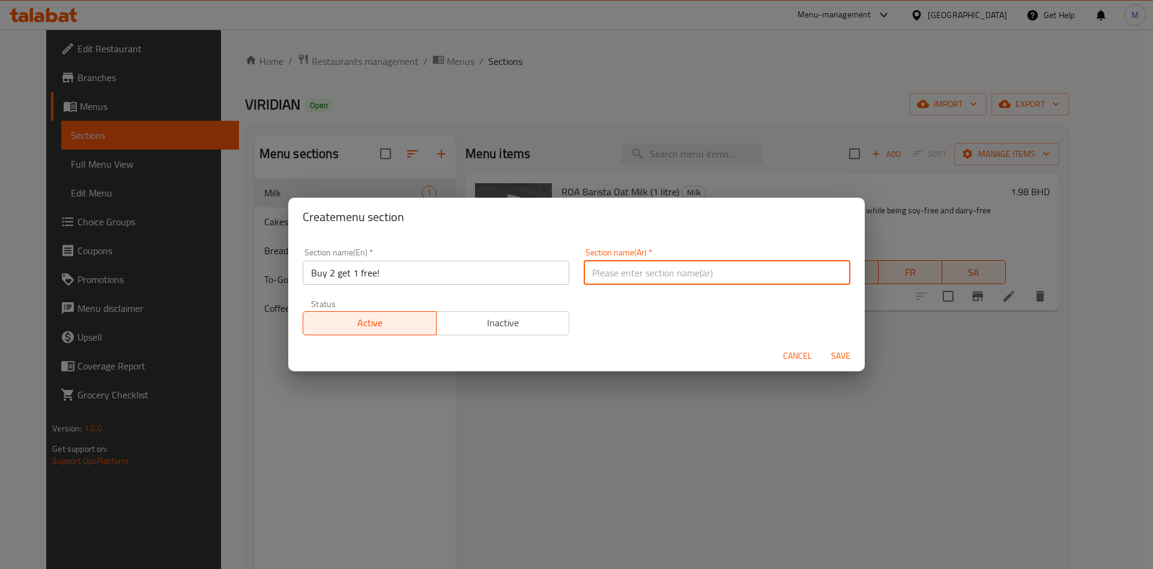
click at [635, 267] on input "text" at bounding box center [717, 273] width 267 height 24
type input "اشتر 2 واحصل واحد مجانا"
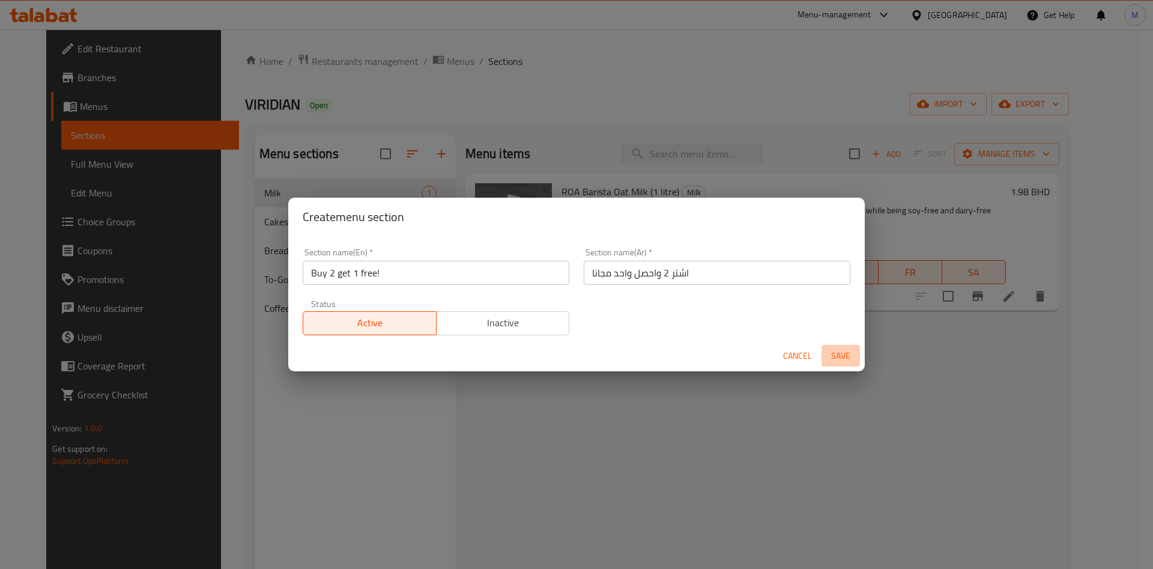
click at [835, 353] on span "Save" at bounding box center [841, 355] width 29 height 15
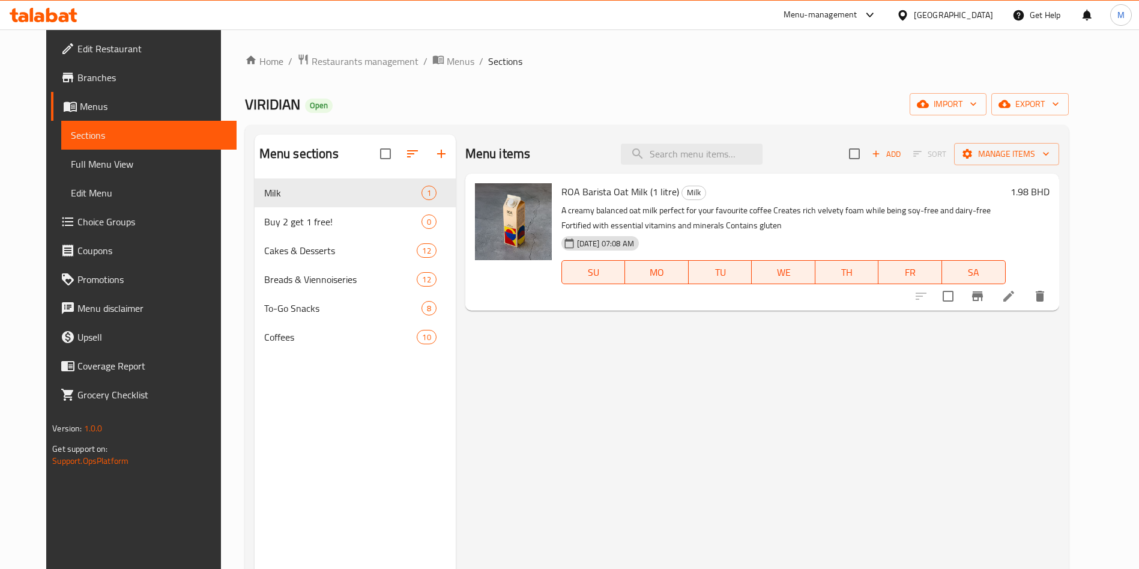
click at [610, 186] on span "ROA Barista Oat Milk (1 litre)" at bounding box center [621, 192] width 118 height 18
copy h6 "ROA Barista Oat Milk (1 litre)"
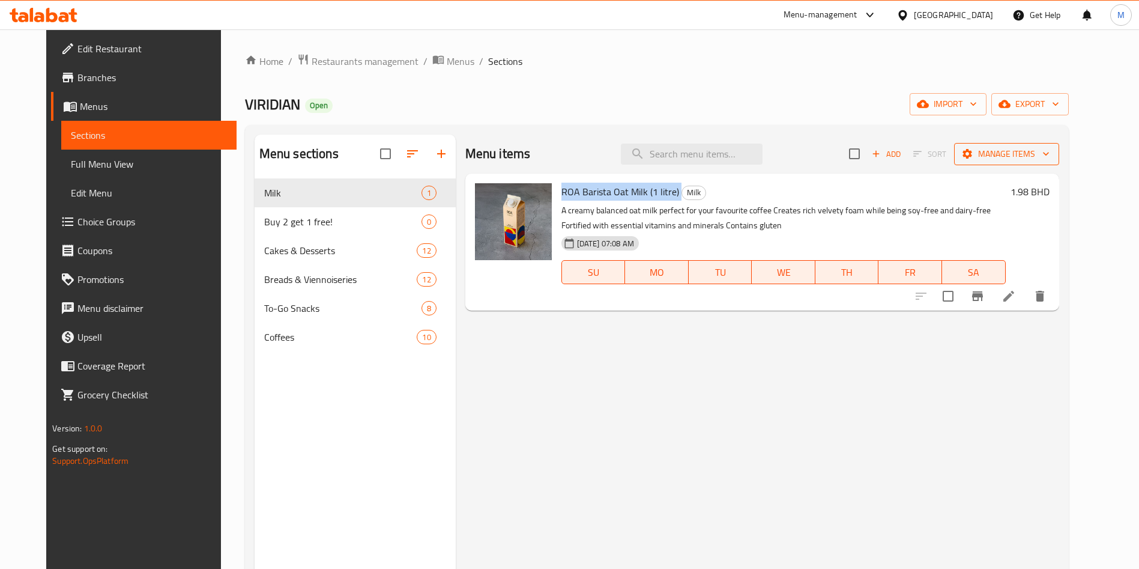
click at [1043, 153] on span "Manage items" at bounding box center [1007, 154] width 86 height 15
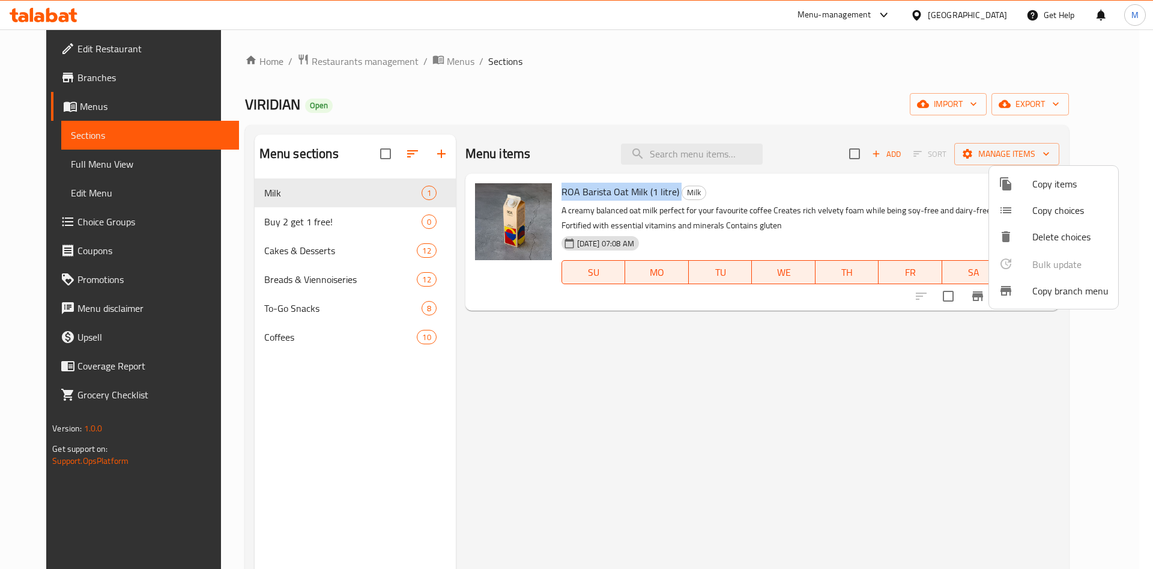
click at [1032, 181] on div at bounding box center [1016, 184] width 34 height 14
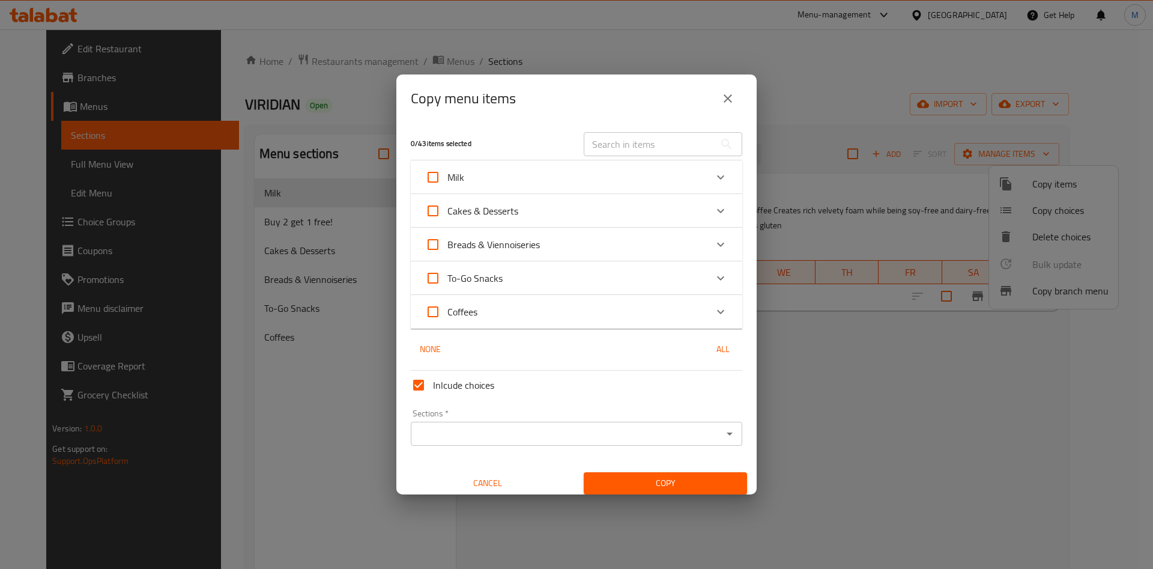
click at [679, 141] on input "text" at bounding box center [649, 144] width 131 height 24
paste input "ROA Barista Oat Milk (1 litre)"
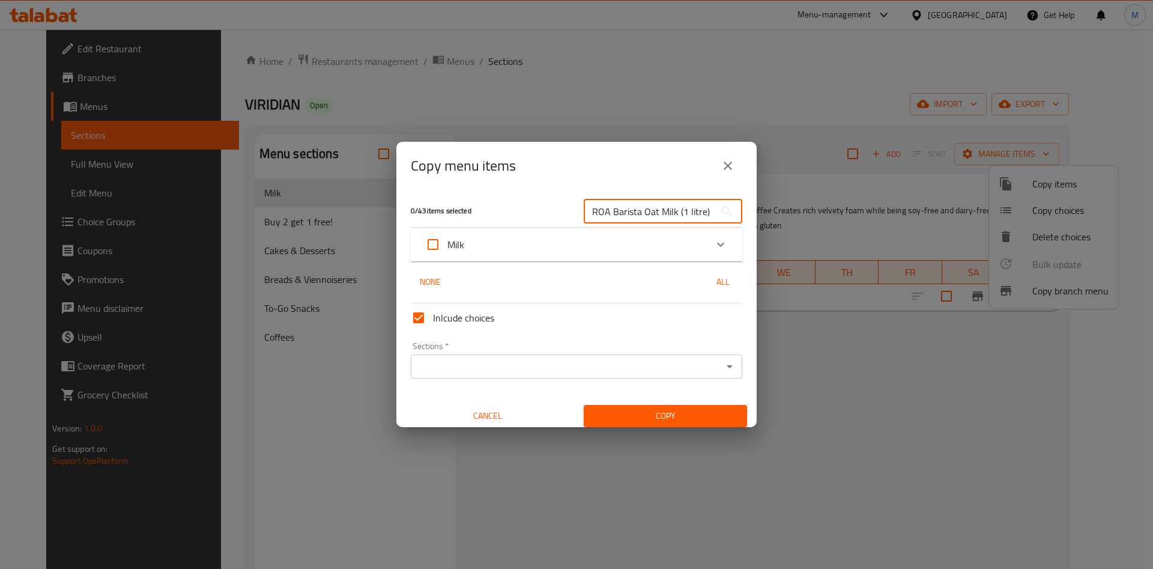
scroll to position [0, 1]
type input "ROA Barista Oat Milk (1 litre)"
click at [623, 246] on div "Milk" at bounding box center [565, 244] width 281 height 29
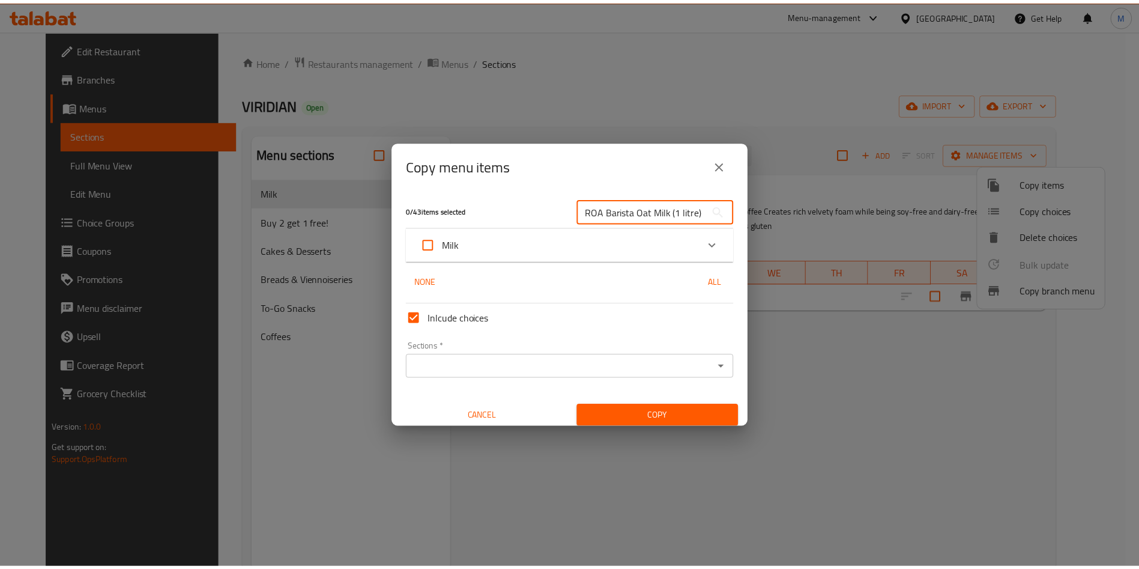
scroll to position [0, 0]
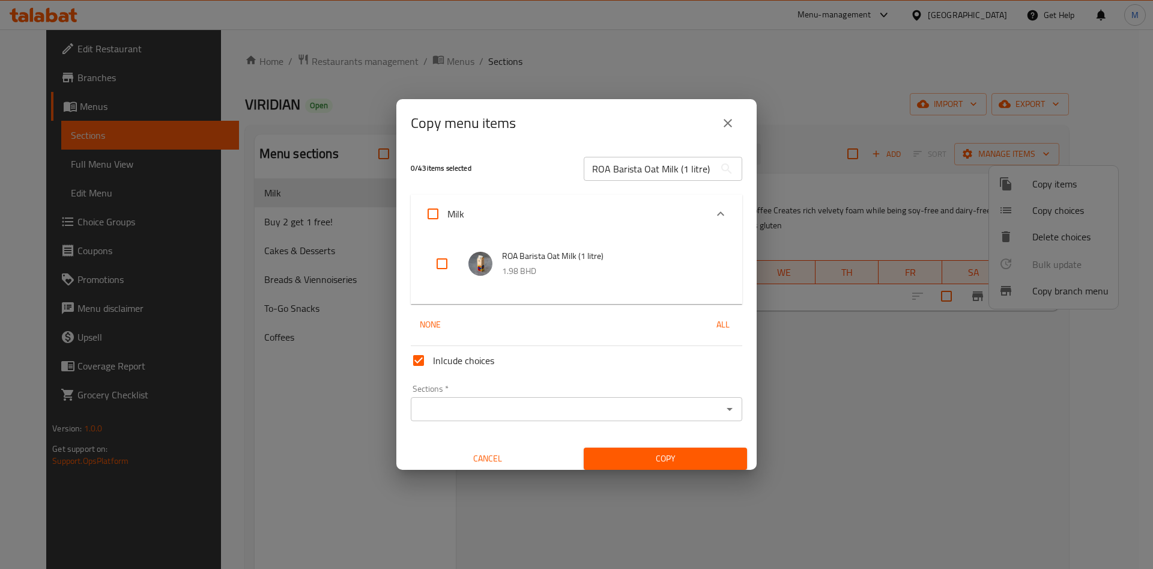
click at [440, 270] on input "checkbox" at bounding box center [442, 263] width 29 height 29
checkbox input "true"
click at [479, 401] on input "Sections   *" at bounding box center [566, 409] width 305 height 17
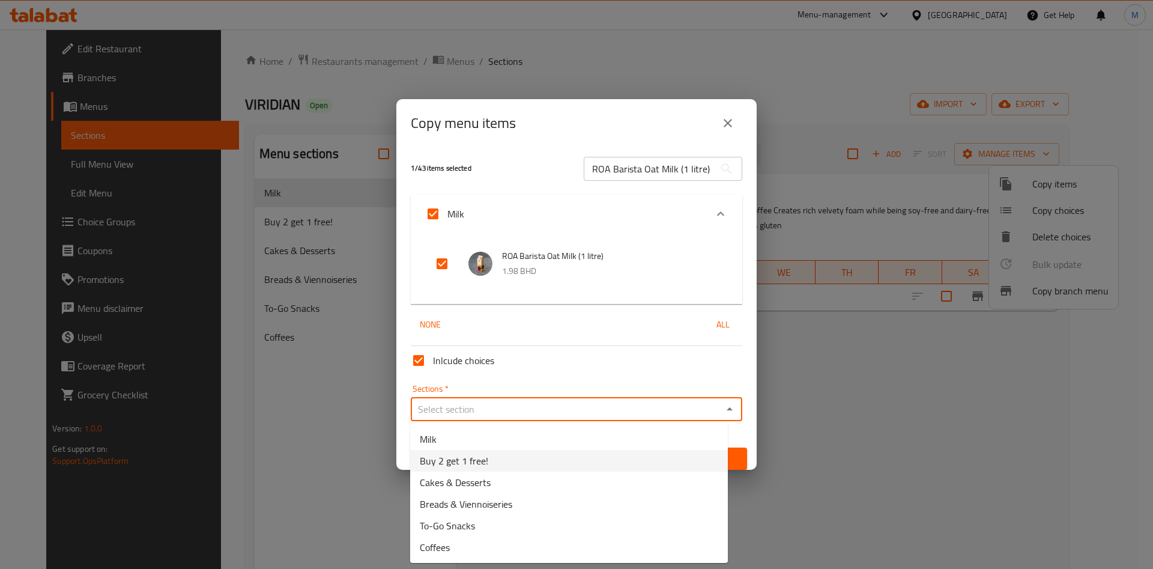
click at [466, 464] on span "Buy 2 get 1 free!" at bounding box center [454, 460] width 68 height 14
type input "Buy 2 get 1 free!"
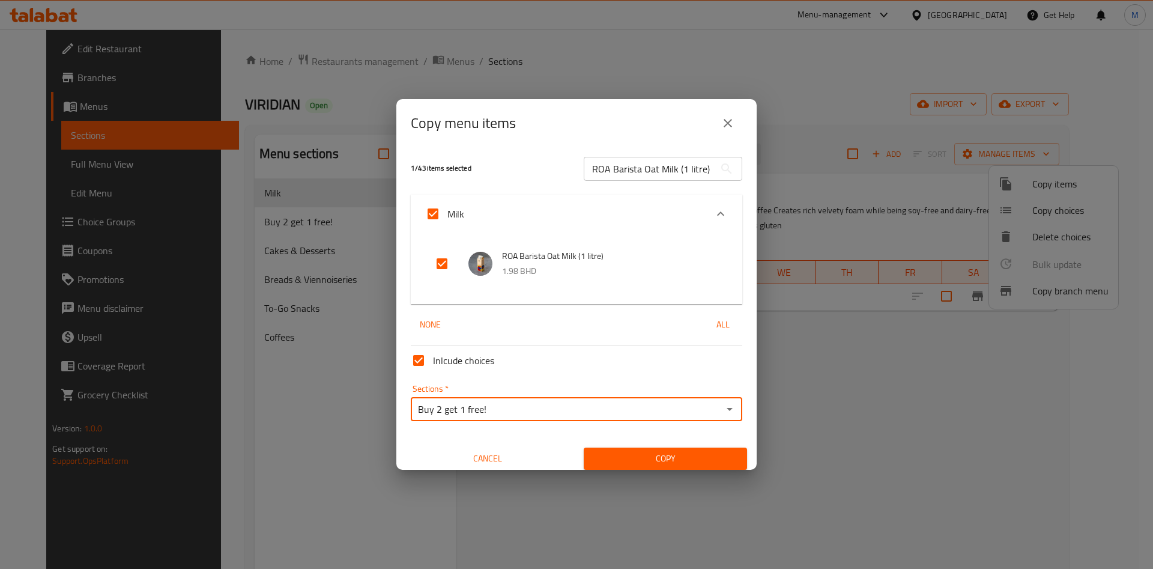
click at [669, 455] on span "Copy" at bounding box center [665, 458] width 144 height 15
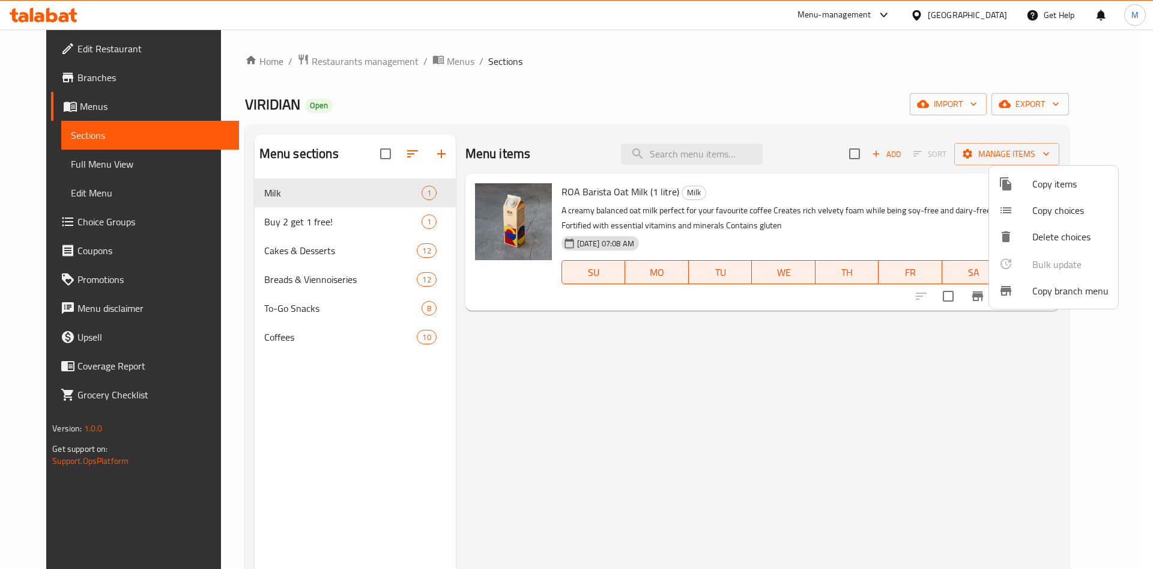
click at [377, 206] on div at bounding box center [576, 284] width 1153 height 569
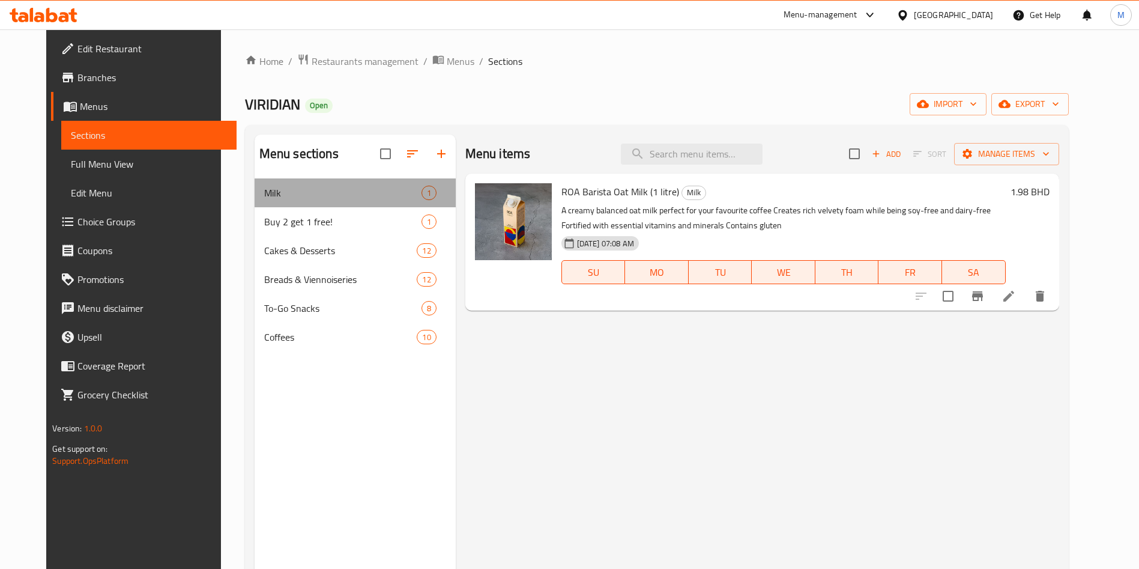
click at [377, 206] on div "Milk 1" at bounding box center [355, 192] width 201 height 29
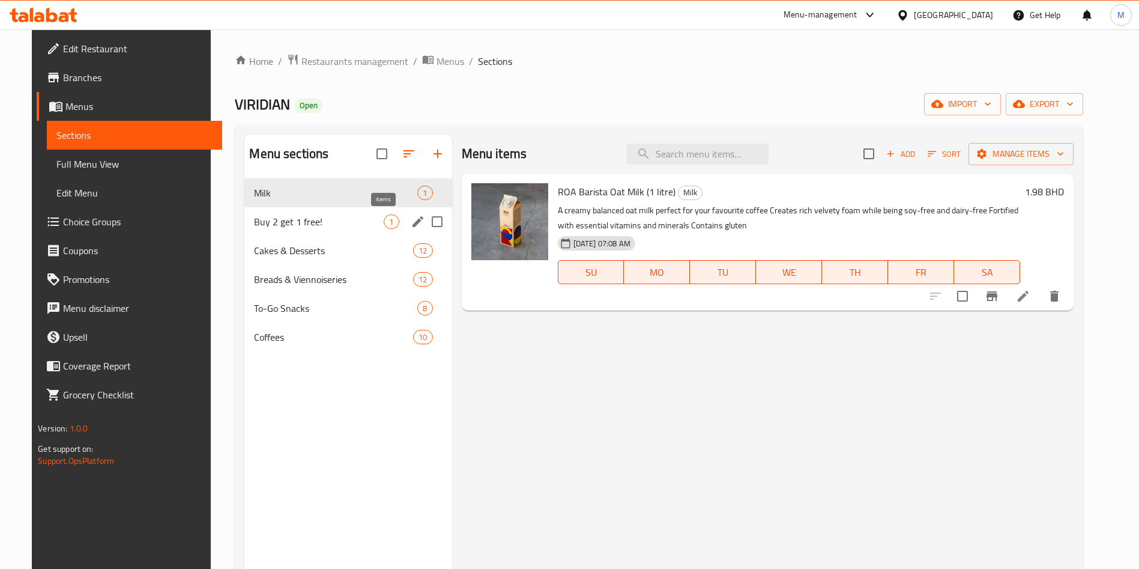
click at [384, 223] on span "1" at bounding box center [391, 221] width 14 height 11
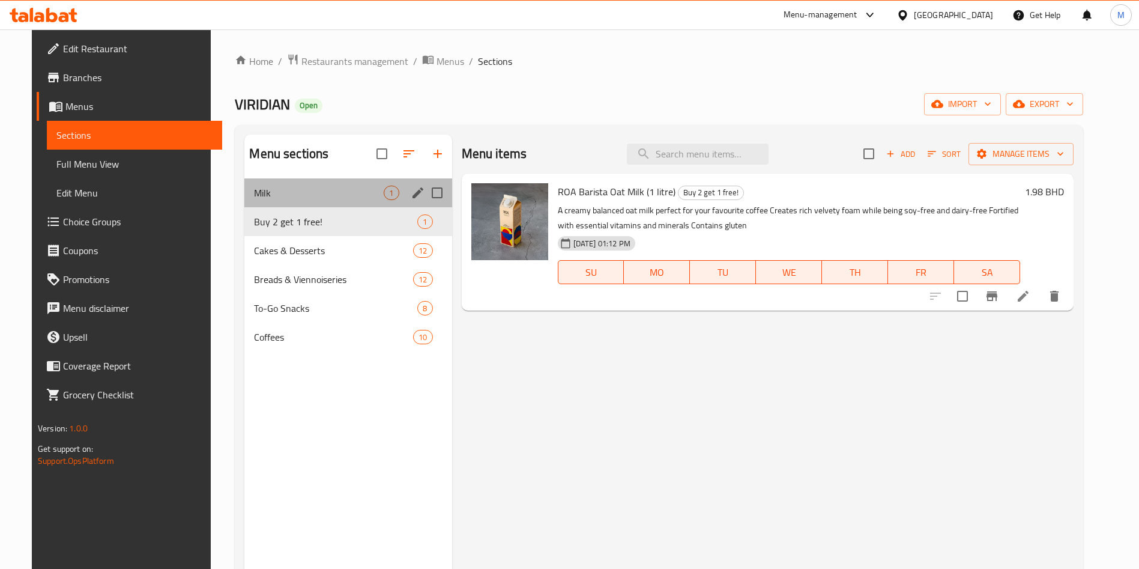
click at [359, 205] on div "Milk 1" at bounding box center [347, 192] width 207 height 29
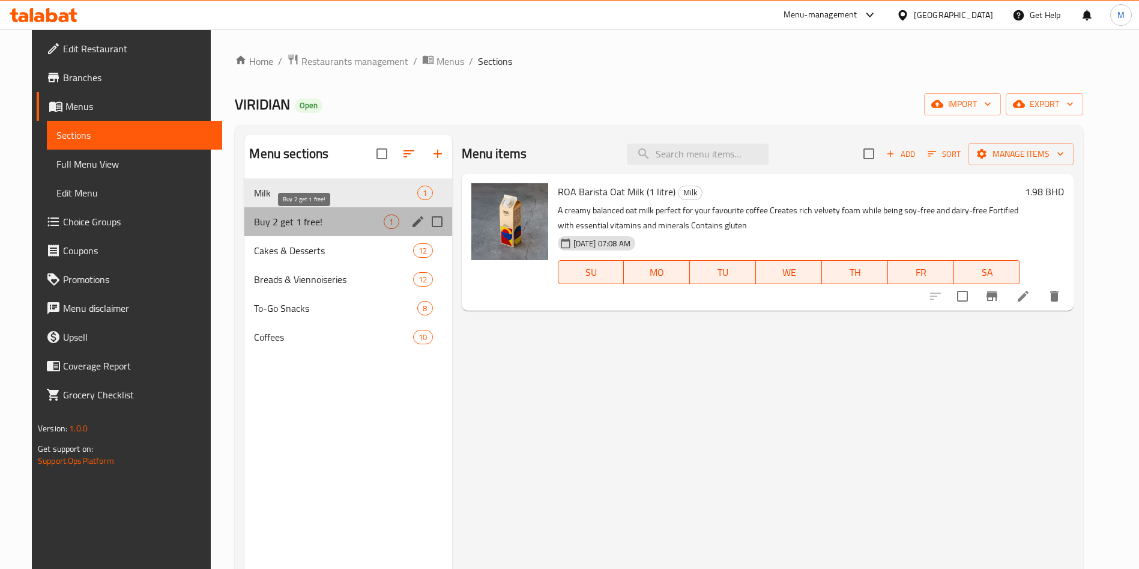
click at [356, 223] on span "Buy 2 get 1 free!" at bounding box center [319, 221] width 130 height 14
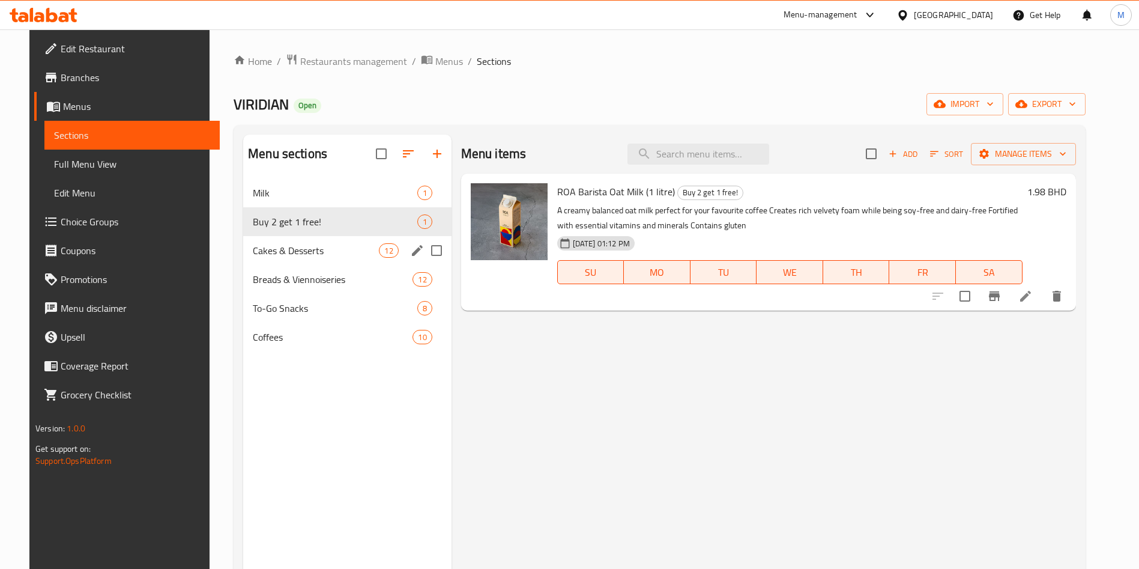
click at [356, 239] on div "Cakes & Desserts 12" at bounding box center [347, 250] width 208 height 29
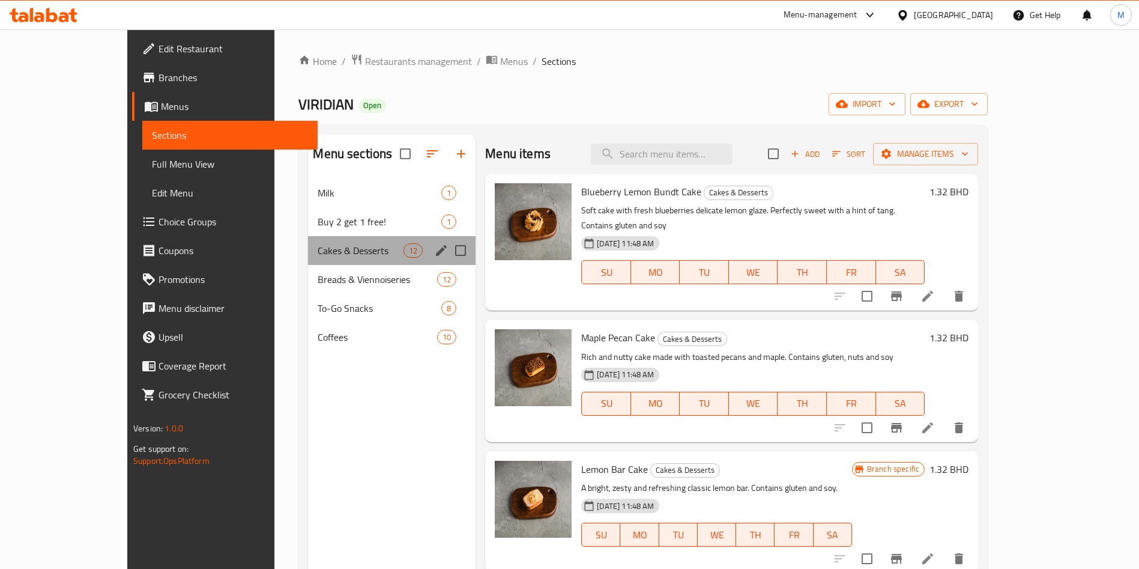
click at [356, 239] on div "Cakes & Desserts 12" at bounding box center [392, 250] width 168 height 29
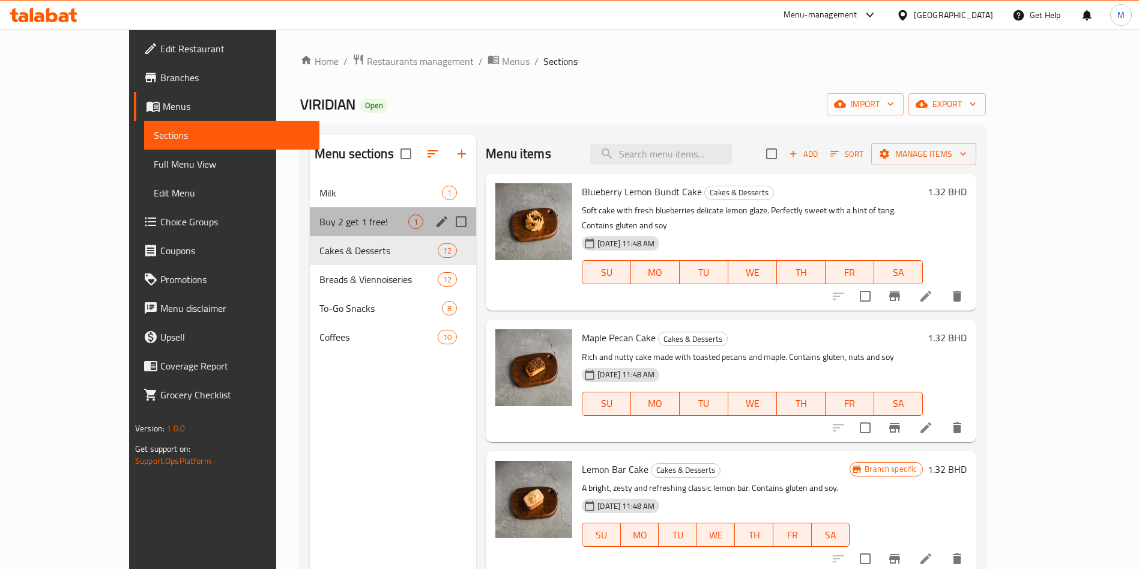
click at [357, 212] on div "Buy 2 get 1 free! 1" at bounding box center [393, 221] width 166 height 29
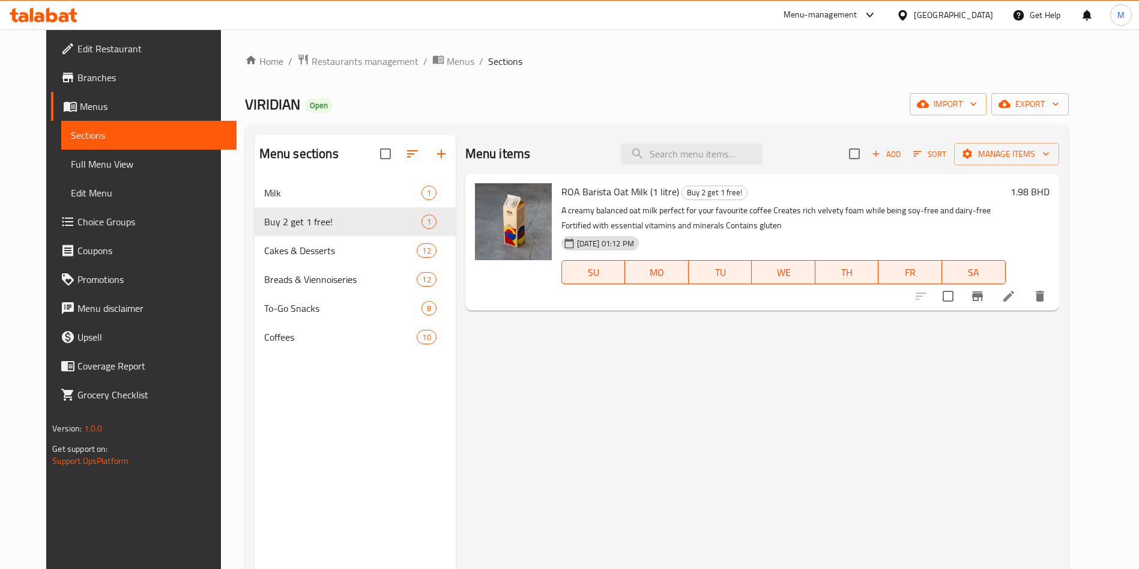
click at [1026, 303] on li at bounding box center [1009, 296] width 34 height 22
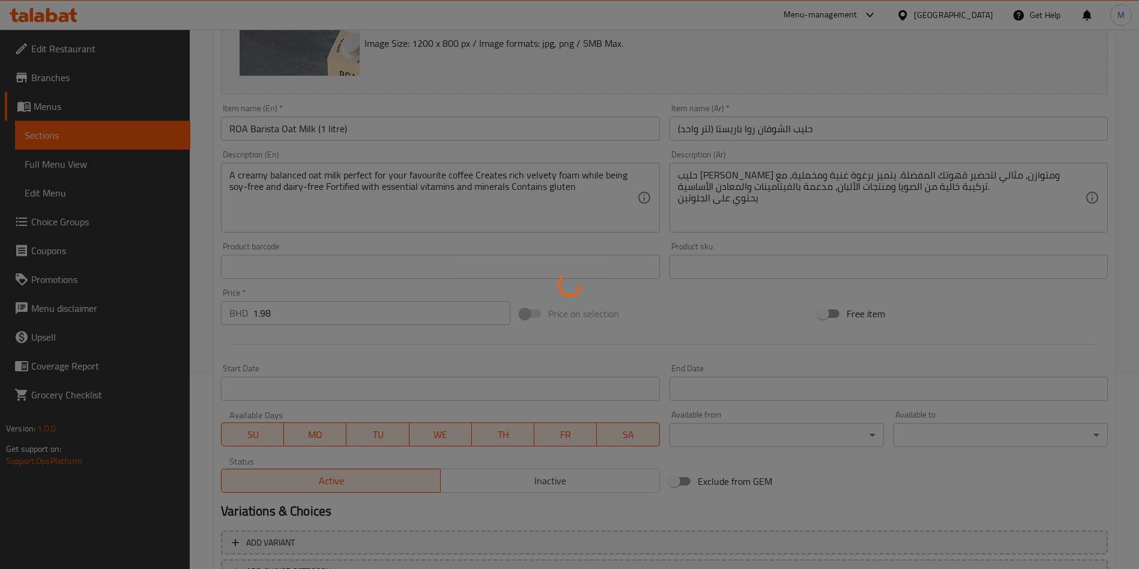
scroll to position [108, 0]
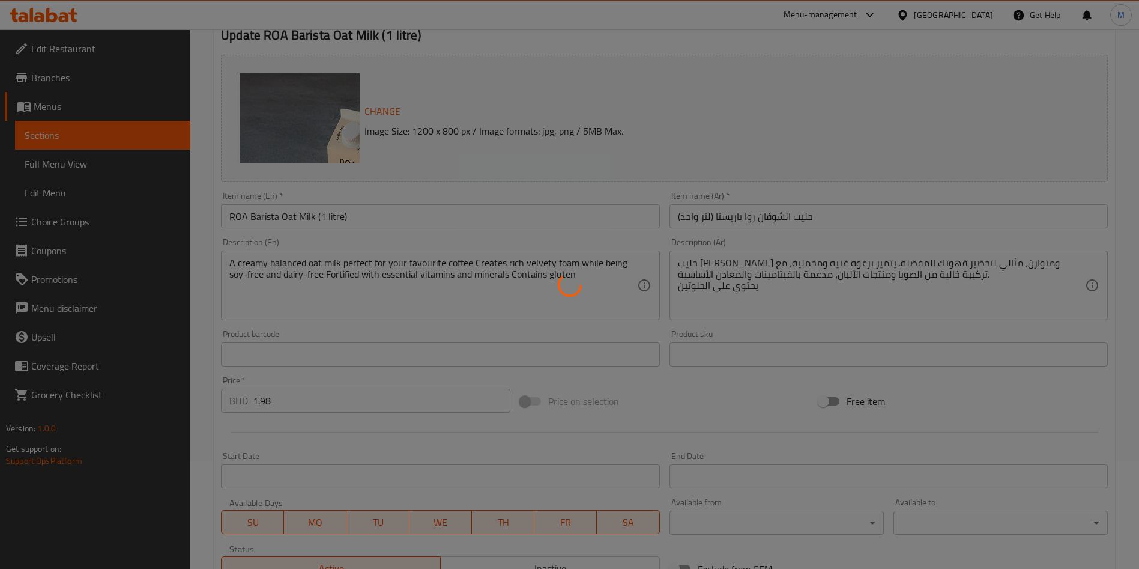
click at [367, 209] on div at bounding box center [569, 284] width 1139 height 569
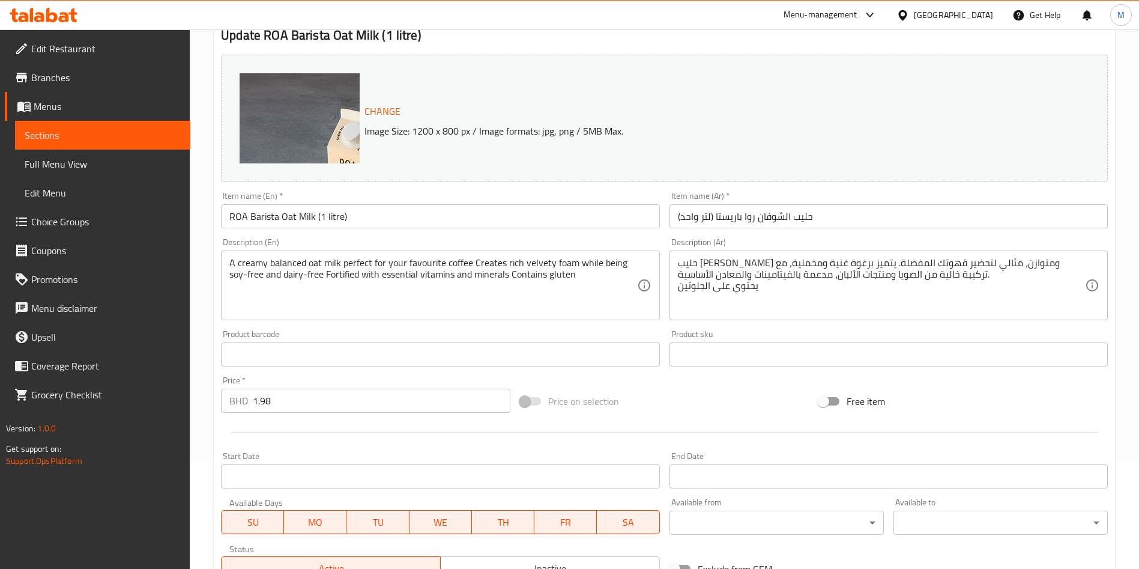
click at [228, 220] on input "ROA Barista Oat Milk (1 litre)" at bounding box center [440, 216] width 438 height 24
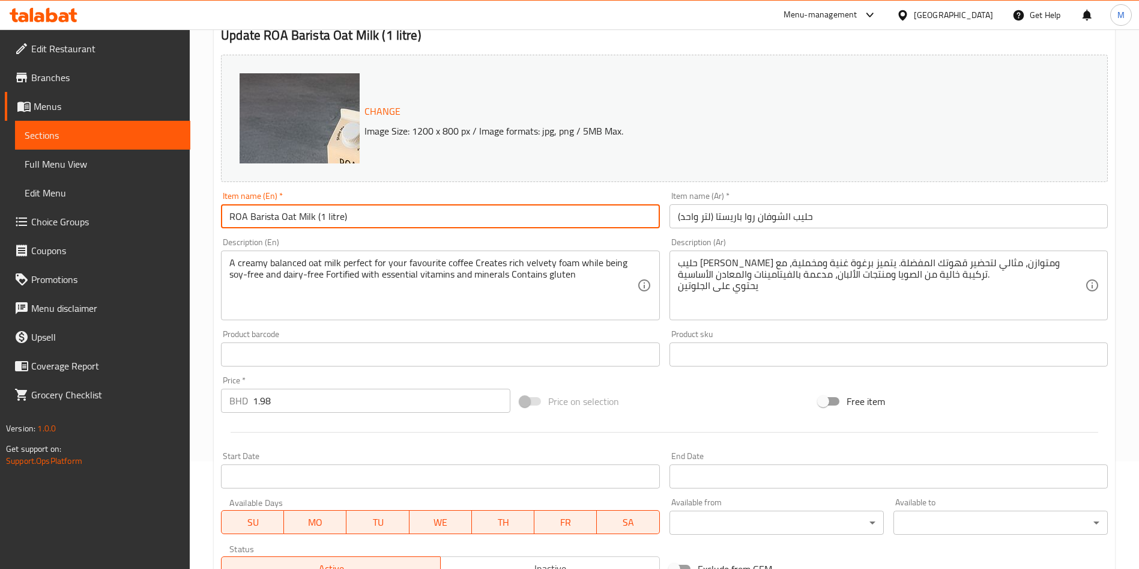
click at [228, 219] on input "ROA Barista Oat Milk (1 litre)" at bounding box center [440, 216] width 438 height 24
click at [420, 220] on input "Buy 2 ROA Barista Oat Milk (1 litre)" at bounding box center [440, 216] width 438 height 24
type input "Buy 2 ROA Barista Oat Milk (1 litre) and get one for free!"
click at [375, 394] on input "1.98" at bounding box center [382, 401] width 258 height 24
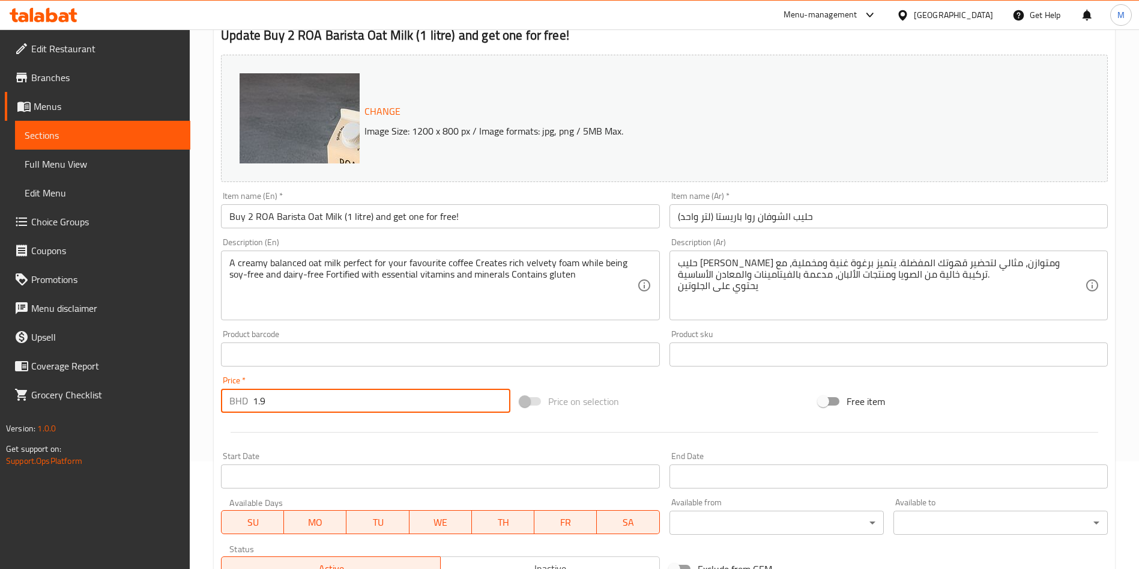
type input "1"
type input "2"
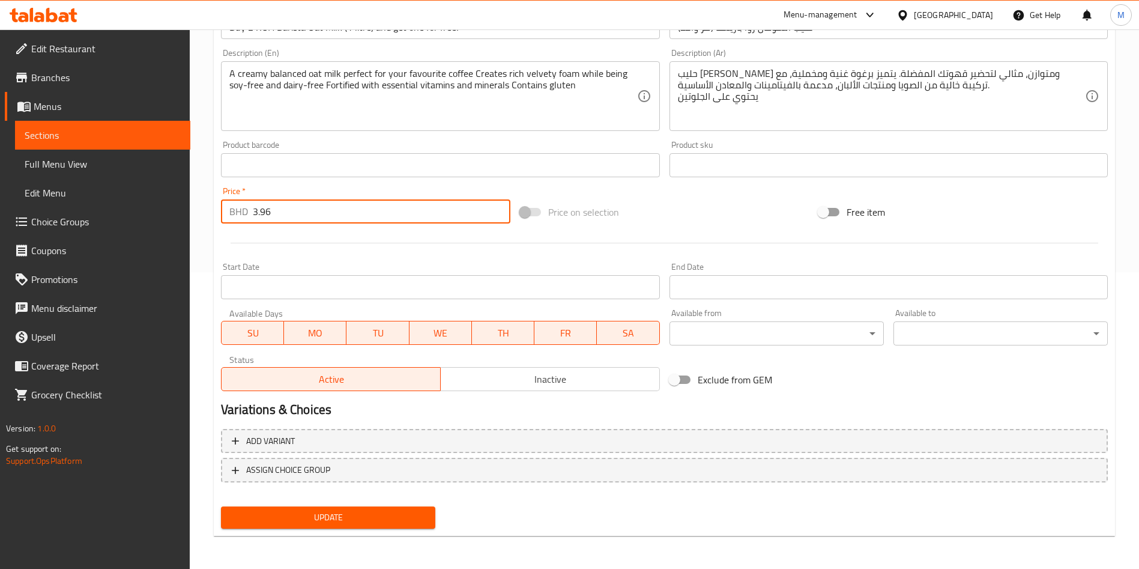
scroll to position [297, 0]
type input "3.96"
click at [342, 537] on div "Home / Restaurants management / Menus / Sections / item / update Buy 2 get 1 fr…" at bounding box center [665, 150] width 902 height 789
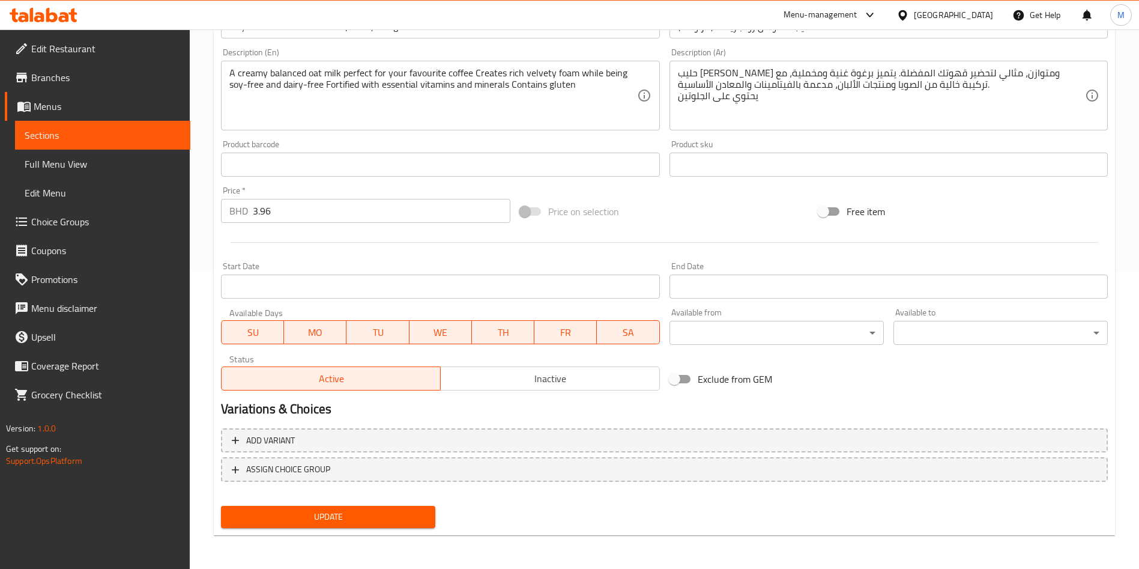
click at [342, 532] on div "Update" at bounding box center [328, 517] width 224 height 32
click at [395, 521] on span "Update" at bounding box center [328, 516] width 195 height 15
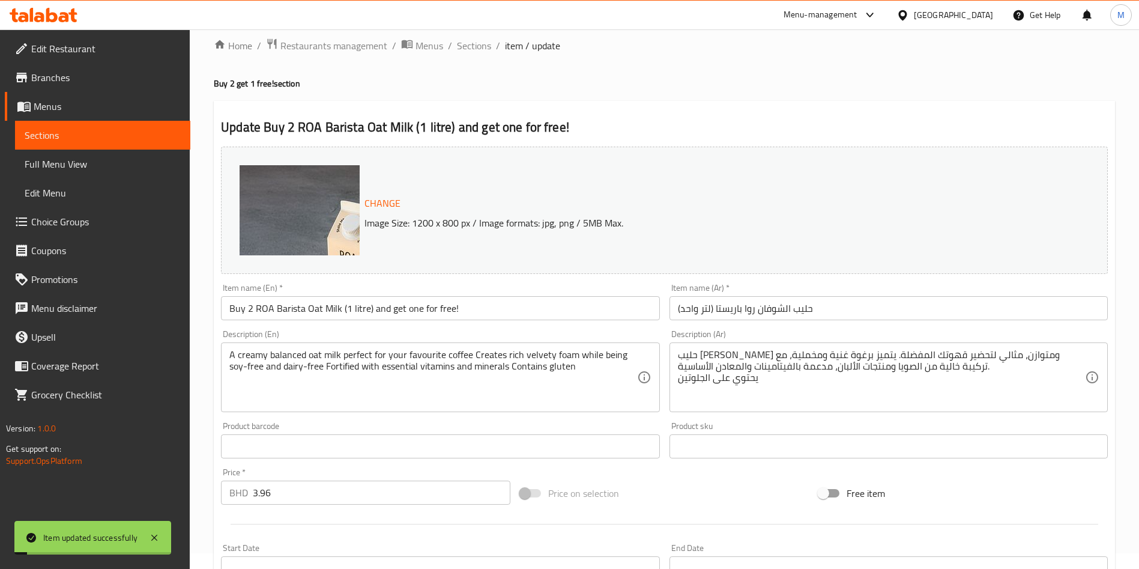
scroll to position [0, 0]
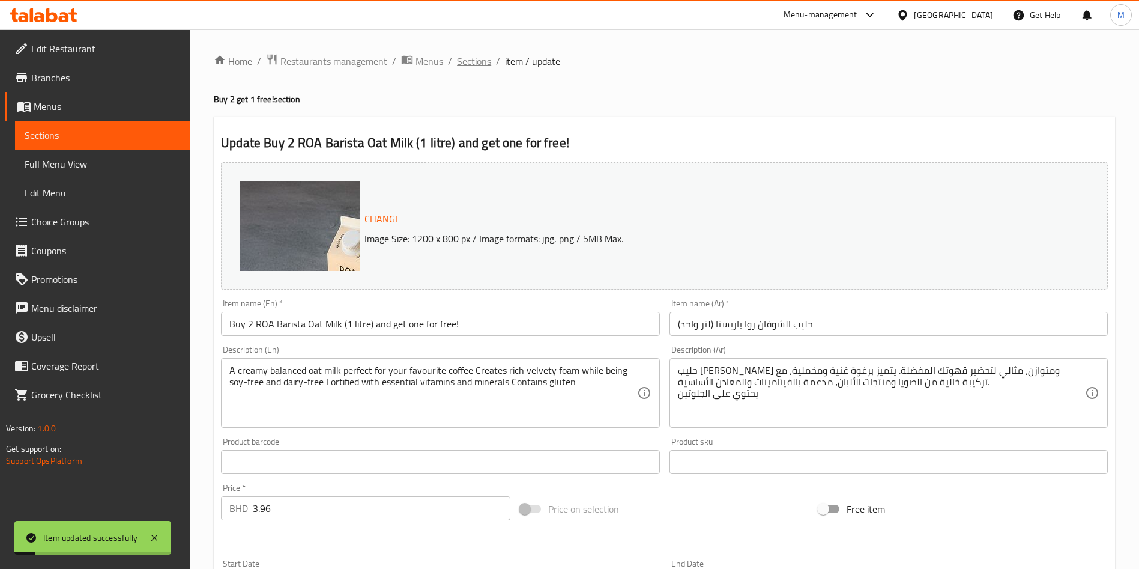
click at [477, 57] on span "Sections" at bounding box center [474, 61] width 34 height 14
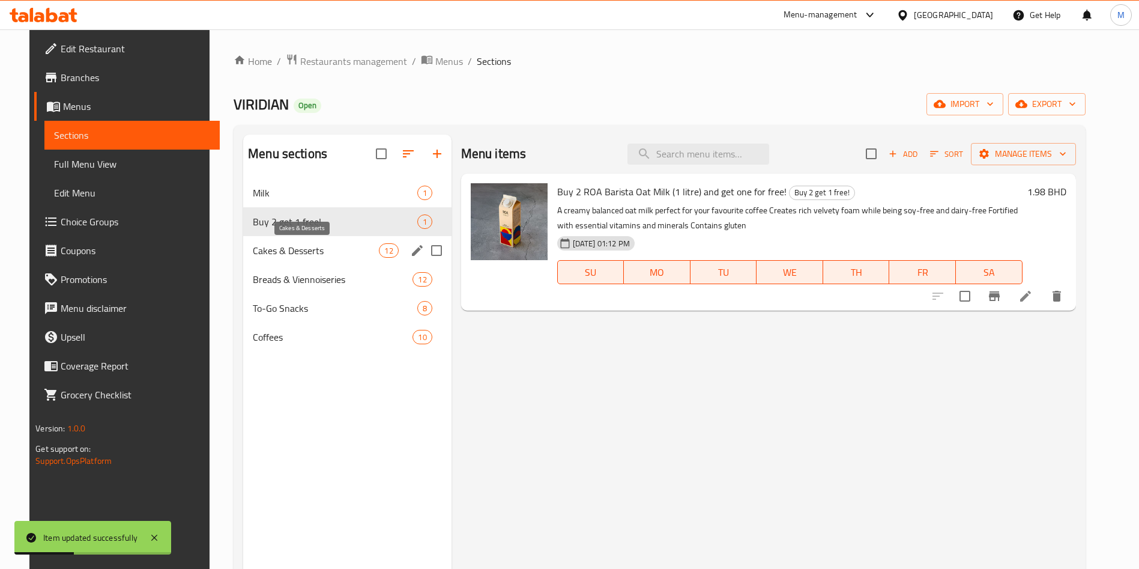
click at [306, 253] on span "Cakes & Desserts" at bounding box center [316, 250] width 126 height 14
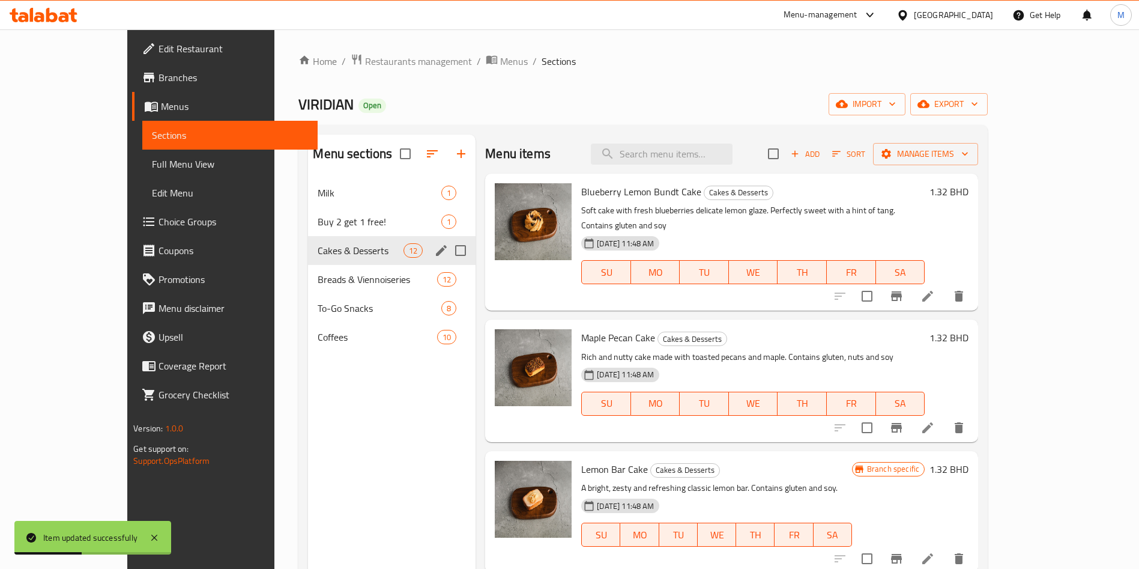
click at [308, 236] on div "Cakes & Desserts 12" at bounding box center [392, 250] width 168 height 29
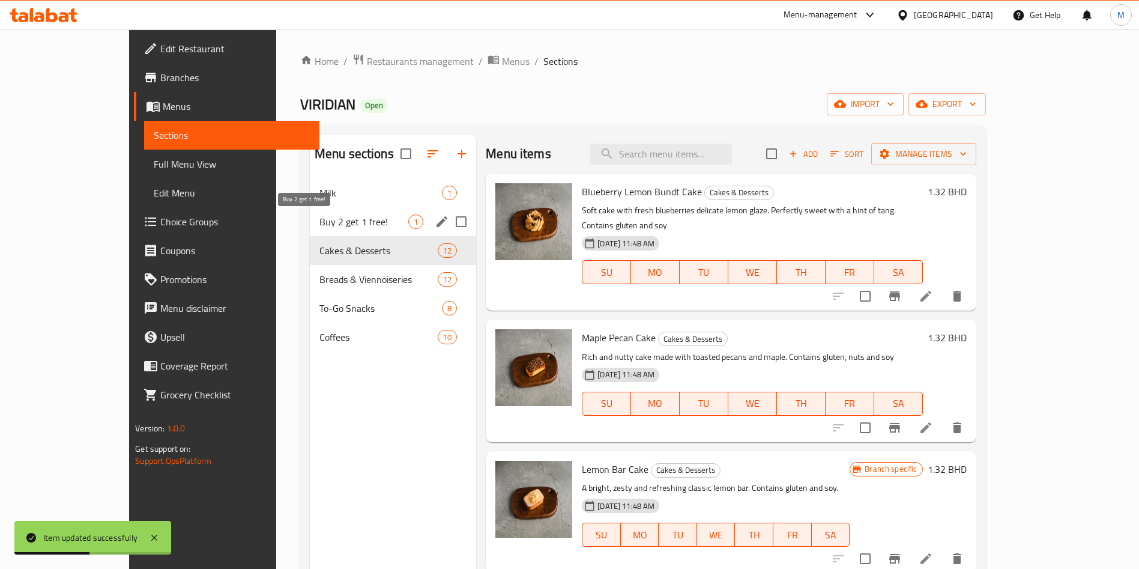
drag, startPoint x: 314, startPoint y: 219, endPoint x: 311, endPoint y: 225, distance: 7.0
click at [320, 220] on span "Buy 2 get 1 free!" at bounding box center [364, 221] width 89 height 14
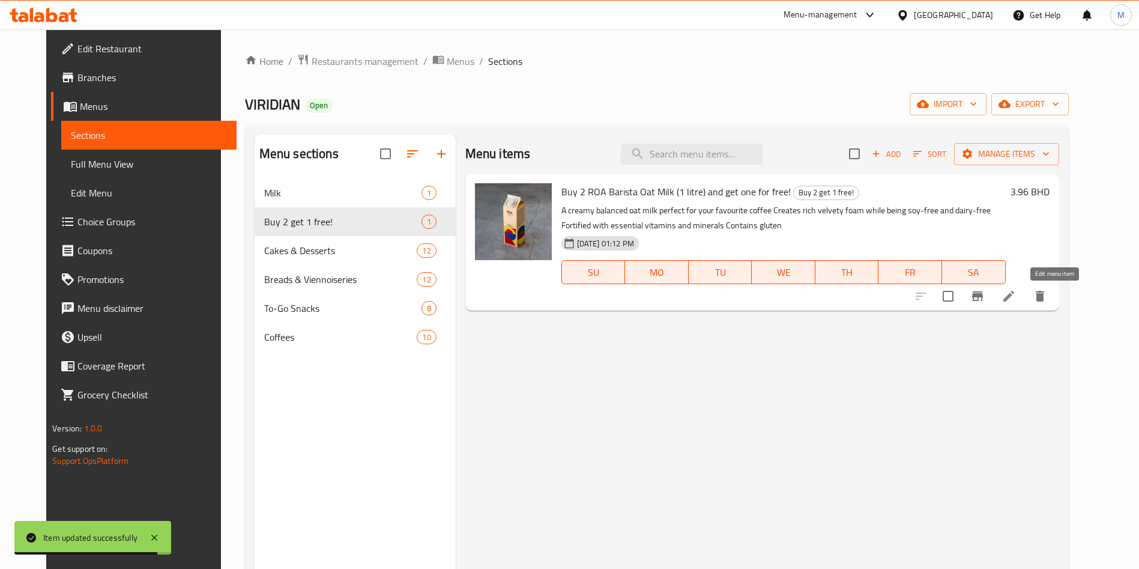
click at [1016, 294] on icon at bounding box center [1009, 296] width 14 height 14
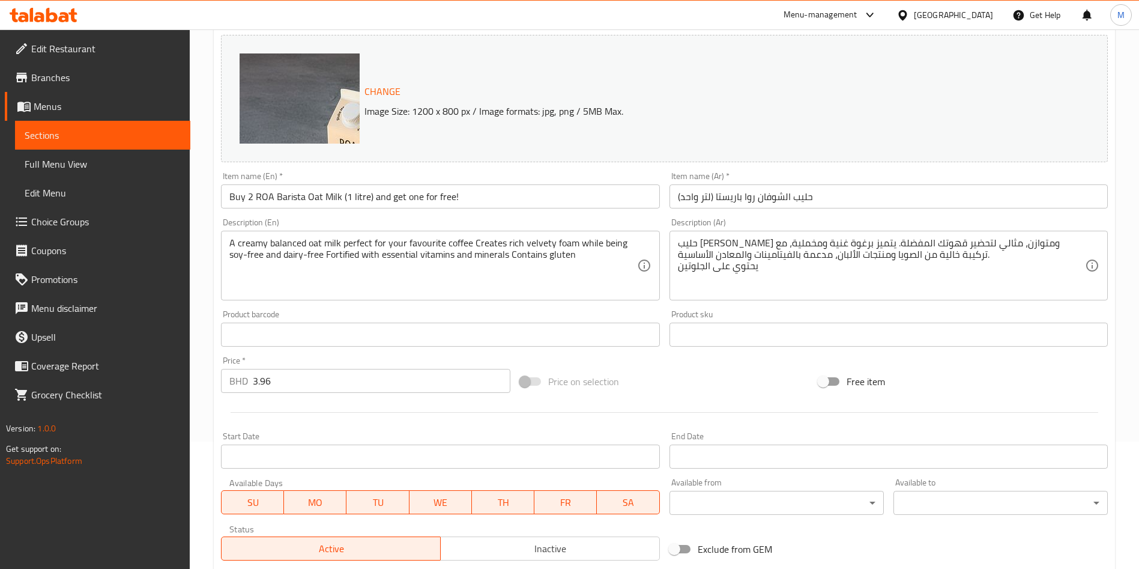
scroll to position [297, 0]
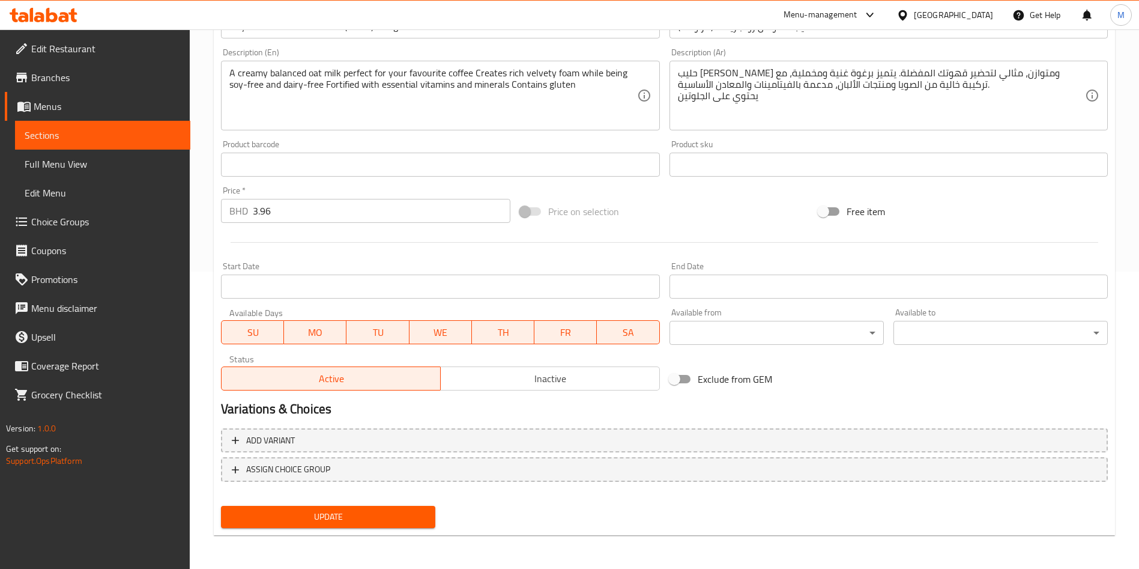
click at [354, 520] on span "Update" at bounding box center [328, 516] width 195 height 15
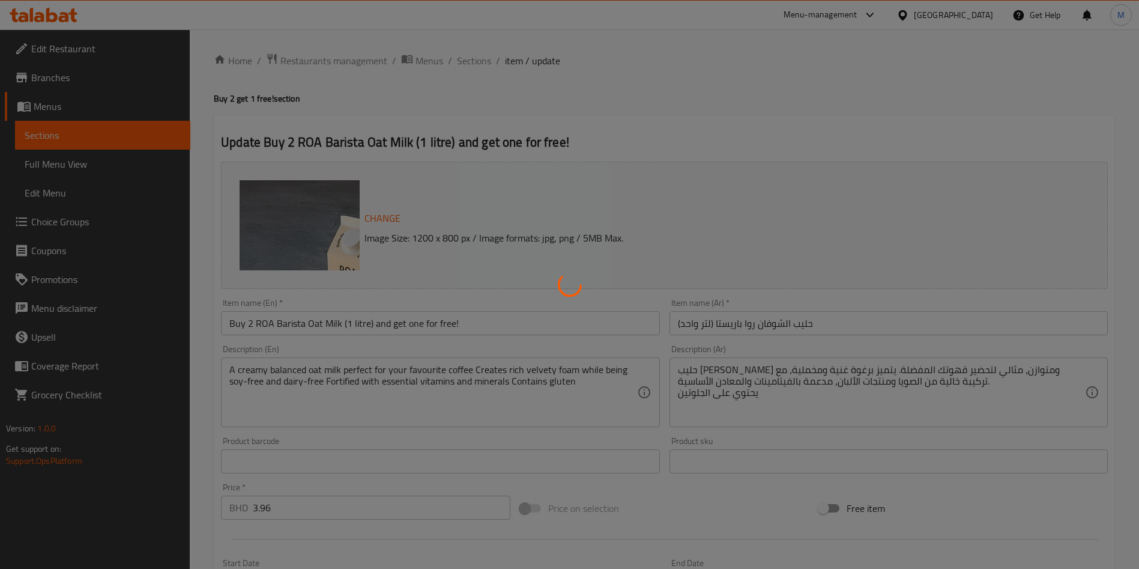
scroll to position [0, 0]
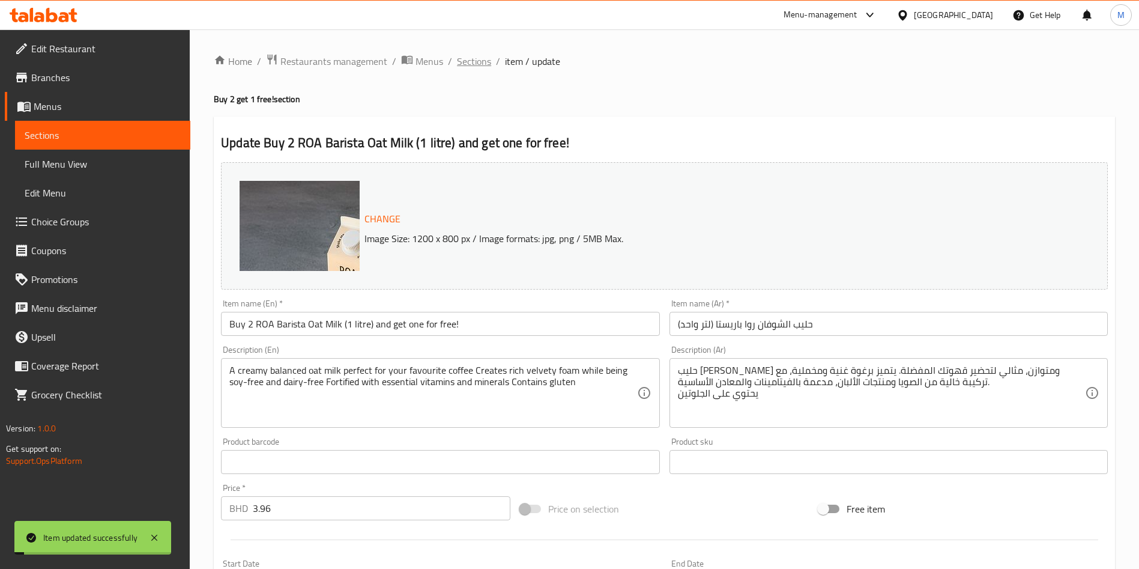
click at [480, 61] on span "Sections" at bounding box center [474, 61] width 34 height 14
click at [352, 59] on span "Restaurants management" at bounding box center [334, 61] width 107 height 14
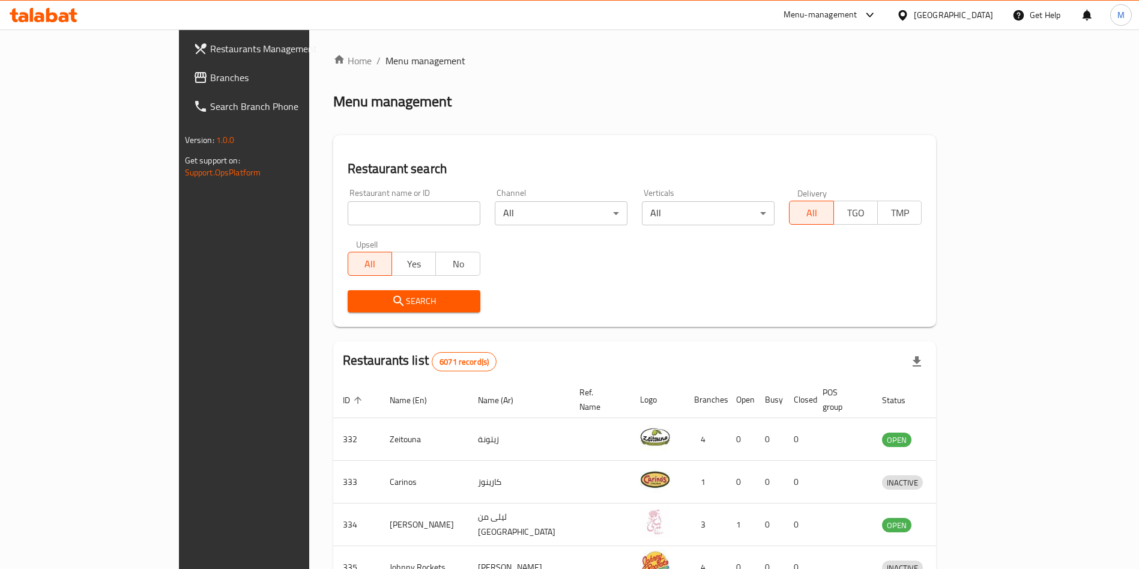
click at [360, 206] on input "search" at bounding box center [414, 213] width 133 height 24
paste input "705379"
type input "705379"
click button "Search" at bounding box center [414, 301] width 133 height 22
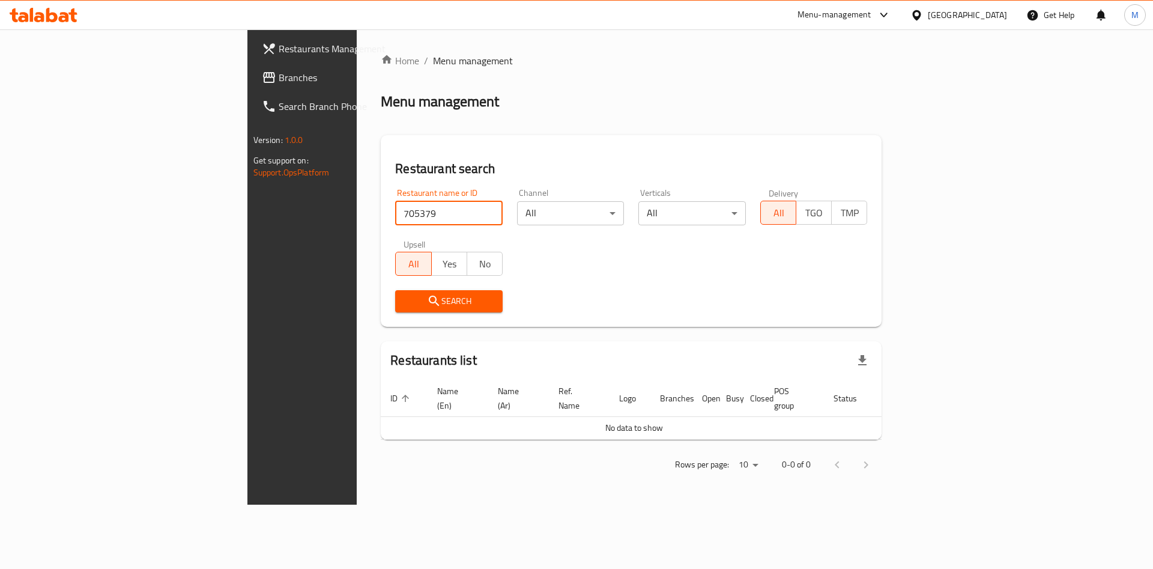
click at [279, 70] on span "Branches" at bounding box center [355, 77] width 152 height 14
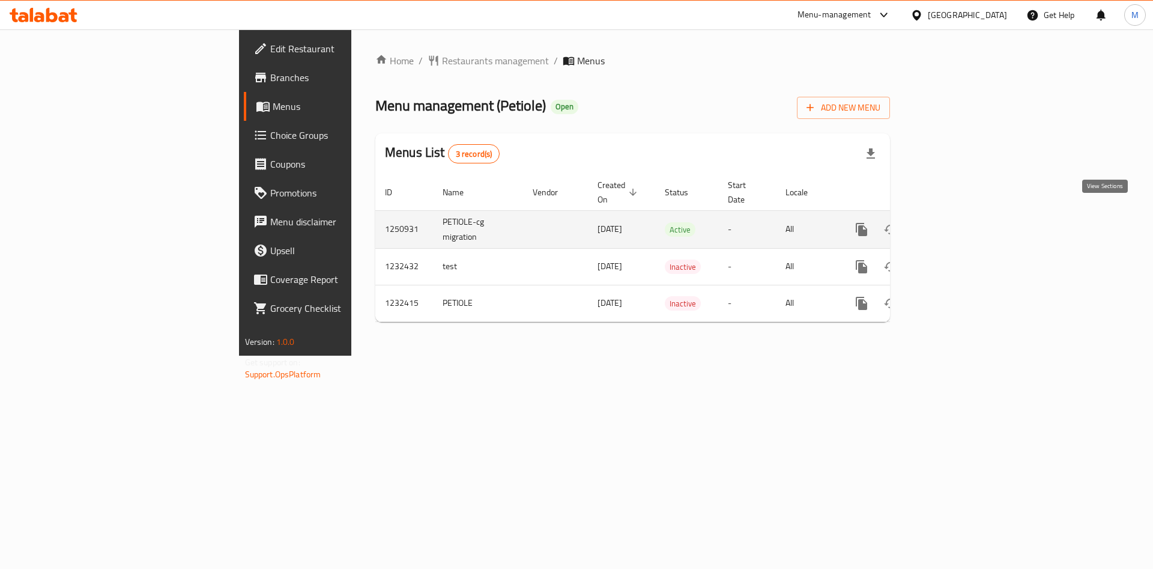
click at [956, 222] on icon "enhanced table" at bounding box center [948, 229] width 14 height 14
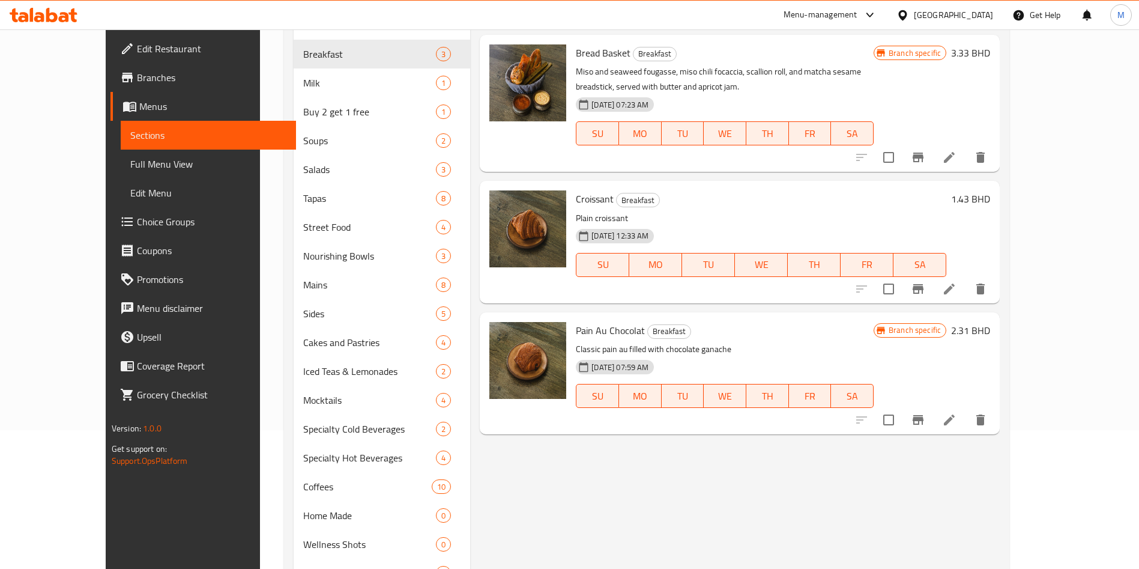
scroll to position [180, 0]
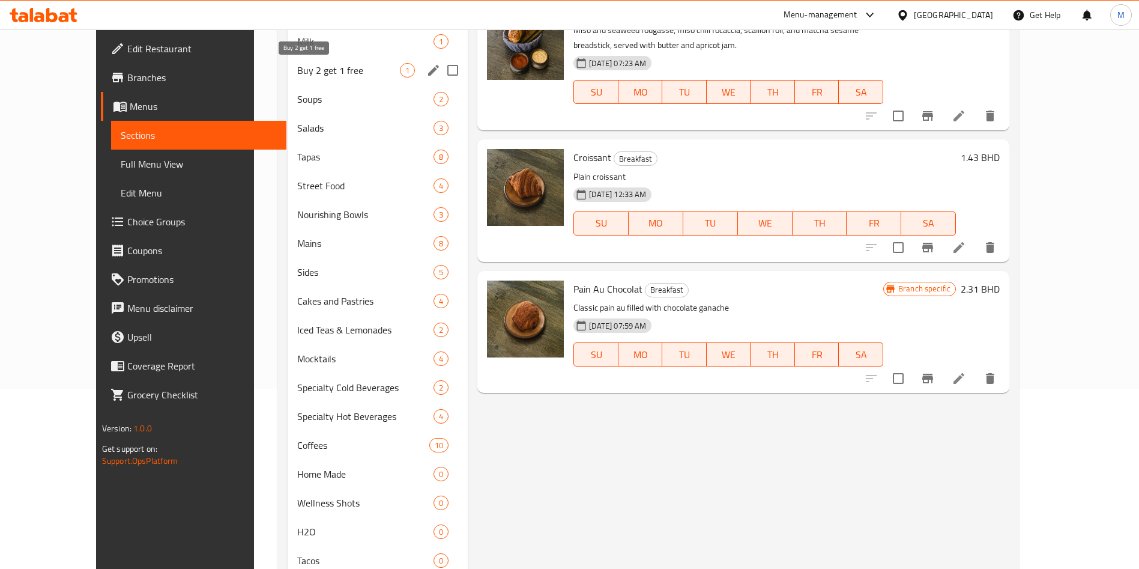
click at [297, 66] on span "Buy 2 get 1 free" at bounding box center [348, 70] width 103 height 14
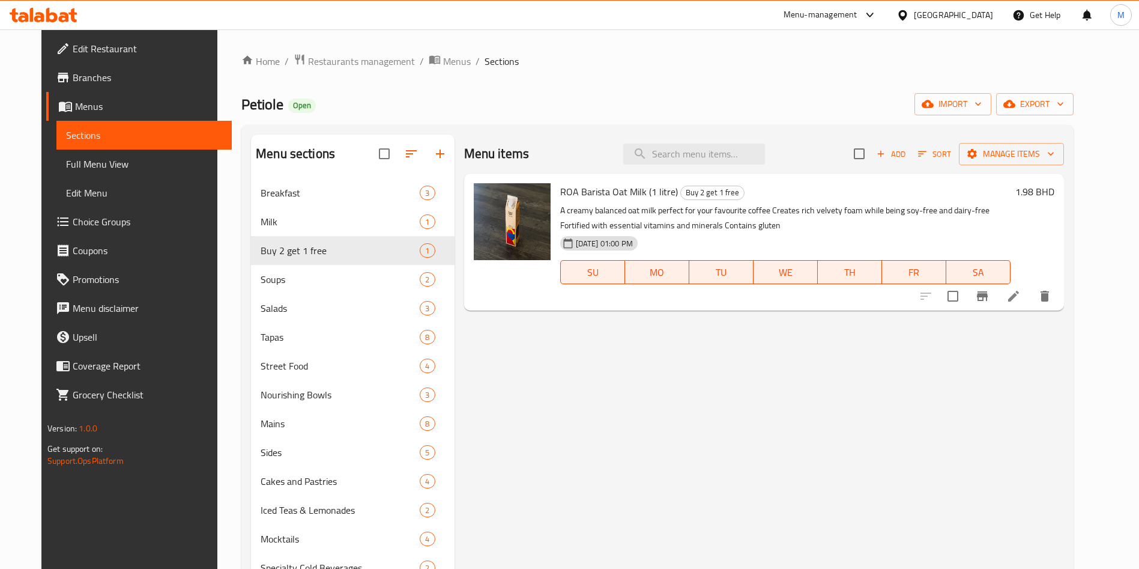
click at [1031, 294] on li at bounding box center [1014, 296] width 34 height 22
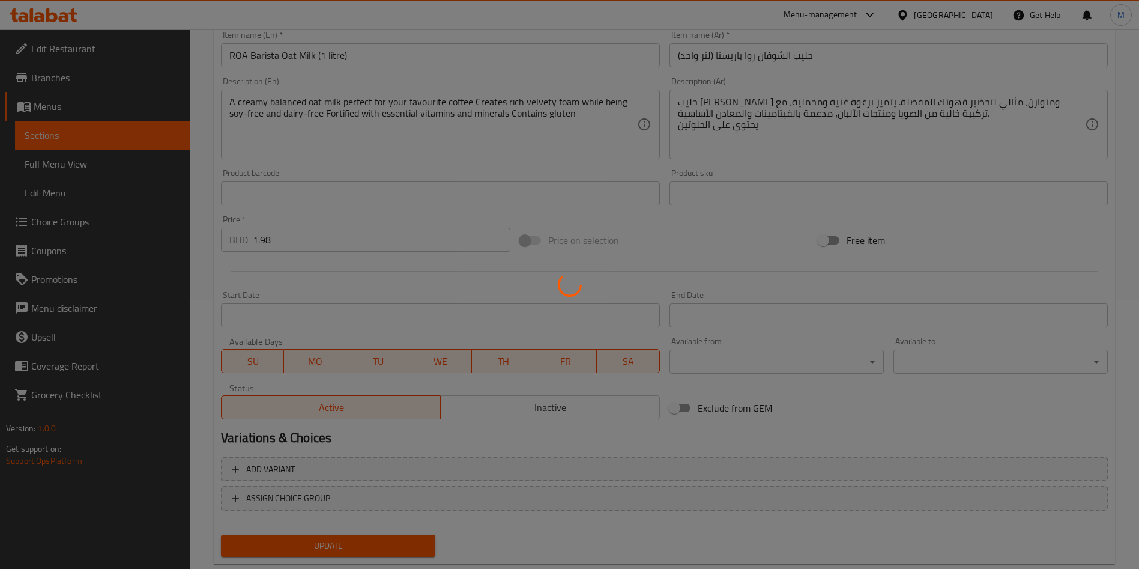
scroll to position [297, 0]
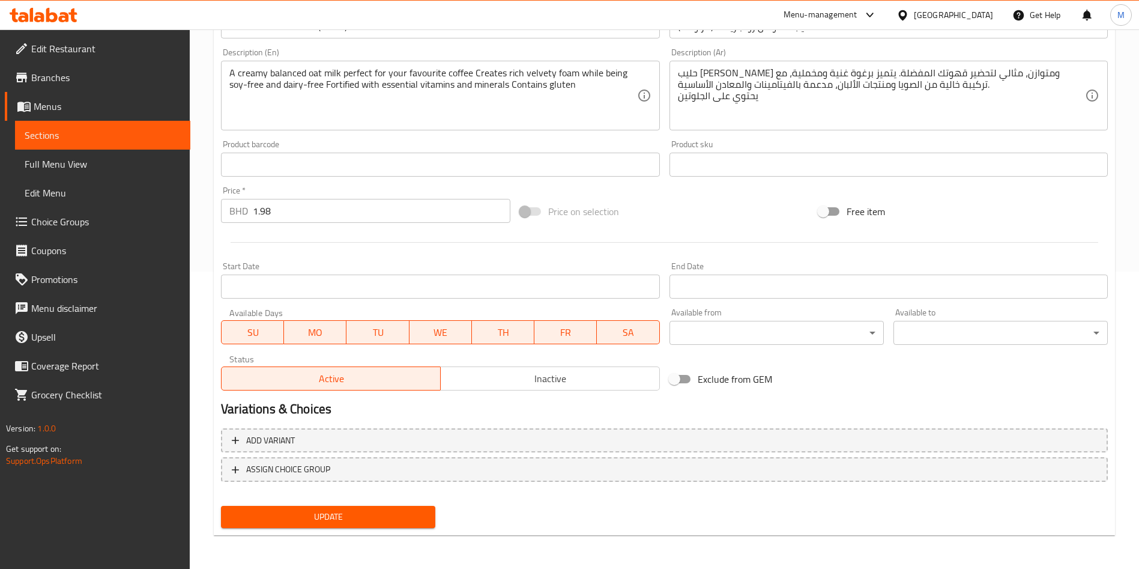
click at [305, 223] on div "Price   * BHD 1.98 Price *" at bounding box center [365, 204] width 299 height 46
click at [304, 217] on input "1.98" at bounding box center [382, 211] width 258 height 24
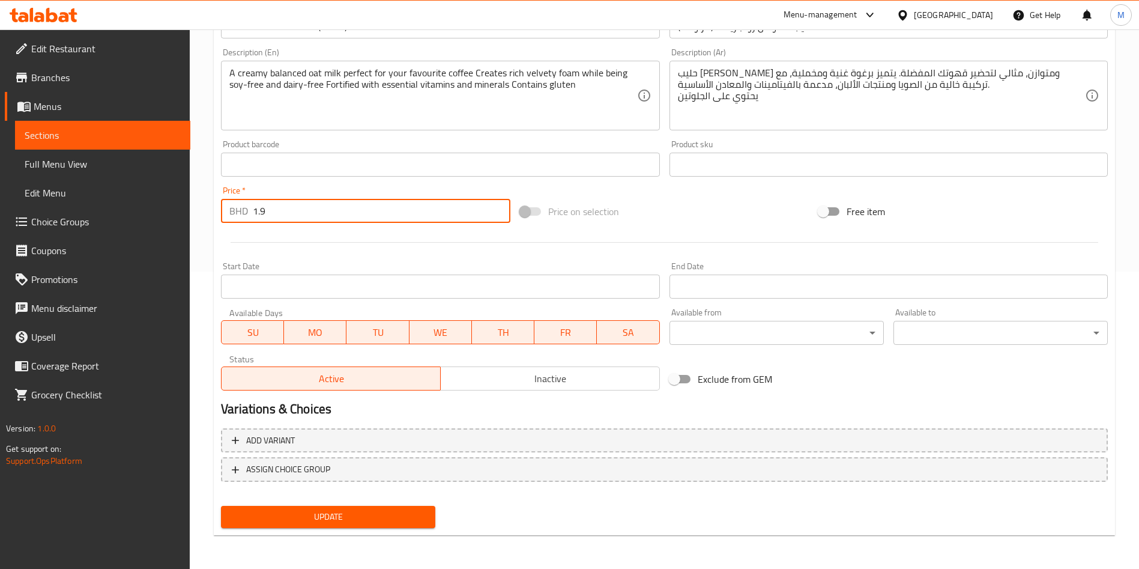
type input "1"
type input "3.96"
click at [351, 510] on span "Update" at bounding box center [328, 516] width 195 height 15
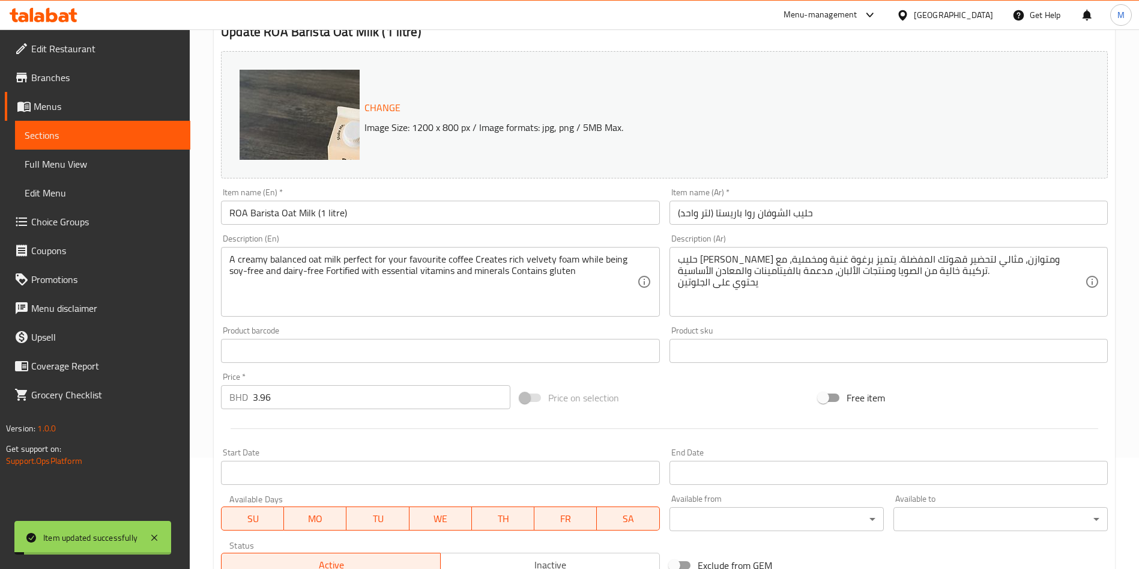
scroll to position [0, 0]
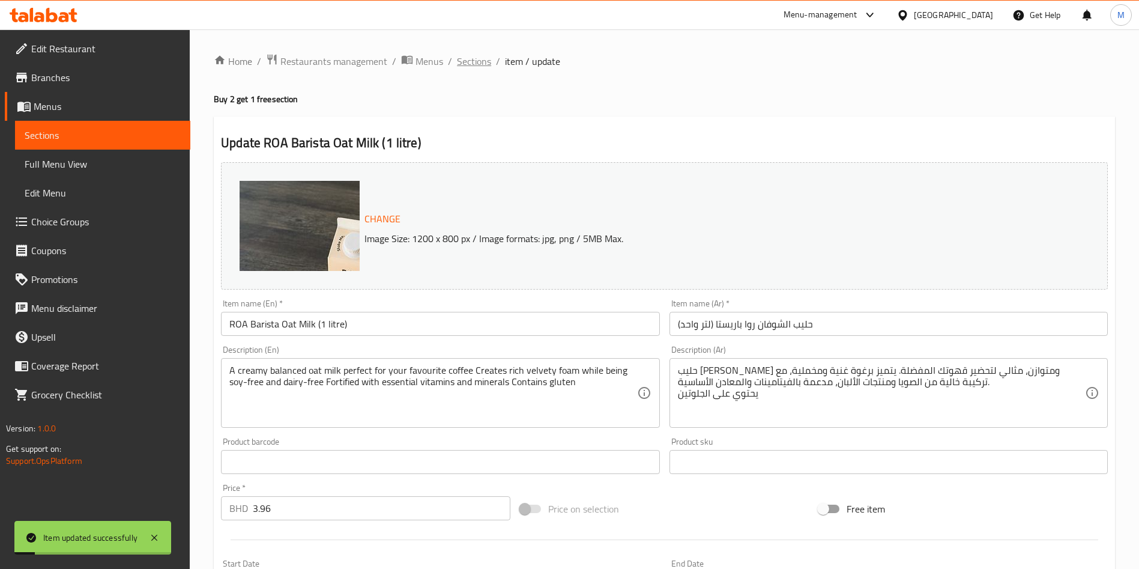
click at [472, 59] on span "Sections" at bounding box center [474, 61] width 34 height 14
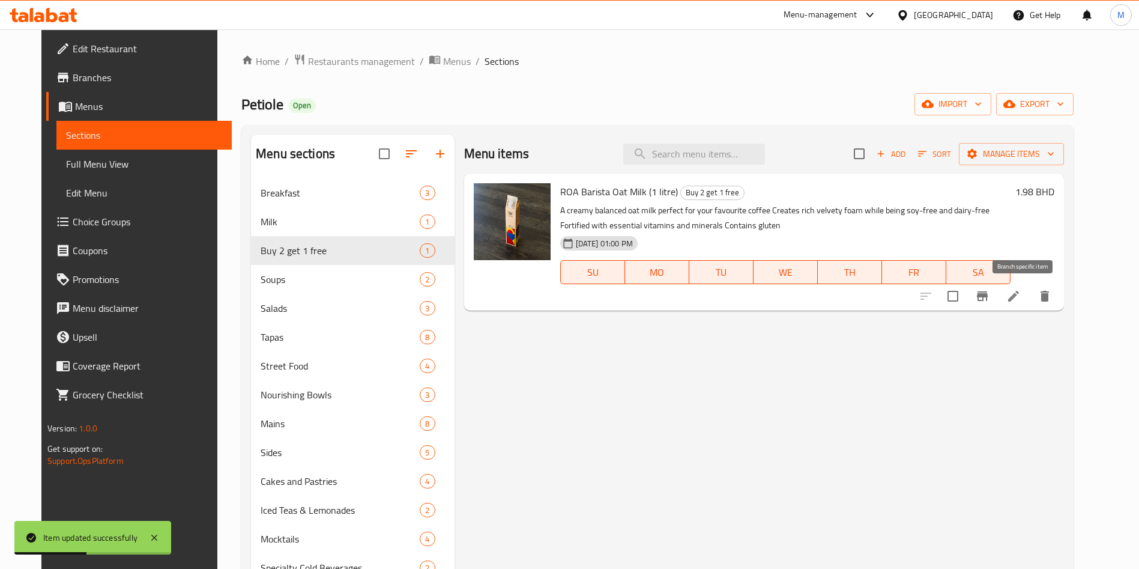
click at [988, 291] on icon "Branch-specific-item" at bounding box center [982, 296] width 11 height 10
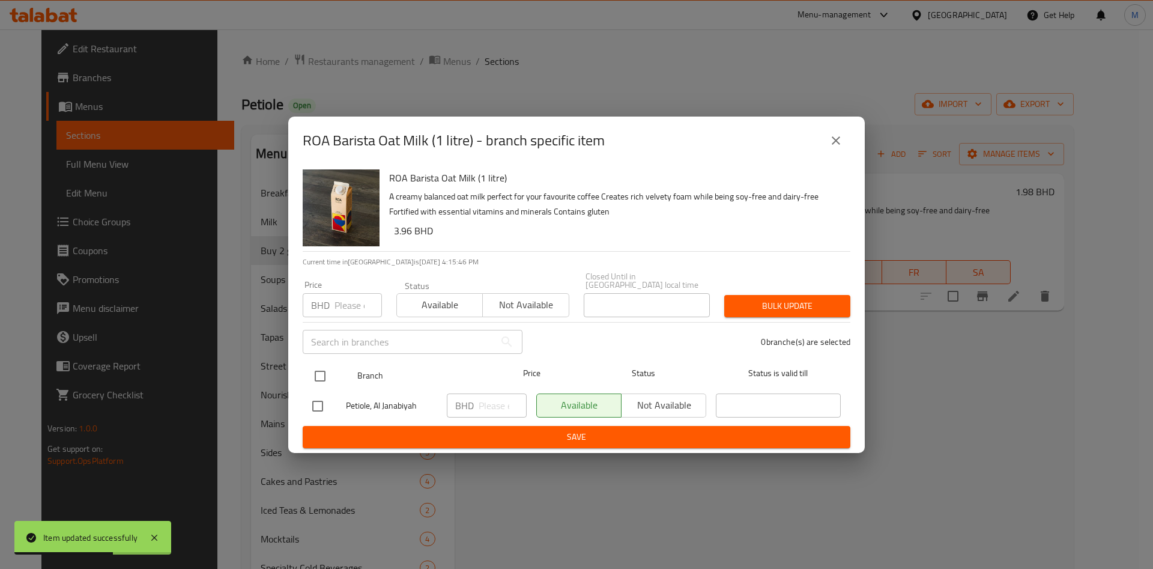
click at [316, 377] on input "checkbox" at bounding box center [320, 375] width 25 height 25
checkbox input "true"
click at [316, 372] on input "checkbox" at bounding box center [320, 375] width 25 height 25
checkbox input "false"
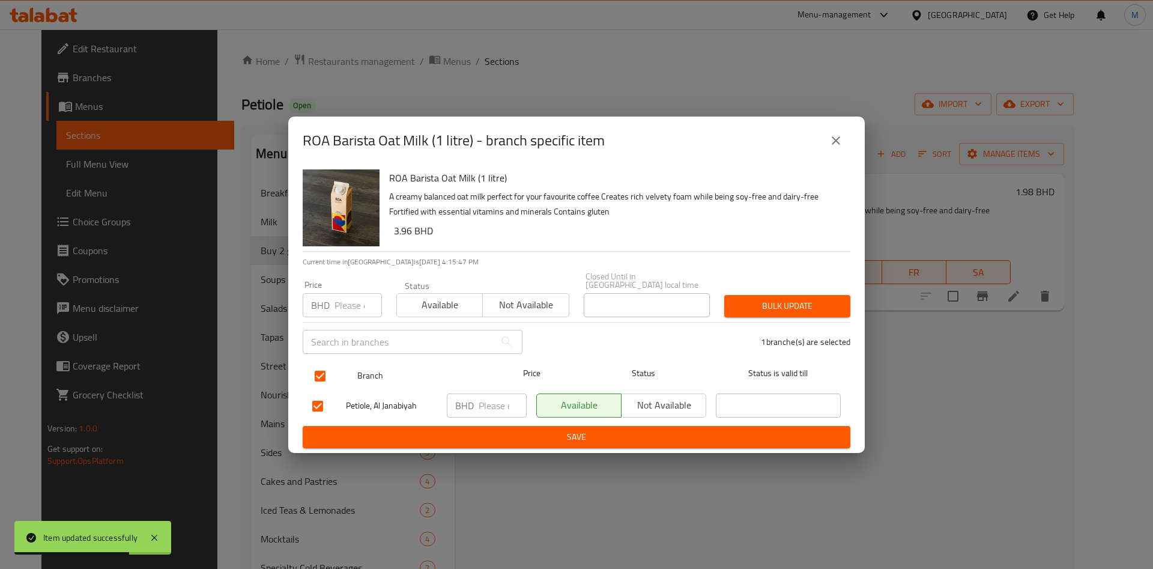
checkbox input "false"
click at [316, 372] on input "checkbox" at bounding box center [320, 375] width 25 height 25
checkbox input "true"
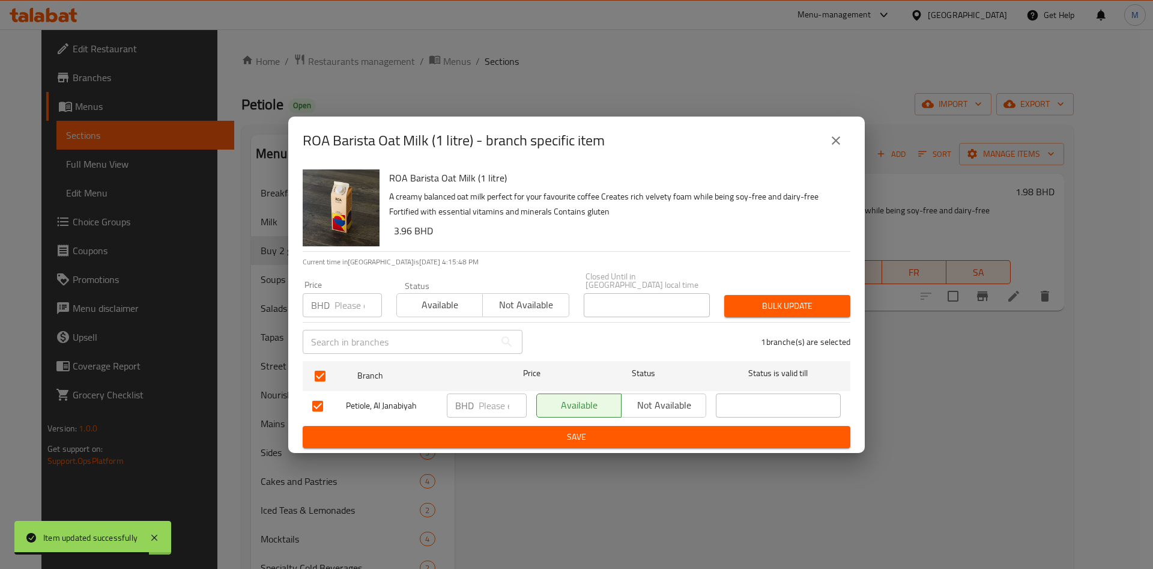
click at [345, 308] on input "number" at bounding box center [358, 305] width 47 height 24
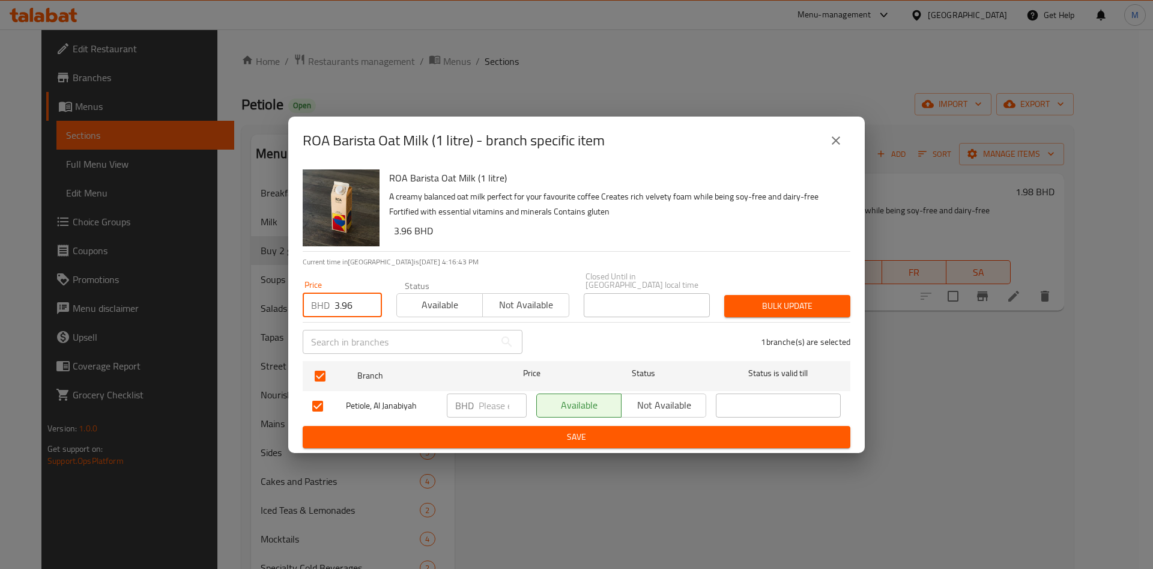
type input "3.96"
click at [780, 306] on span "Bulk update" at bounding box center [787, 306] width 107 height 15
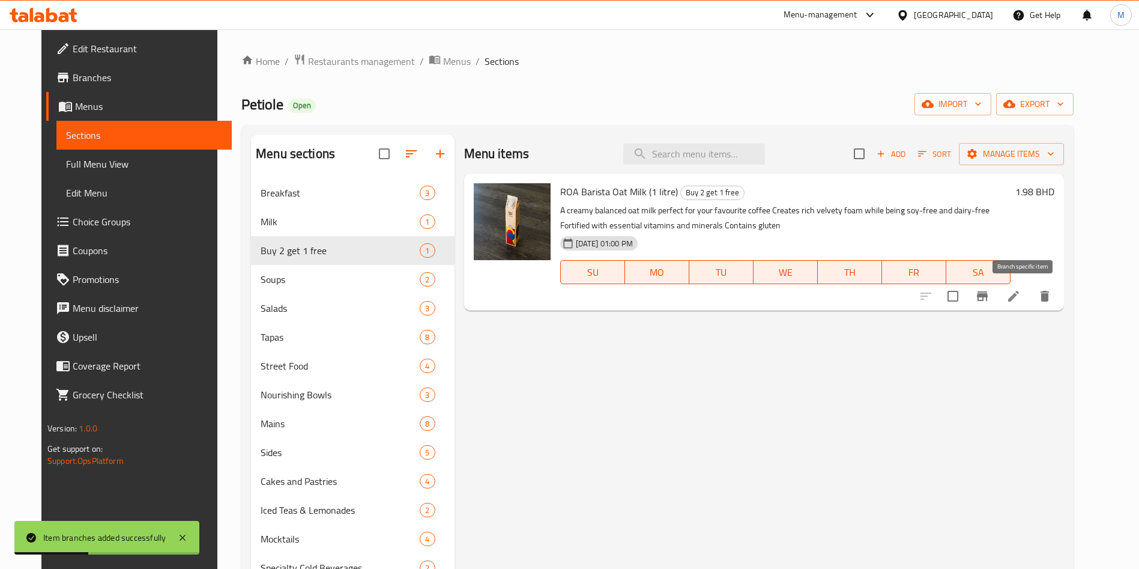
click at [997, 289] on button "Branch-specific-item" at bounding box center [982, 296] width 29 height 29
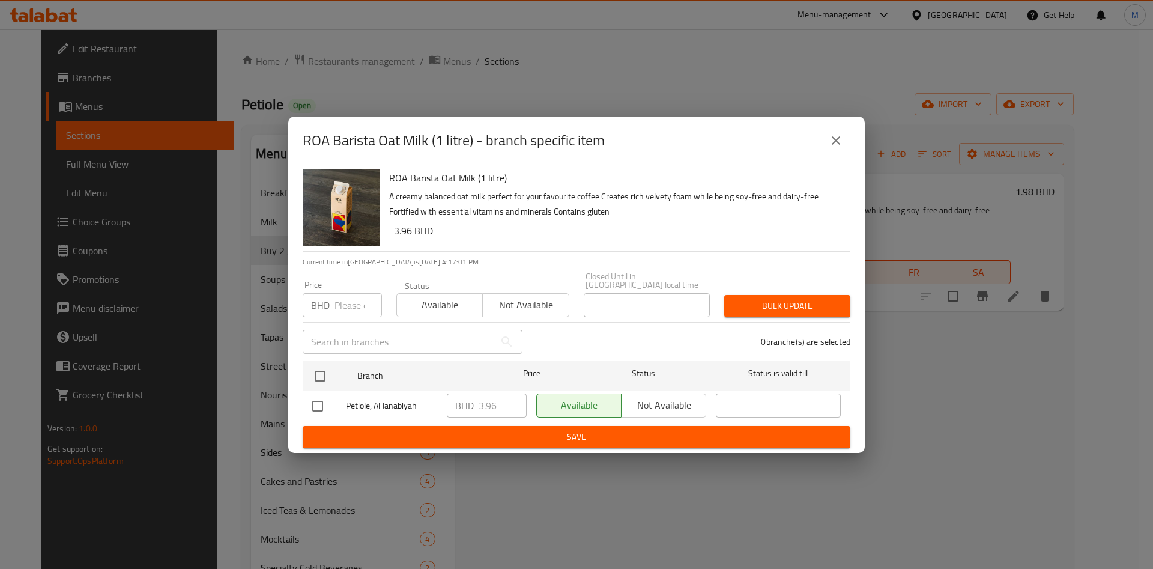
click at [835, 139] on icon "close" at bounding box center [836, 140] width 14 height 14
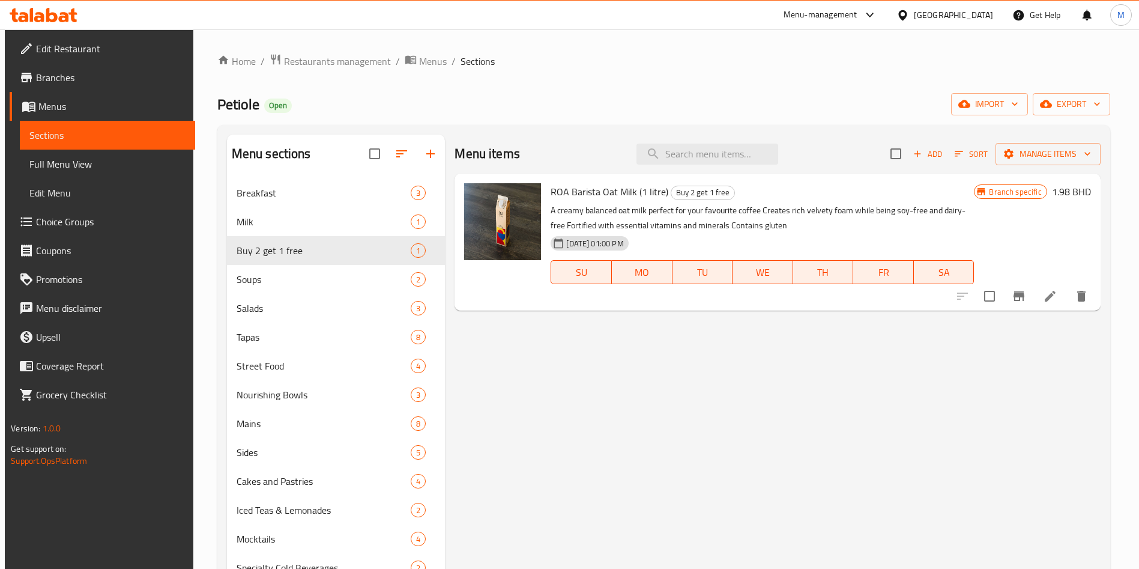
click at [1064, 298] on li at bounding box center [1051, 296] width 34 height 22
